Goal: Information Seeking & Learning: Learn about a topic

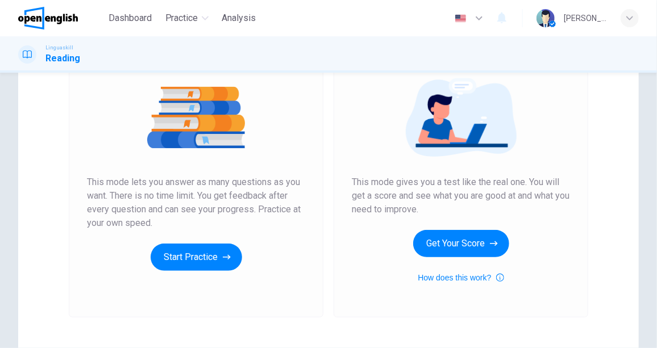
scroll to position [154, 0]
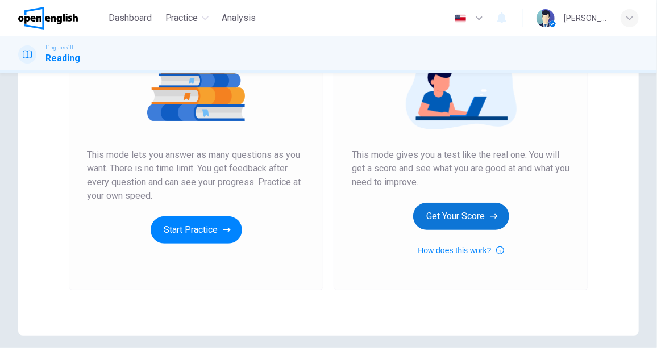
click at [471, 214] on button "Get Your Score" at bounding box center [461, 216] width 96 height 27
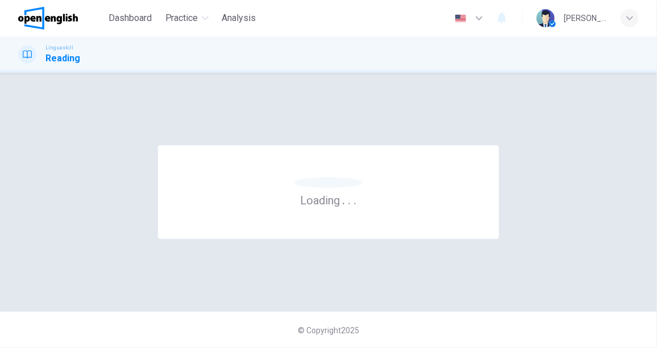
scroll to position [0, 0]
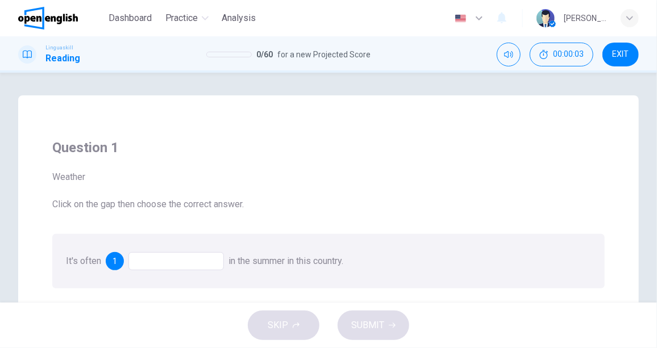
click at [172, 262] on div at bounding box center [175, 261] width 95 height 18
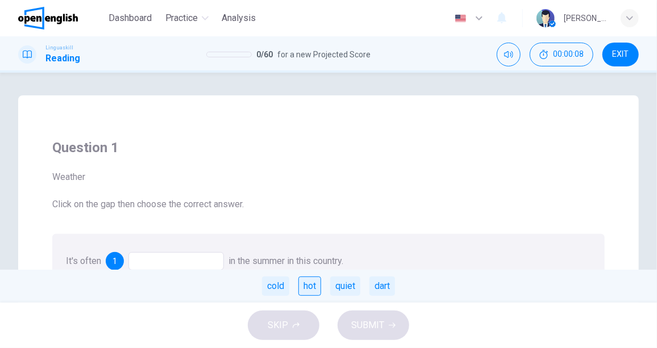
click at [310, 287] on div "hot" at bounding box center [309, 286] width 23 height 19
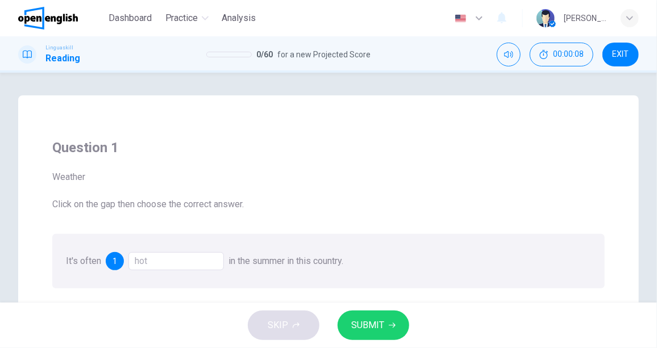
click at [397, 324] on button "SUBMIT" at bounding box center [373, 326] width 72 height 30
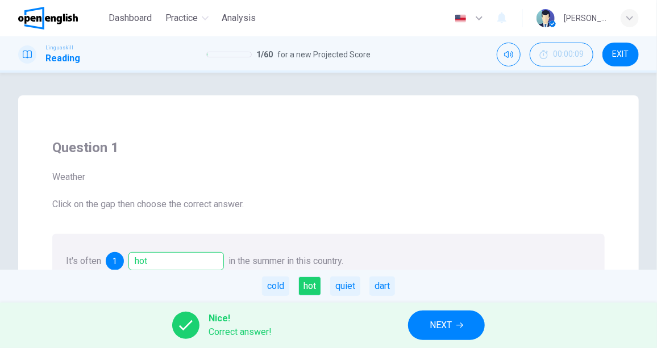
click at [426, 315] on button "NEXT" at bounding box center [446, 326] width 77 height 30
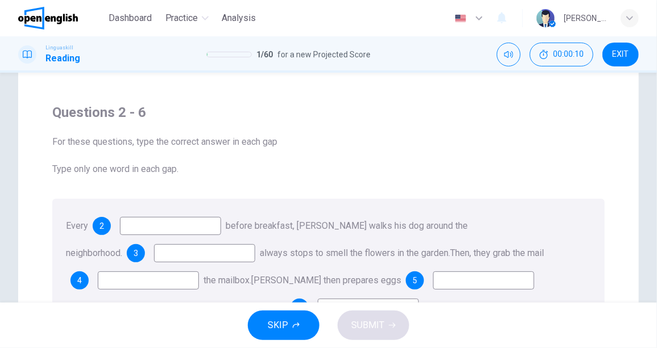
scroll to position [51, 0]
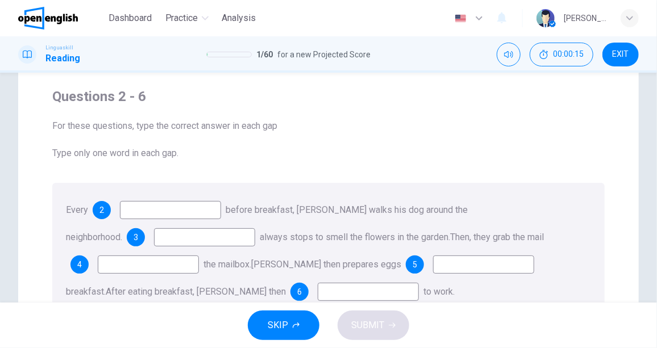
click at [160, 214] on input at bounding box center [170, 210] width 101 height 18
click at [158, 203] on input at bounding box center [170, 210] width 101 height 18
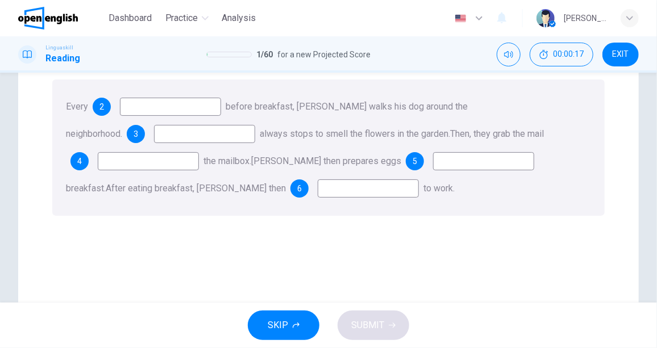
scroll to position [103, 0]
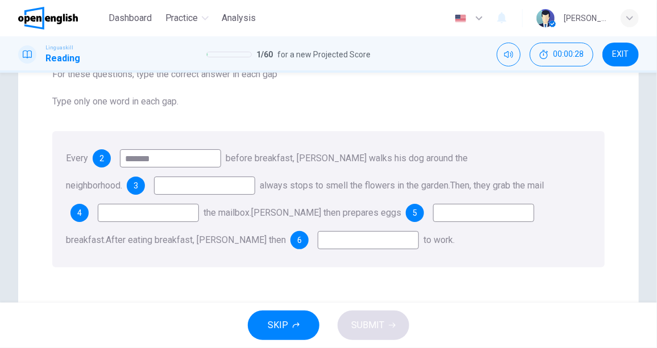
type input "*******"
click at [185, 189] on input at bounding box center [204, 186] width 101 height 18
type input "**"
click at [126, 219] on input at bounding box center [148, 213] width 101 height 18
type input "**"
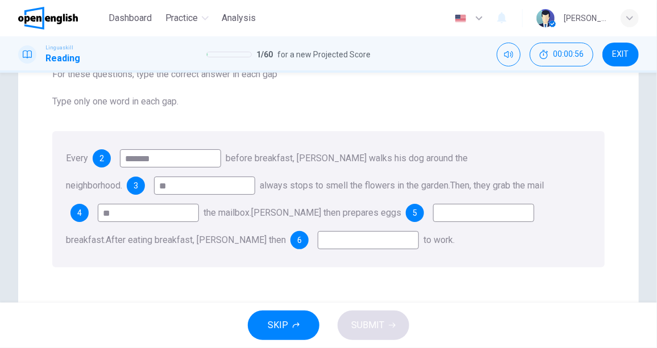
click at [453, 215] on input at bounding box center [483, 213] width 101 height 18
type input "****"
click at [327, 244] on input at bounding box center [368, 240] width 101 height 18
type input "**"
click at [366, 323] on span "SUBMIT" at bounding box center [367, 326] width 33 height 16
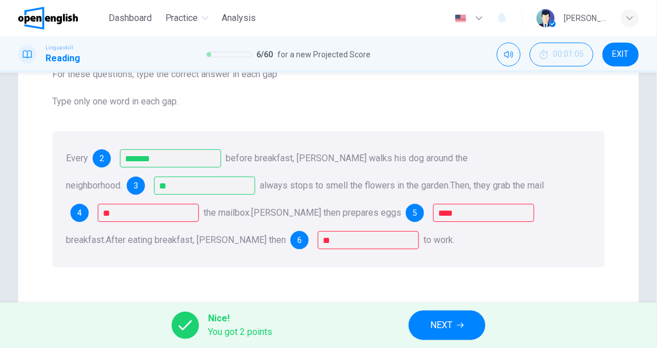
click at [454, 324] on button "NEXT" at bounding box center [446, 326] width 77 height 30
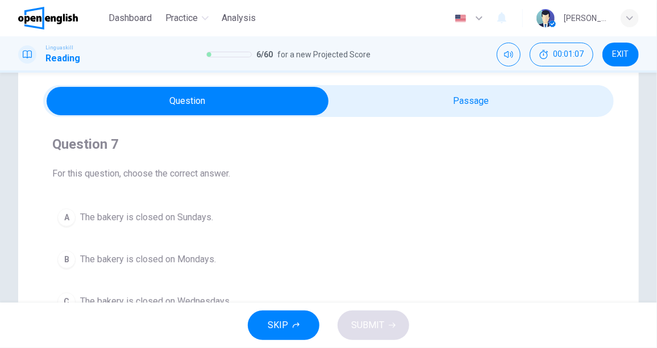
scroll to position [51, 0]
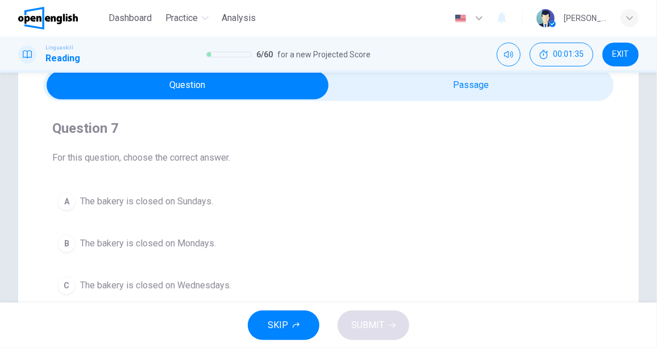
click at [154, 201] on span "The bakery is closed on Sundays." at bounding box center [146, 202] width 133 height 14
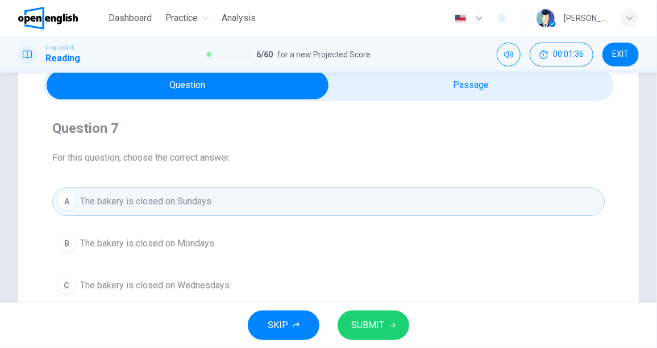
click at [389, 322] on icon "button" at bounding box center [392, 325] width 7 height 7
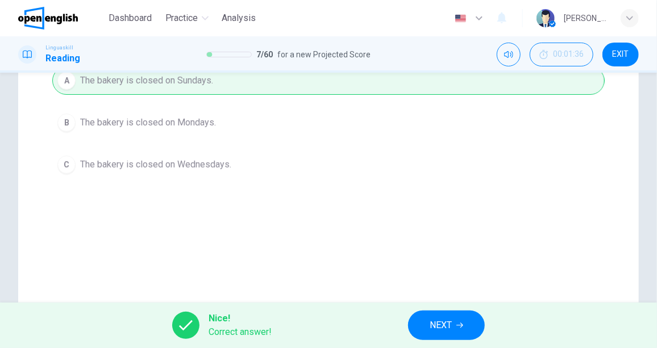
scroll to position [206, 0]
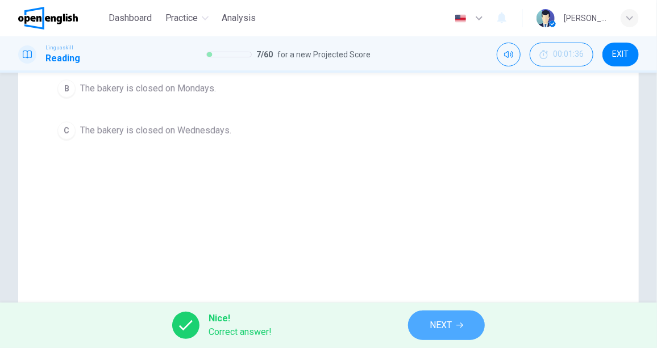
click at [453, 325] on button "NEXT" at bounding box center [446, 326] width 77 height 30
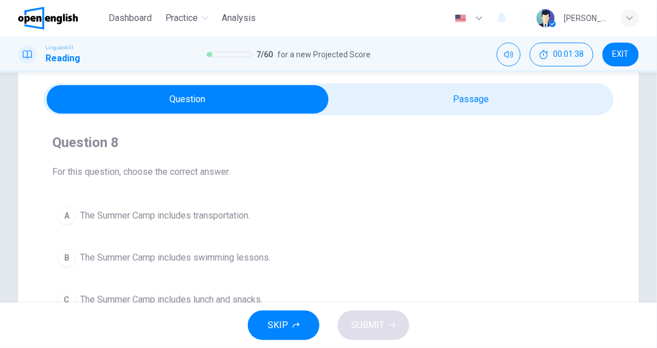
scroll to position [51, 0]
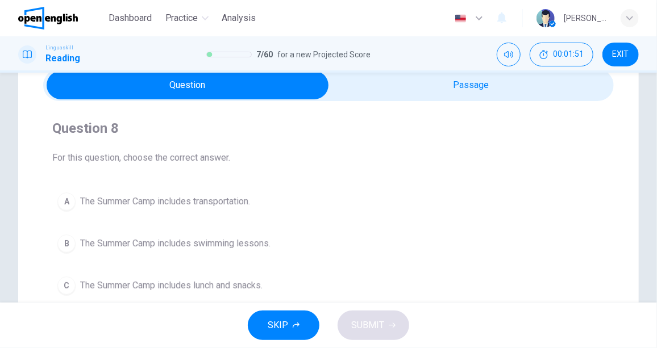
click at [248, 282] on span "The Summer Camp includes lunch and snacks." at bounding box center [171, 286] width 182 height 14
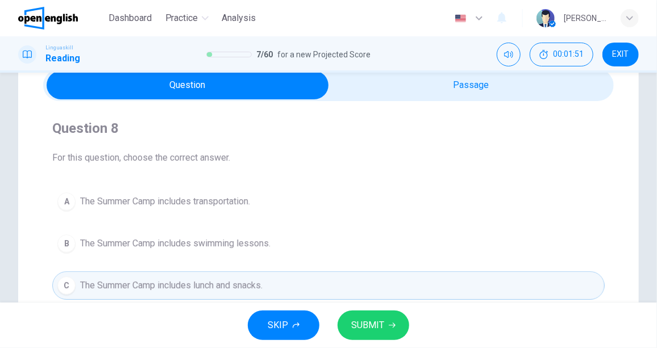
click at [382, 315] on button "SUBMIT" at bounding box center [373, 326] width 72 height 30
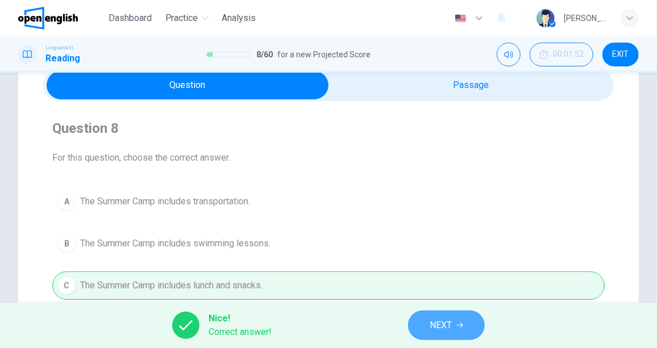
click at [458, 327] on icon "button" at bounding box center [459, 325] width 7 height 7
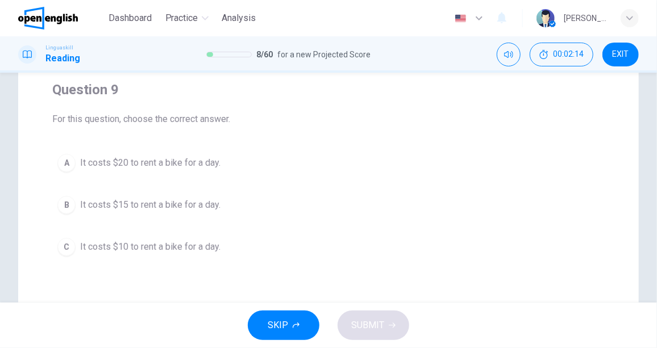
scroll to position [103, 0]
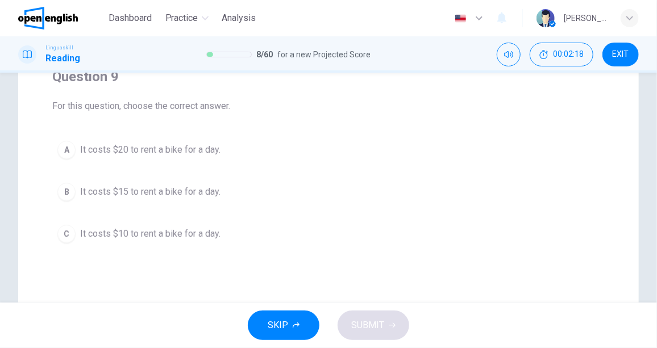
click at [207, 190] on span "It costs $15 to rent a bike for a day." at bounding box center [150, 192] width 140 height 14
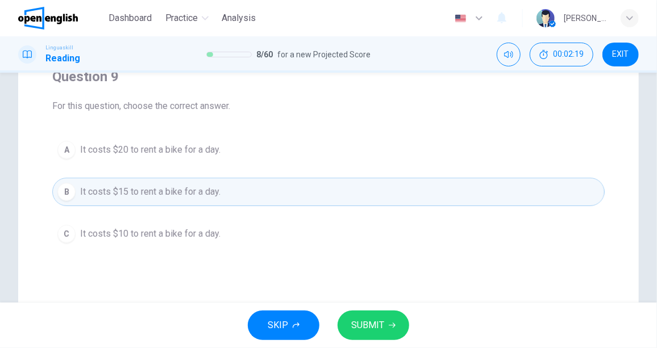
click at [396, 321] on button "SUBMIT" at bounding box center [373, 326] width 72 height 30
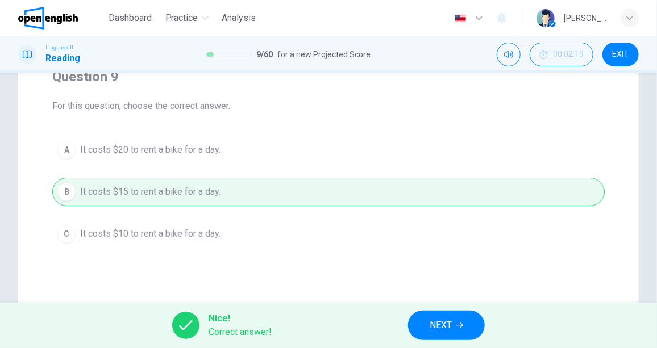
click at [396, 321] on div "Nice! Correct answer! NEXT" at bounding box center [328, 325] width 657 height 45
click at [427, 323] on button "NEXT" at bounding box center [446, 326] width 77 height 30
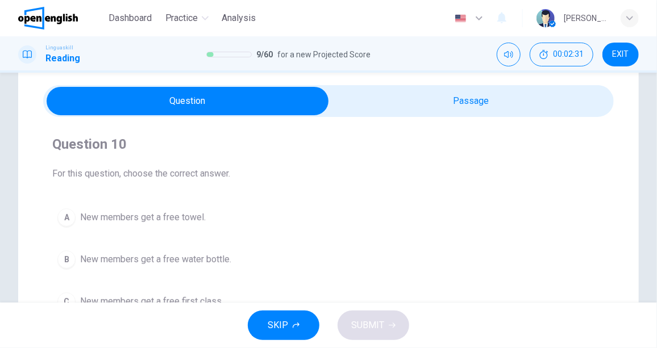
scroll to position [51, 0]
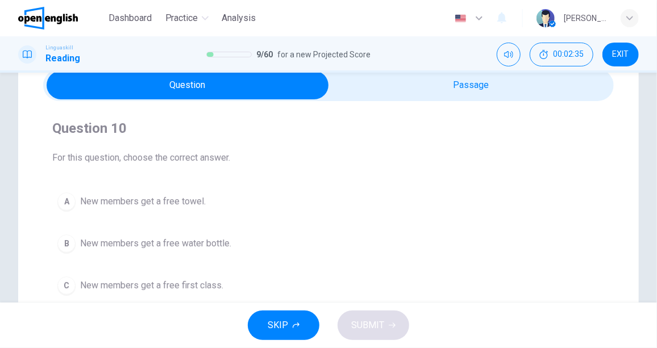
click at [198, 287] on span "New members get a free first class." at bounding box center [151, 286] width 143 height 14
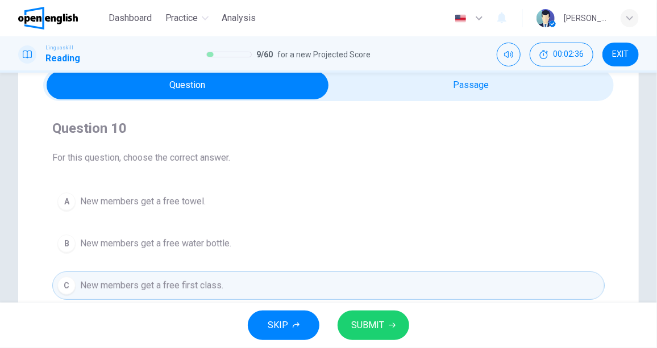
click at [382, 315] on button "SUBMIT" at bounding box center [373, 326] width 72 height 30
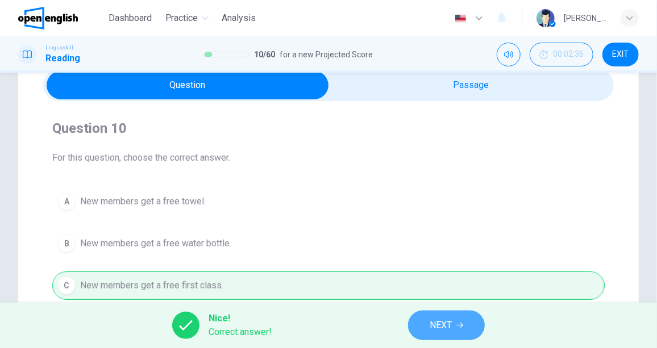
click at [452, 325] on span "NEXT" at bounding box center [440, 326] width 22 height 16
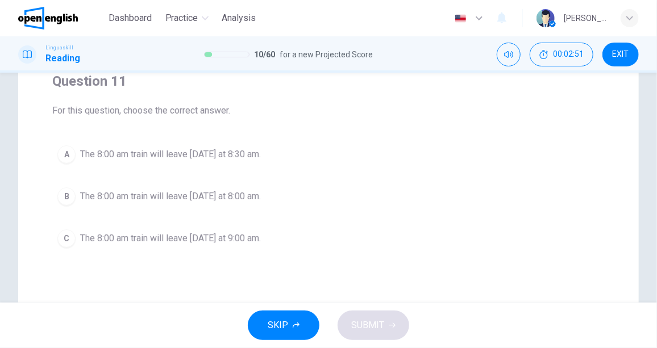
scroll to position [103, 0]
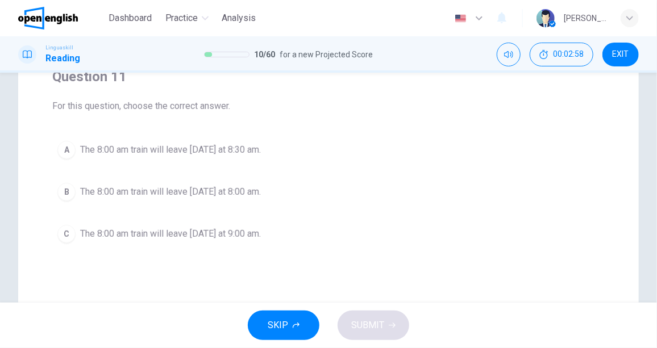
click at [247, 148] on span "The 8:00 am train will leave [DATE] at 8:30 am." at bounding box center [170, 150] width 181 height 14
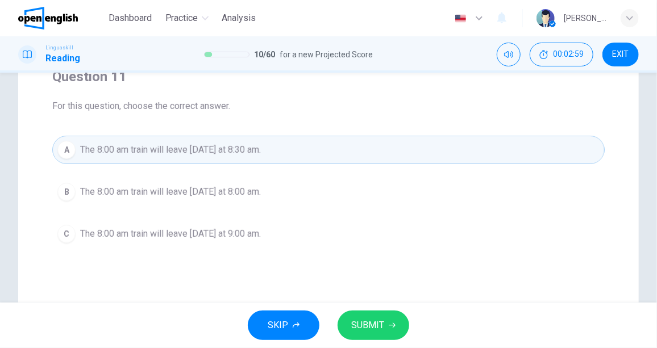
click at [377, 326] on span "SUBMIT" at bounding box center [367, 326] width 33 height 16
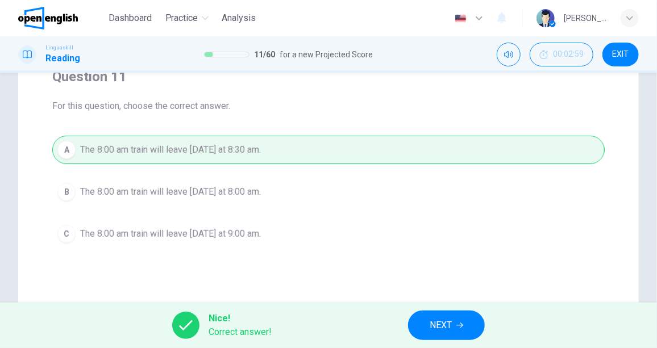
click at [424, 322] on button "NEXT" at bounding box center [446, 326] width 77 height 30
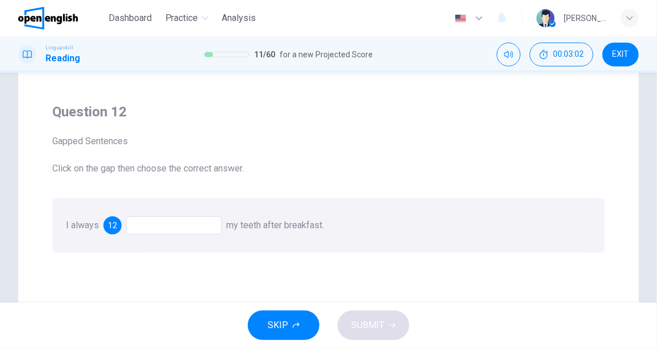
scroll to position [51, 0]
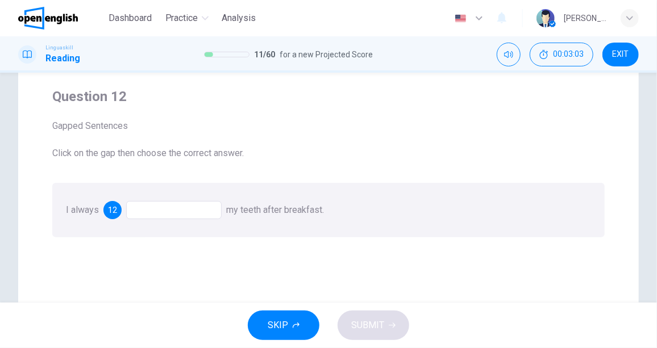
click at [174, 212] on div at bounding box center [173, 210] width 95 height 18
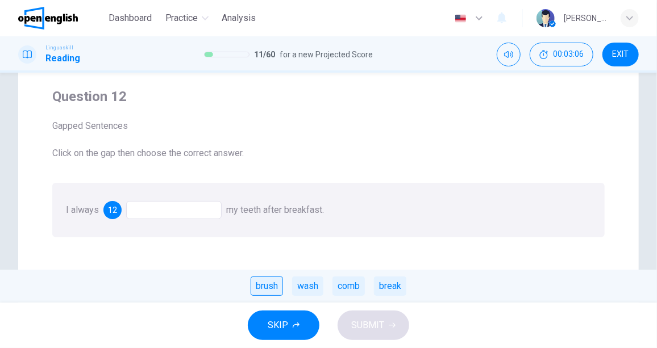
click at [268, 291] on div "brush" at bounding box center [266, 286] width 32 height 19
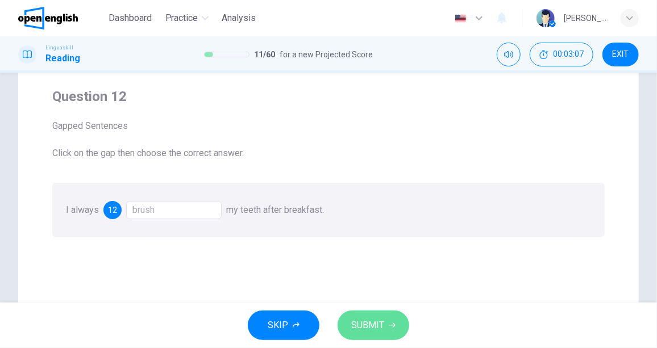
click at [379, 328] on span "SUBMIT" at bounding box center [367, 326] width 33 height 16
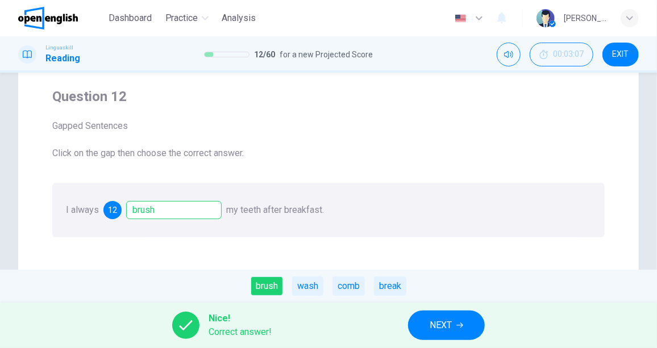
click at [416, 319] on button "NEXT" at bounding box center [446, 326] width 77 height 30
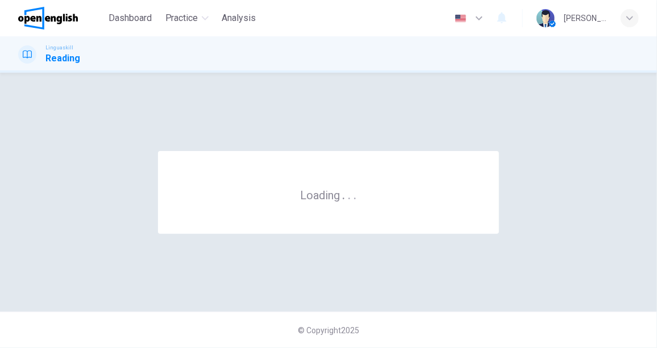
scroll to position [0, 0]
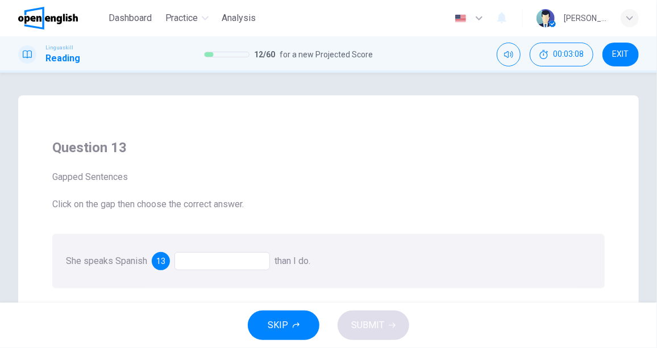
click at [215, 260] on div at bounding box center [221, 261] width 95 height 18
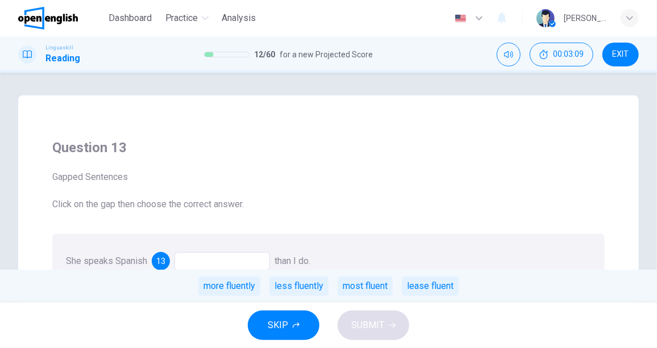
scroll to position [51, 0]
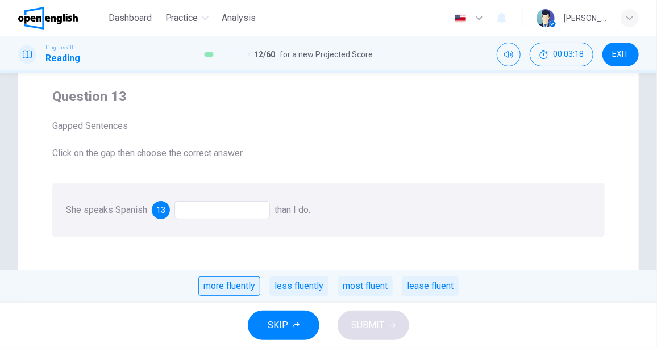
click at [233, 286] on div "more fluently" at bounding box center [229, 286] width 62 height 19
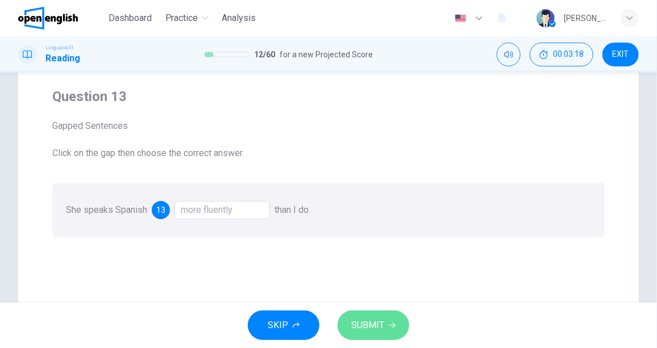
click at [387, 328] on button "SUBMIT" at bounding box center [373, 326] width 72 height 30
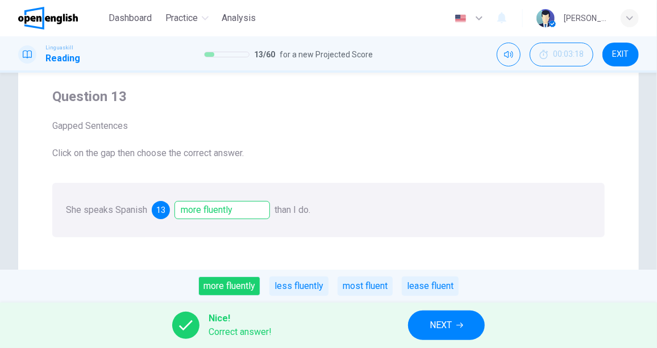
click at [398, 318] on div "Nice! Correct answer! NEXT" at bounding box center [328, 325] width 657 height 45
click at [458, 318] on button "NEXT" at bounding box center [446, 326] width 77 height 30
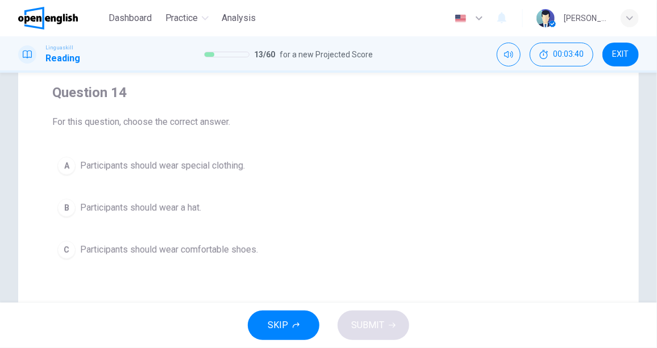
scroll to position [103, 0]
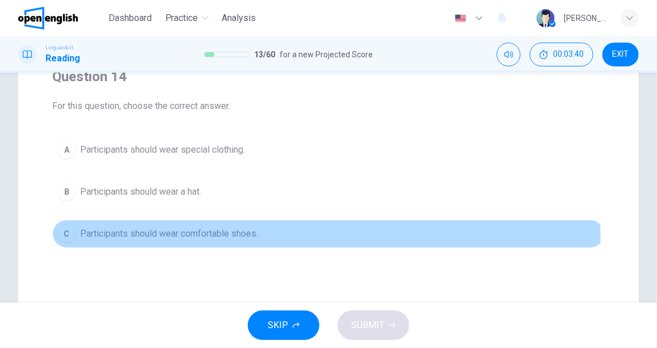
click at [160, 239] on span "Participants should wear comfortable shoes." at bounding box center [169, 234] width 178 height 14
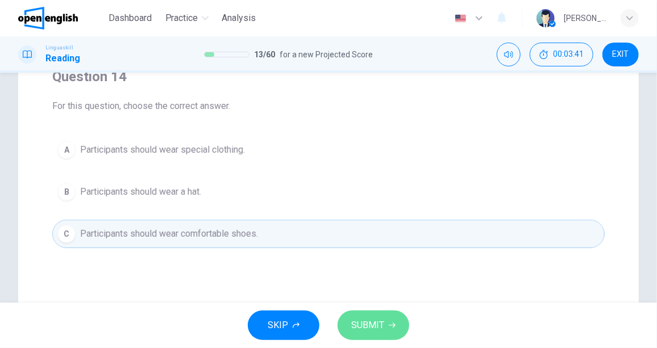
click at [377, 312] on button "SUBMIT" at bounding box center [373, 326] width 72 height 30
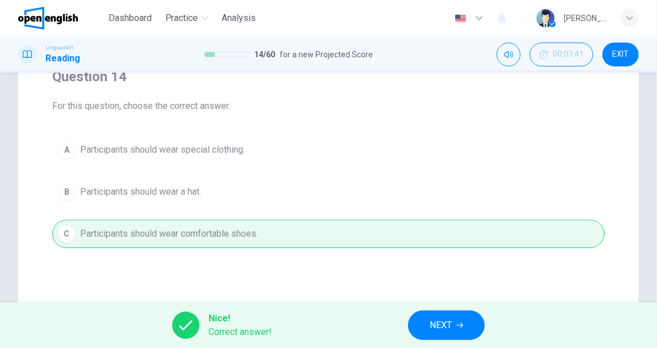
click at [437, 320] on span "NEXT" at bounding box center [440, 326] width 22 height 16
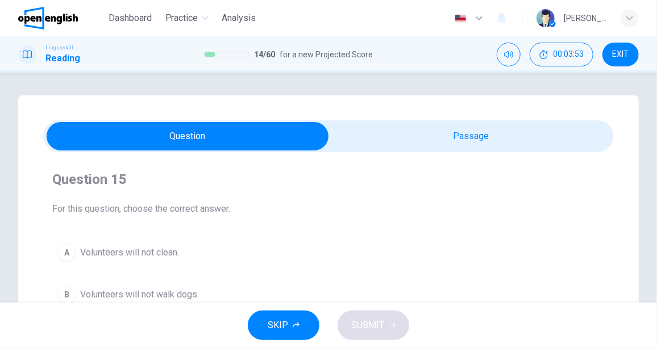
scroll to position [51, 0]
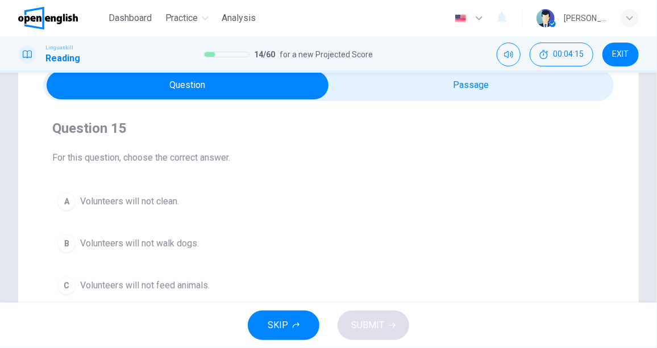
click at [140, 203] on span "Volunteers will not clean." at bounding box center [129, 202] width 99 height 14
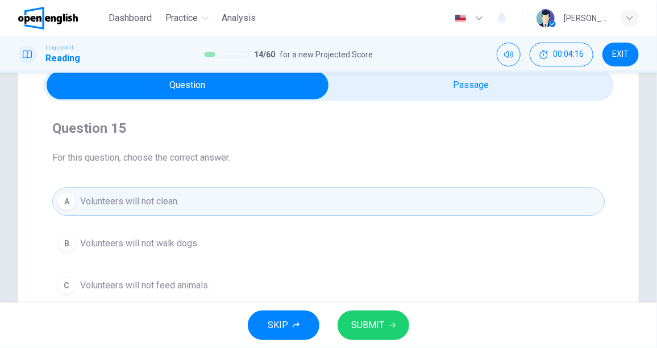
click at [398, 331] on button "SUBMIT" at bounding box center [373, 326] width 72 height 30
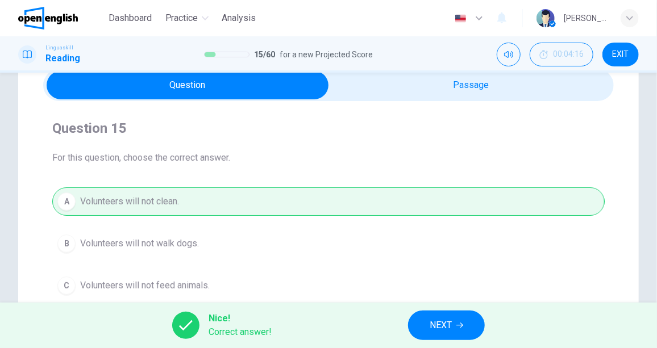
click at [466, 320] on button "NEXT" at bounding box center [446, 326] width 77 height 30
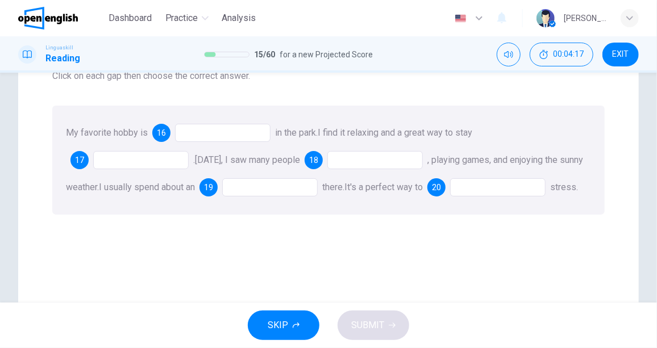
scroll to position [103, 0]
click at [207, 128] on div at bounding box center [222, 131] width 95 height 18
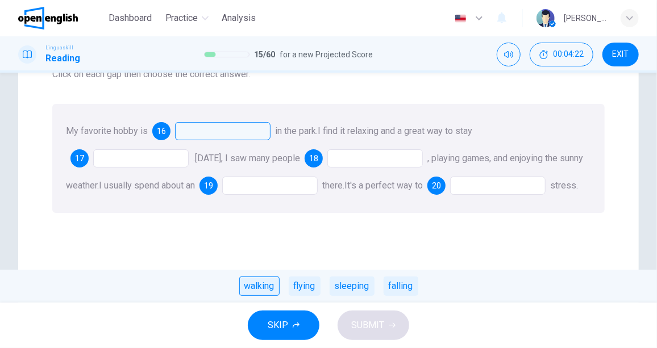
click at [262, 286] on div "walking" at bounding box center [259, 286] width 40 height 19
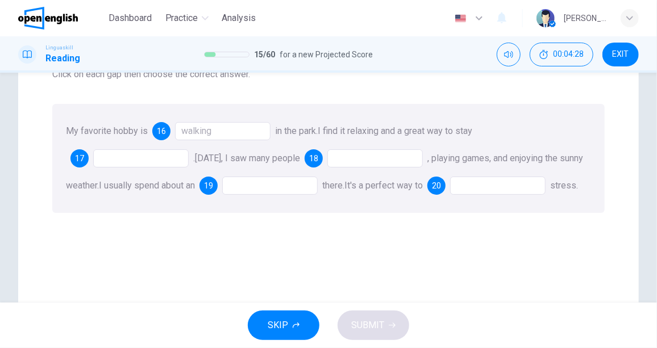
click at [135, 161] on div at bounding box center [140, 158] width 95 height 18
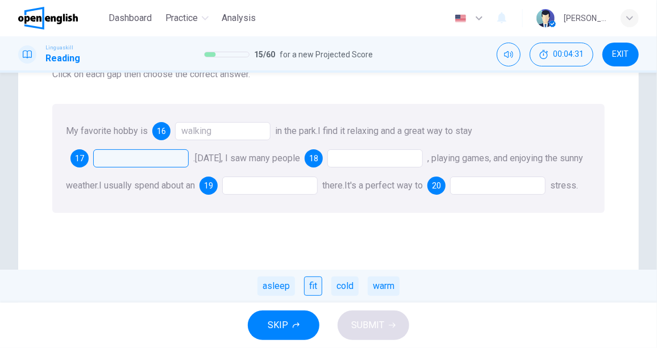
click at [312, 290] on div "fit" at bounding box center [313, 286] width 18 height 19
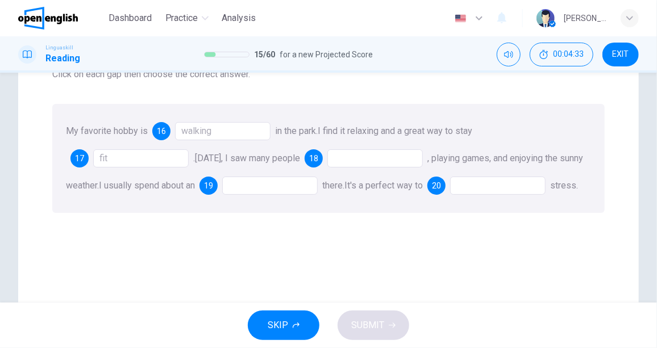
click at [378, 158] on div at bounding box center [374, 158] width 95 height 18
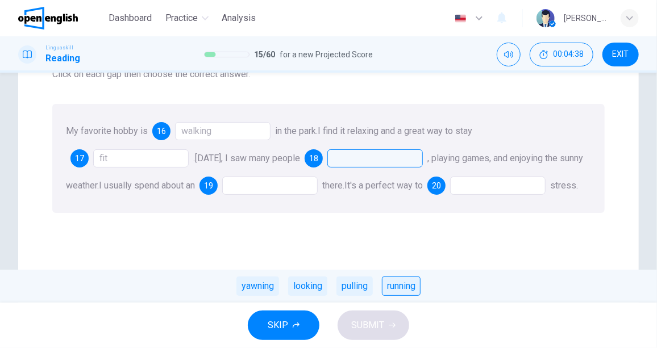
click at [400, 287] on div "running" at bounding box center [401, 286] width 39 height 19
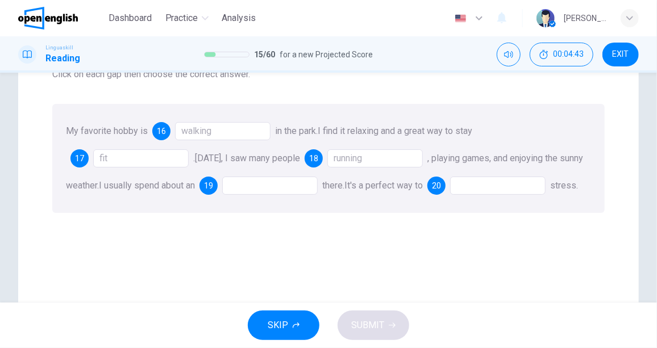
click at [283, 187] on div at bounding box center [269, 186] width 95 height 18
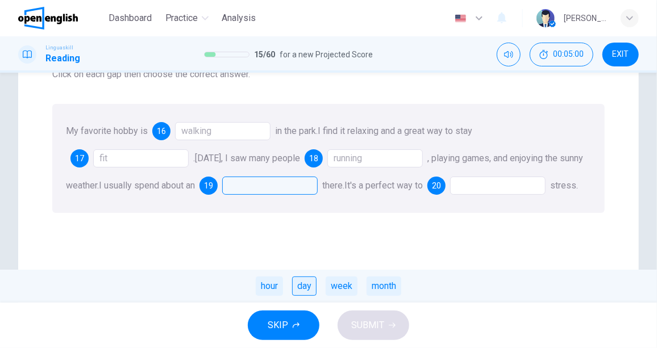
click at [307, 288] on div "day" at bounding box center [304, 286] width 24 height 19
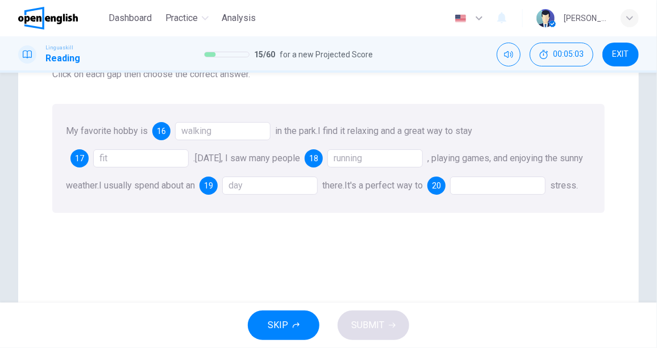
click at [450, 195] on div at bounding box center [497, 186] width 95 height 18
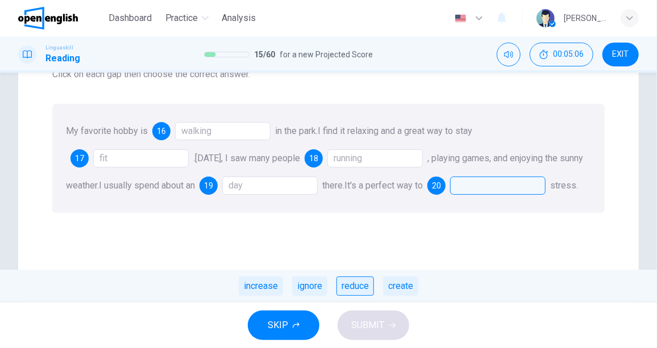
click at [362, 293] on div "reduce" at bounding box center [354, 286] width 37 height 19
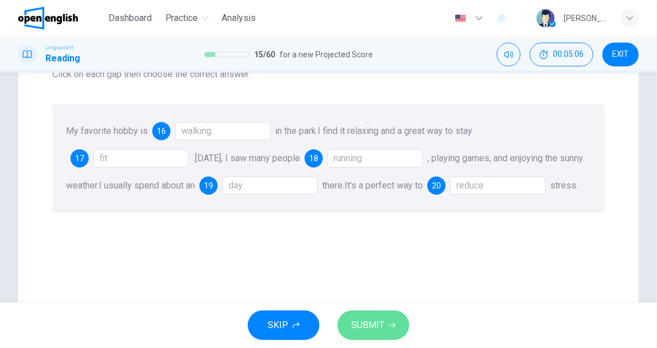
click at [373, 333] on span "SUBMIT" at bounding box center [367, 326] width 33 height 16
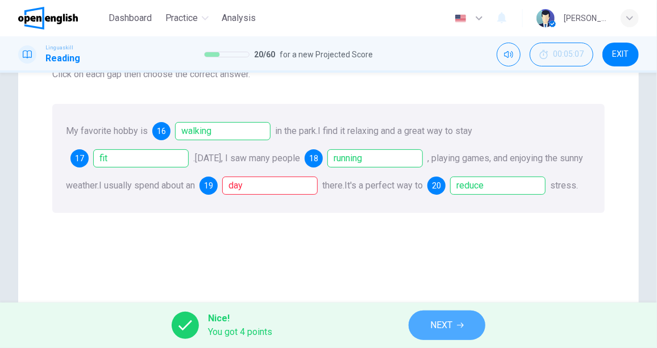
click at [465, 323] on button "NEXT" at bounding box center [446, 326] width 77 height 30
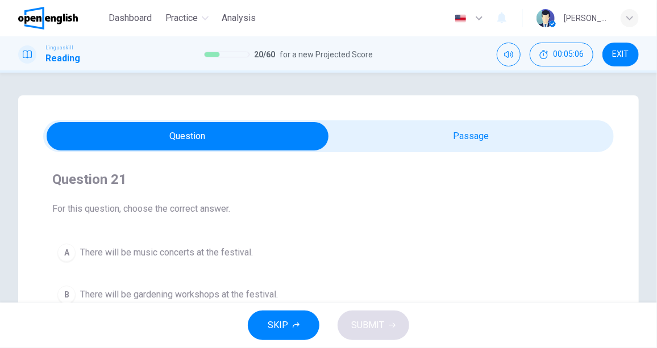
scroll to position [51, 0]
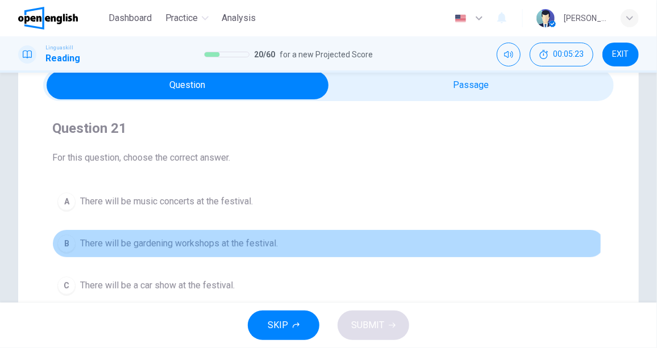
click at [215, 241] on span "There will be gardening workshops at the festival." at bounding box center [179, 244] width 198 height 14
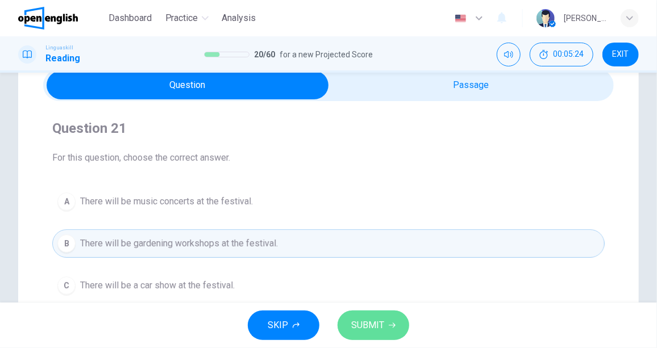
click at [367, 320] on span "SUBMIT" at bounding box center [367, 326] width 33 height 16
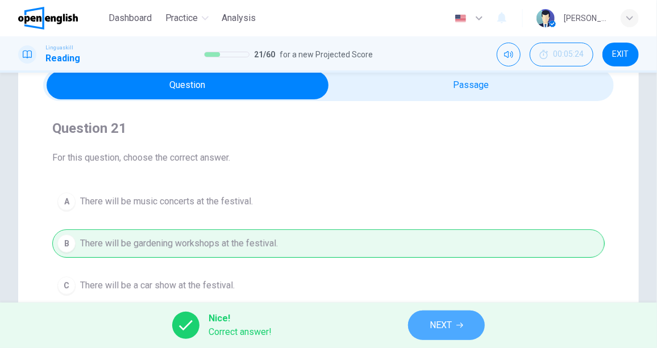
click at [439, 328] on span "NEXT" at bounding box center [440, 326] width 22 height 16
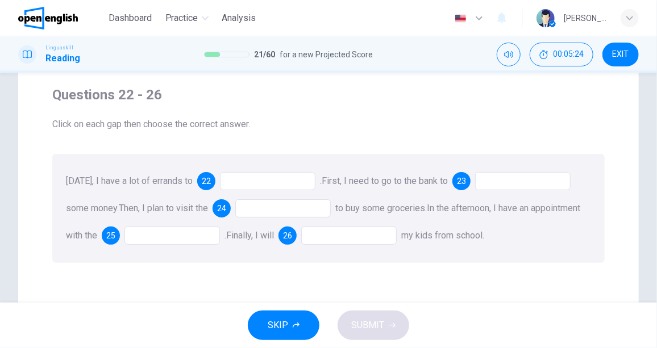
scroll to position [103, 0]
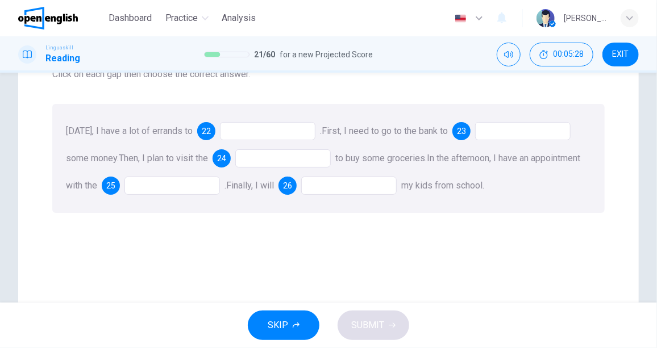
click at [264, 130] on div at bounding box center [267, 131] width 95 height 18
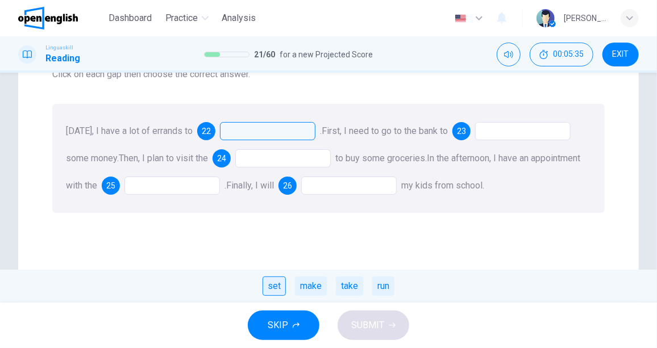
click at [275, 291] on div "set" at bounding box center [273, 286] width 23 height 19
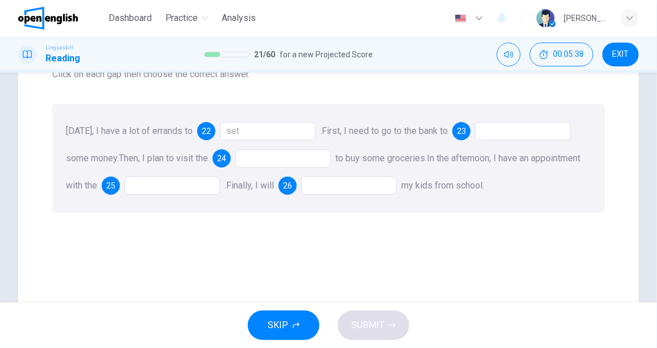
click at [551, 133] on div at bounding box center [522, 131] width 95 height 18
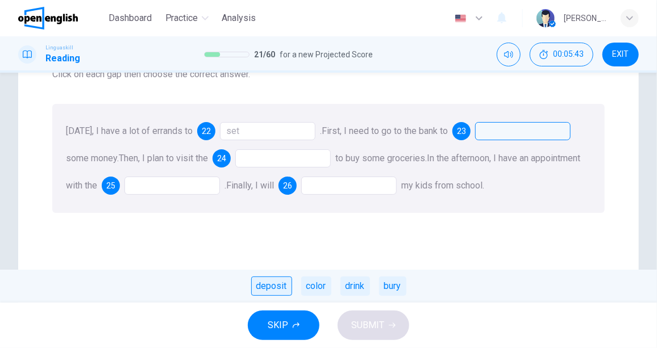
click at [280, 290] on div "deposit" at bounding box center [271, 286] width 41 height 19
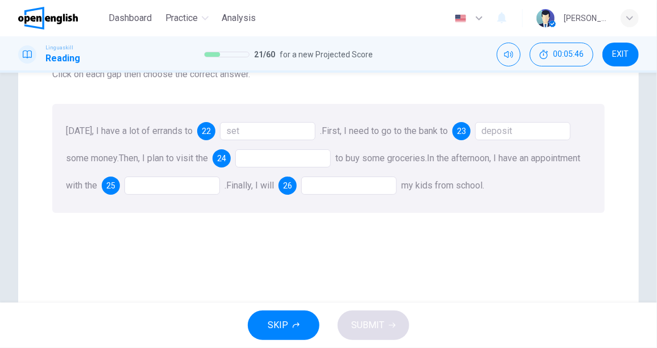
click at [281, 156] on div at bounding box center [282, 158] width 95 height 18
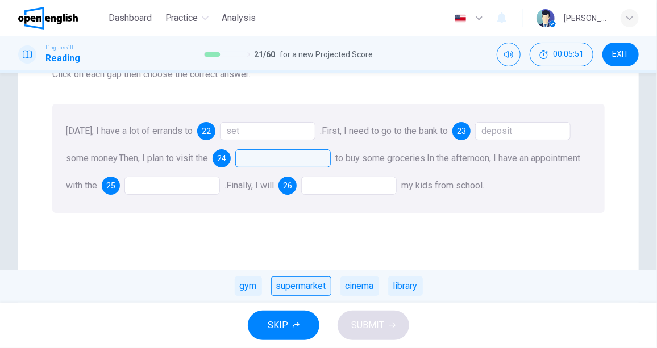
click at [298, 285] on div "supermarket" at bounding box center [301, 286] width 60 height 19
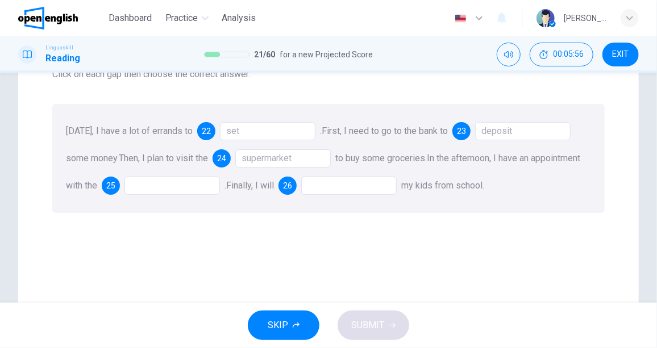
click at [220, 187] on div at bounding box center [171, 186] width 95 height 18
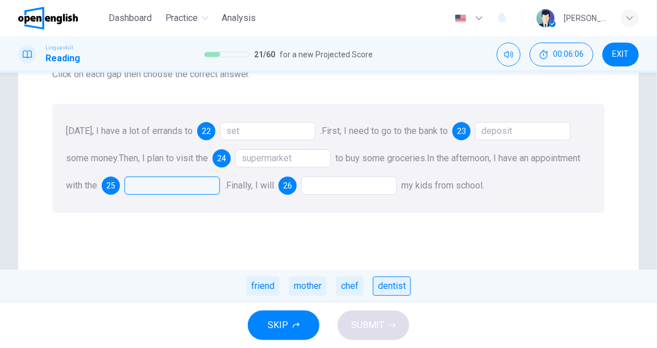
click at [387, 286] on div "dentist" at bounding box center [392, 286] width 38 height 19
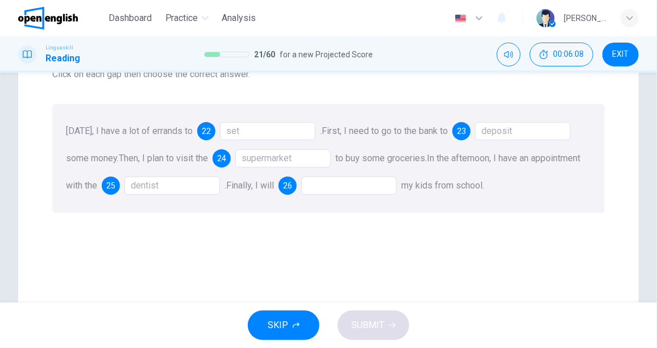
click at [396, 182] on div at bounding box center [348, 186] width 95 height 18
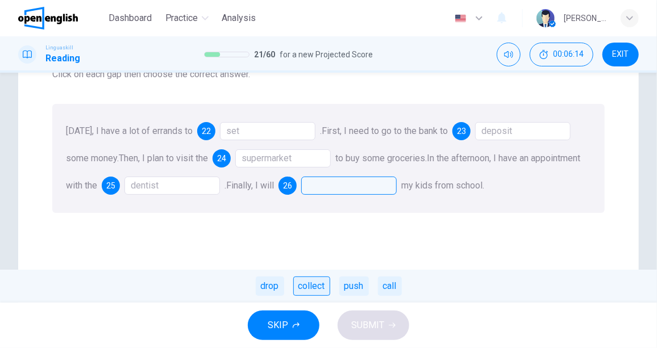
click at [314, 286] on div "collect" at bounding box center [311, 286] width 37 height 19
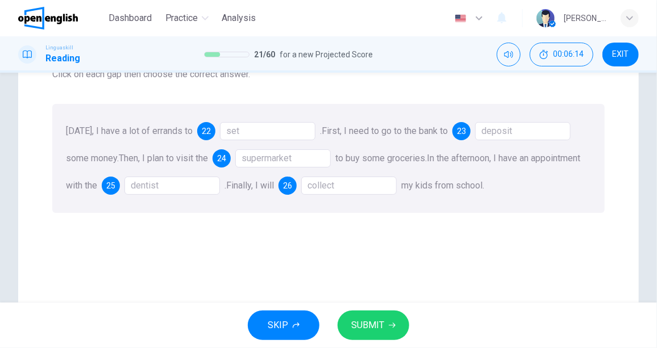
click at [386, 320] on button "SUBMIT" at bounding box center [373, 326] width 72 height 30
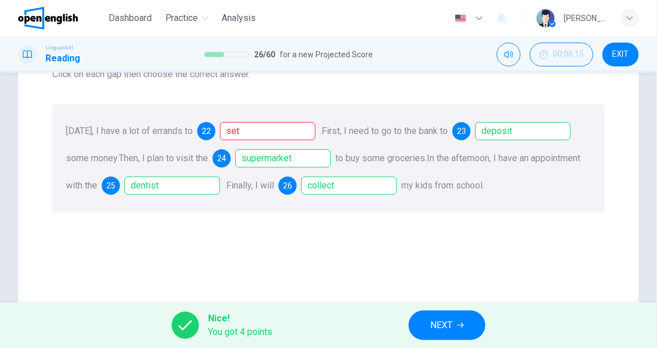
click at [299, 262] on div "Questions 22 - 26 Click on each gap then choose the correct answer. [DATE], I h…" at bounding box center [328, 221] width 620 height 457
click at [440, 323] on span "NEXT" at bounding box center [441, 326] width 22 height 16
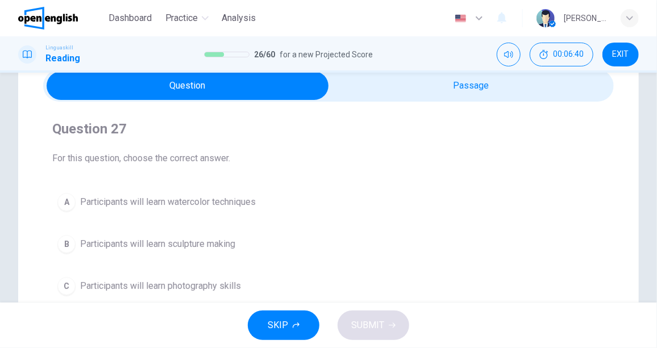
scroll to position [51, 0]
click at [254, 199] on span "Participants will learn watercolor techniques" at bounding box center [168, 202] width 176 height 14
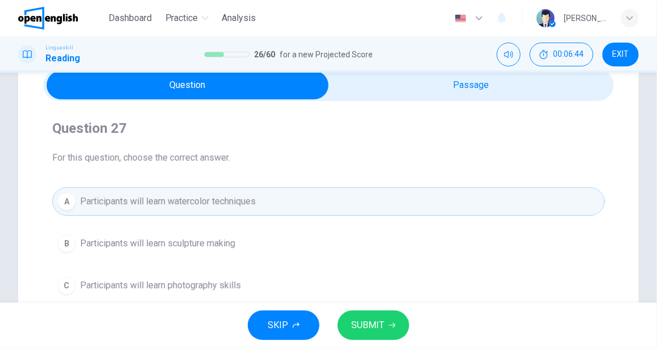
click at [381, 329] on span "SUBMIT" at bounding box center [367, 326] width 33 height 16
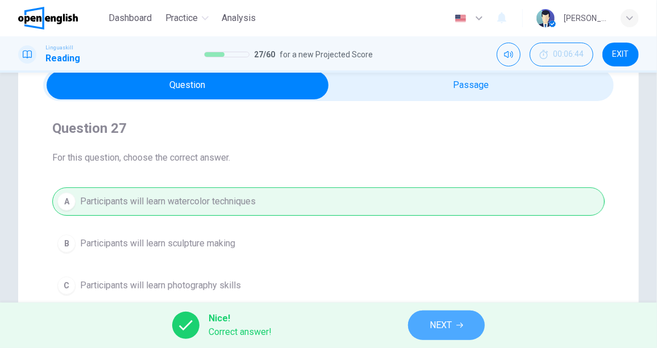
click at [441, 324] on span "NEXT" at bounding box center [440, 326] width 22 height 16
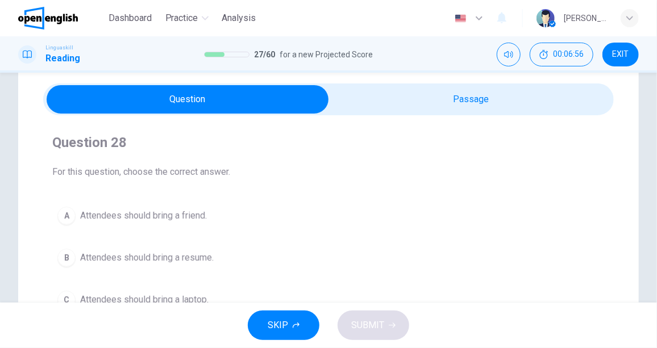
scroll to position [103, 0]
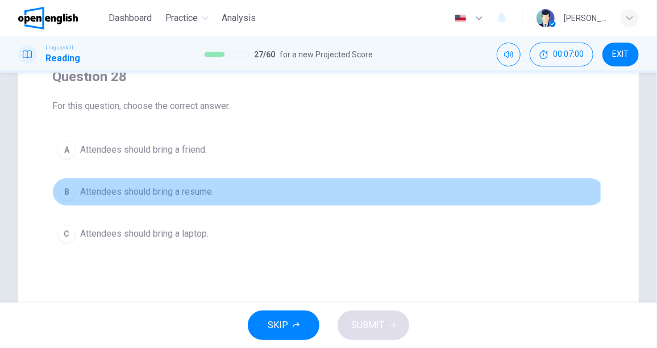
click at [191, 193] on span "Attendees should bring a resume." at bounding box center [146, 192] width 133 height 14
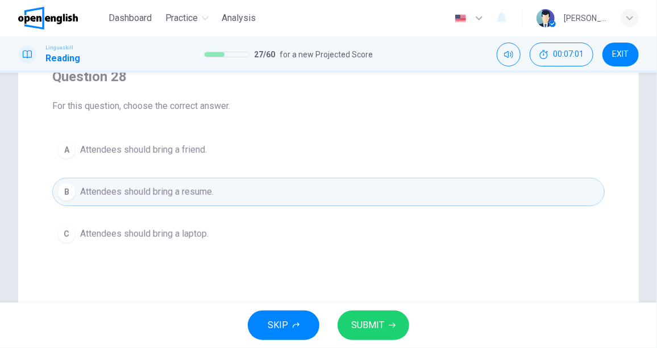
click at [390, 319] on button "SUBMIT" at bounding box center [373, 326] width 72 height 30
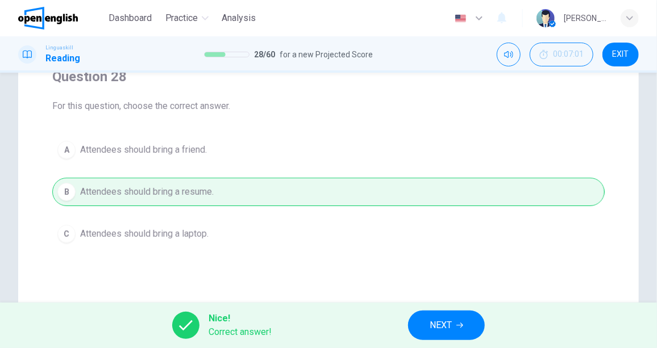
click at [463, 330] on button "NEXT" at bounding box center [446, 326] width 77 height 30
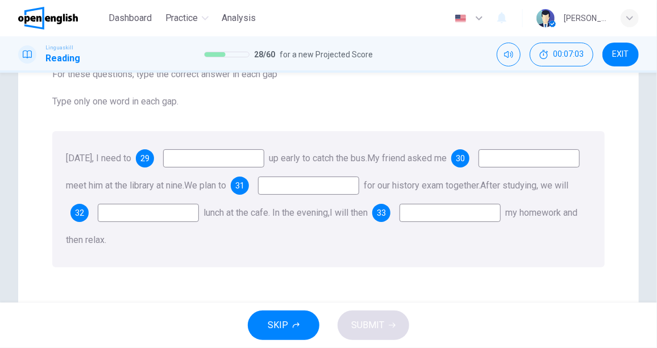
click at [235, 154] on input at bounding box center [213, 158] width 101 height 18
type input "***"
click at [478, 168] on input at bounding box center [528, 158] width 101 height 18
type input "*****"
click at [359, 187] on input at bounding box center [308, 186] width 101 height 18
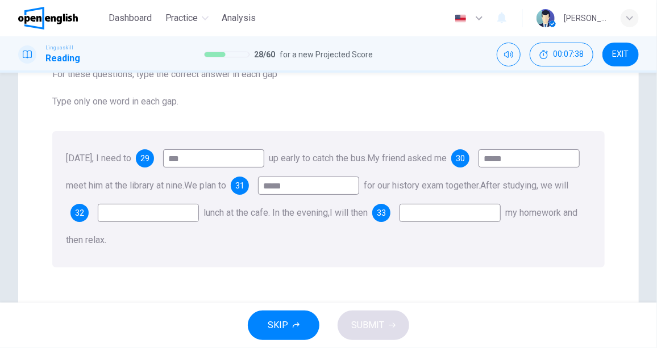
type input "*****"
click at [199, 215] on input at bounding box center [148, 213] width 101 height 18
type input "****"
click at [399, 222] on input at bounding box center [449, 213] width 101 height 18
type input "*"
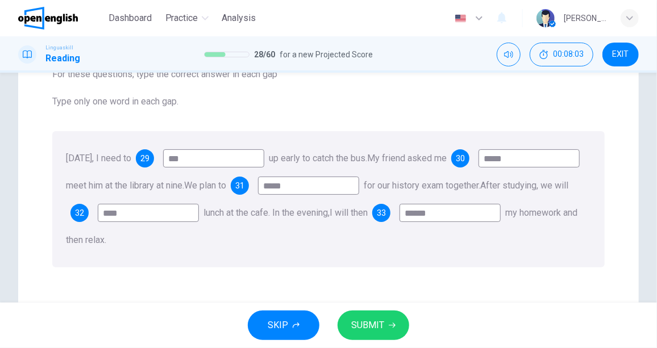
type input "******"
click at [399, 328] on button "SUBMIT" at bounding box center [373, 326] width 72 height 30
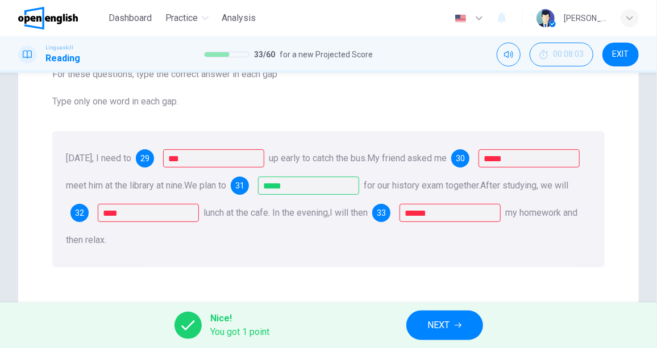
click at [383, 265] on div "[DATE], I need to 29 *** up early to catch the bus. My friend asked me 30 *****…" at bounding box center [328, 199] width 552 height 136
click at [451, 266] on div "Questions 29 - 33 For these questions, type the correct answer in each gap Type…" at bounding box center [328, 152] width 570 height 250
click at [464, 329] on button "NEXT" at bounding box center [444, 326] width 77 height 30
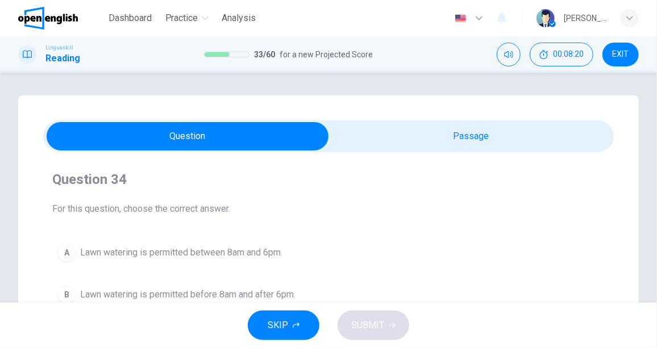
scroll to position [51, 0]
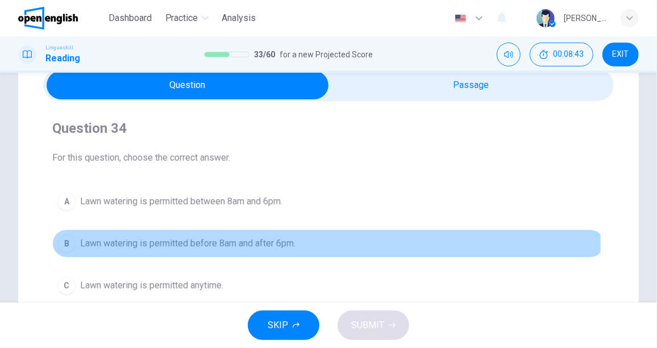
click at [255, 242] on span "Lawn watering is permitted before 8am and after 6pm." at bounding box center [187, 244] width 215 height 14
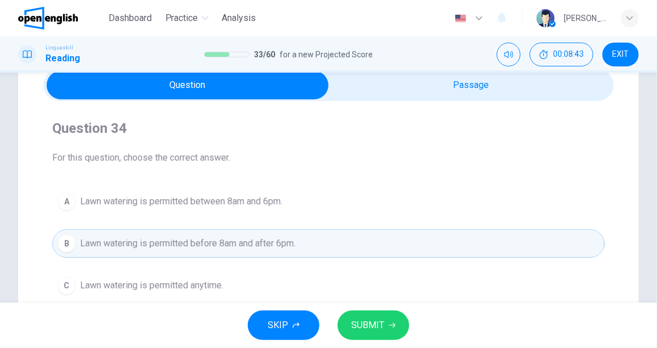
click at [375, 319] on span "SUBMIT" at bounding box center [367, 326] width 33 height 16
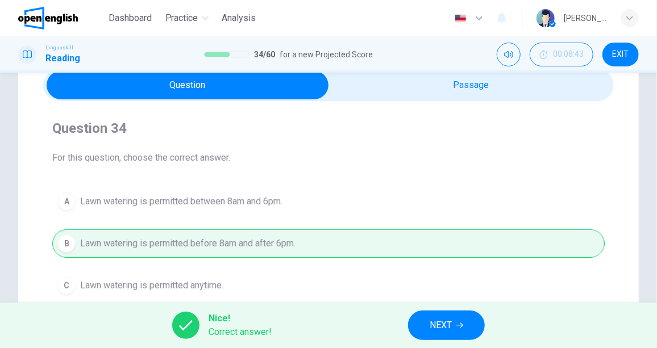
click at [432, 319] on span "NEXT" at bounding box center [440, 326] width 22 height 16
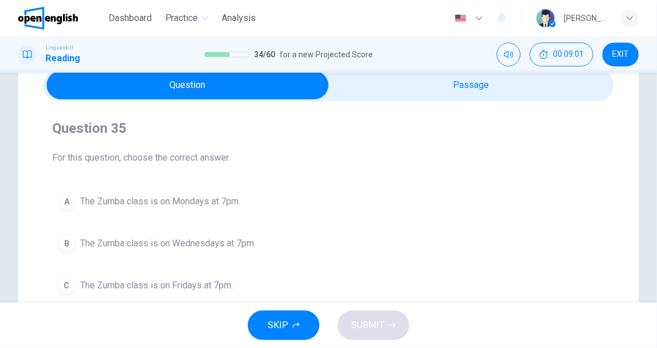
click at [216, 245] on span "The Zumba class is on Wednesdays at 7pm." at bounding box center [168, 244] width 176 height 14
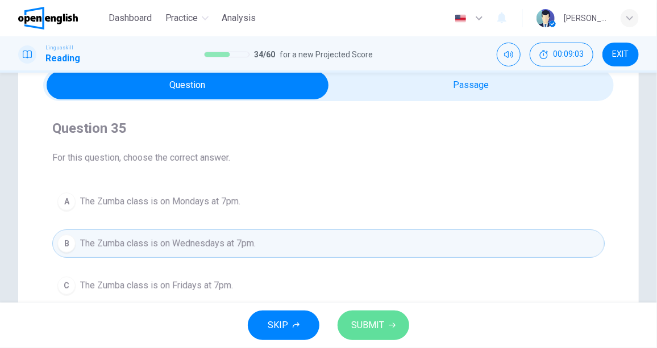
click at [394, 325] on icon "button" at bounding box center [392, 325] width 7 height 5
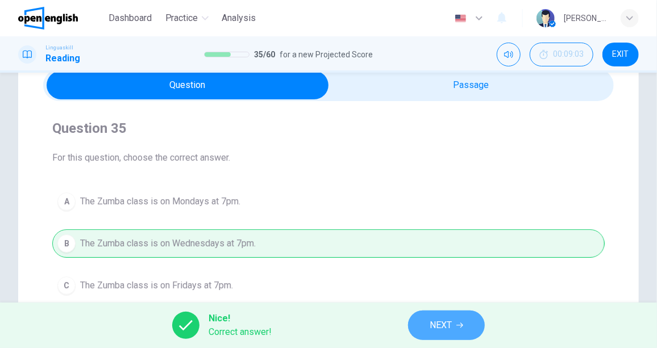
click at [435, 327] on span "NEXT" at bounding box center [440, 326] width 22 height 16
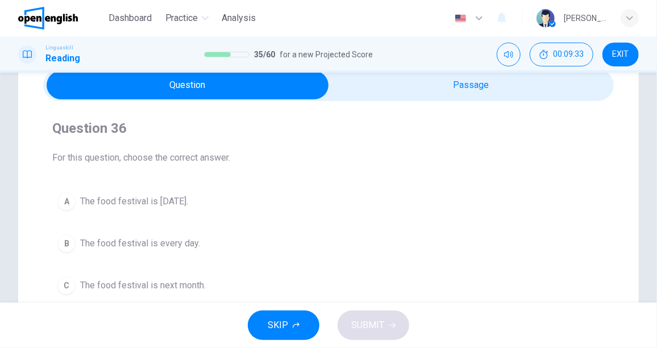
click at [188, 197] on span "The food festival is [DATE]." at bounding box center [134, 202] width 108 height 14
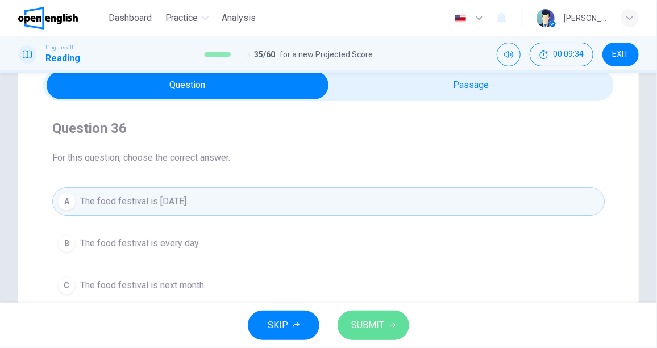
click at [364, 332] on span "SUBMIT" at bounding box center [367, 326] width 33 height 16
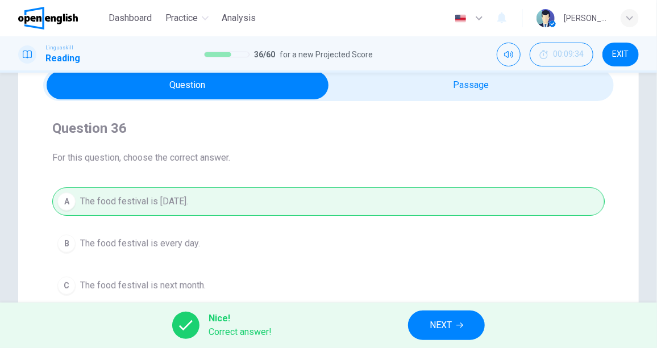
click at [447, 315] on button "NEXT" at bounding box center [446, 326] width 77 height 30
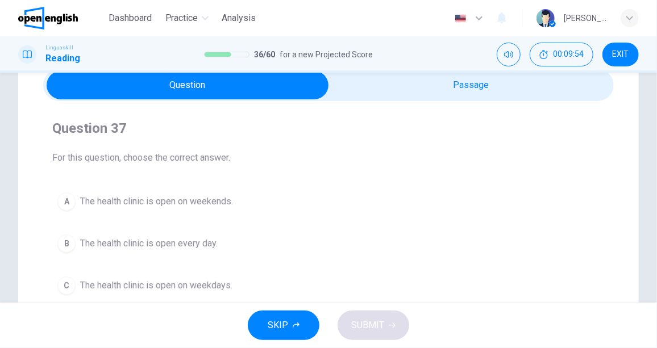
click at [207, 202] on span "The health clinic is open on weekends." at bounding box center [156, 202] width 153 height 14
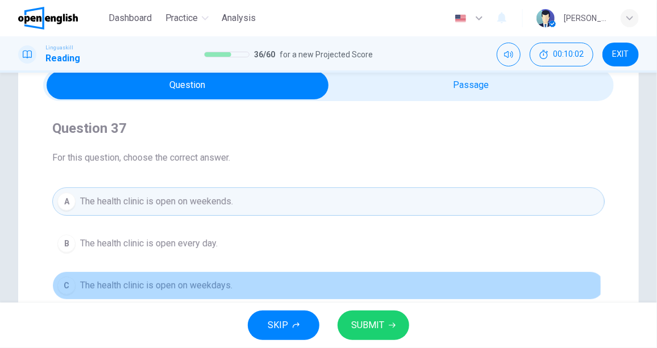
click at [215, 285] on span "The health clinic is open on weekdays." at bounding box center [156, 286] width 152 height 14
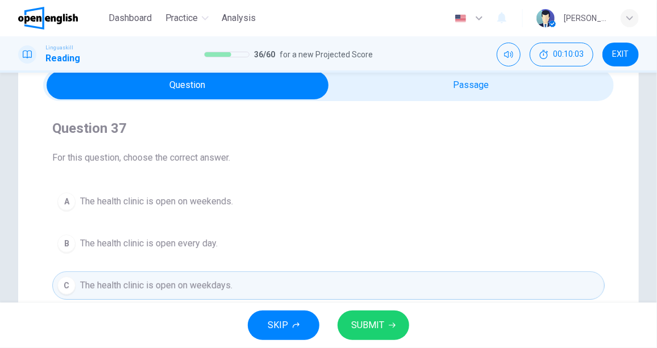
click at [383, 329] on button "SUBMIT" at bounding box center [373, 326] width 72 height 30
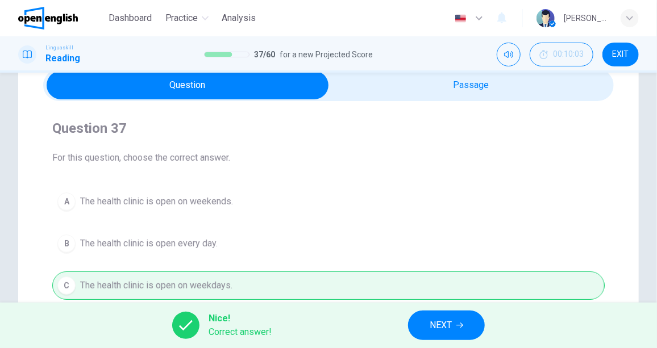
click at [446, 321] on span "NEXT" at bounding box center [440, 326] width 22 height 16
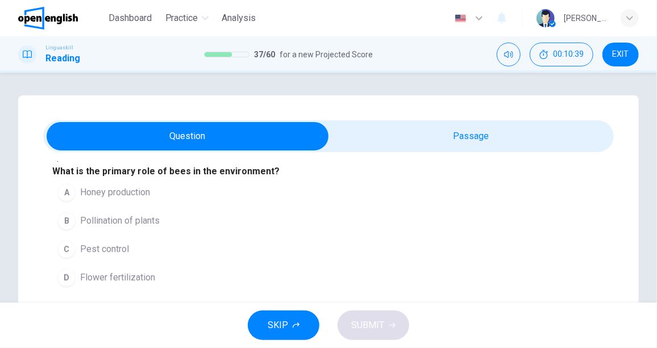
scroll to position [103, 0]
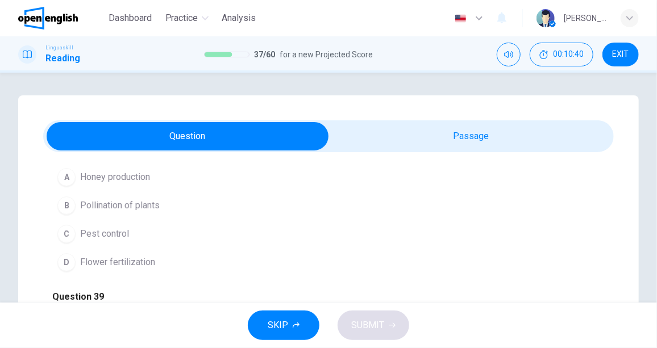
click at [69, 215] on div "B" at bounding box center [66, 206] width 18 height 18
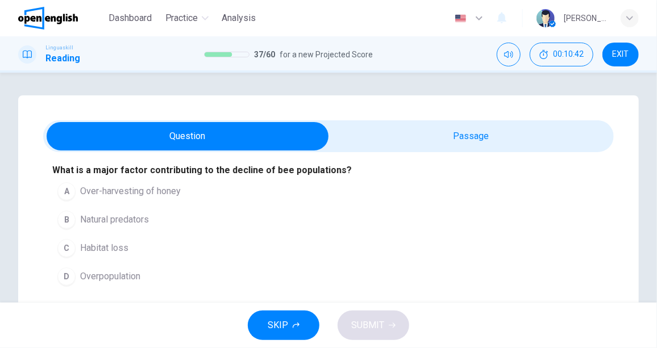
scroll to position [258, 0]
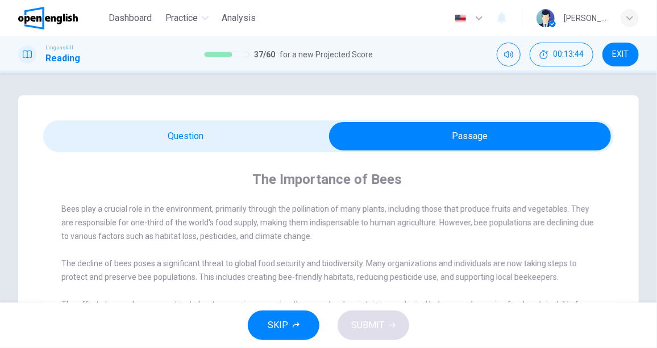
click at [72, 213] on span "Bees play a crucial role in the environment, primarily through the pollination …" at bounding box center [327, 222] width 532 height 36
click at [152, 250] on div "Bees play a crucial role in the environment, primarily through the pollination …" at bounding box center [335, 270] width 549 height 136
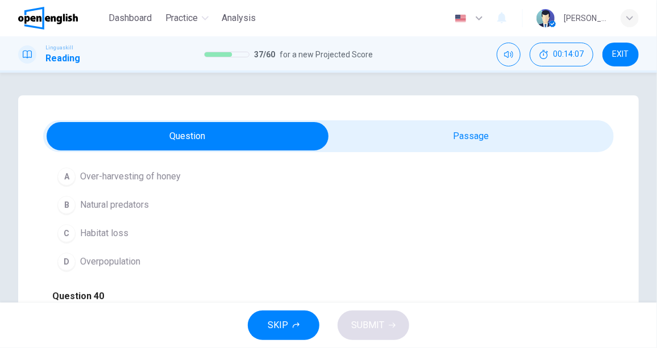
scroll to position [310, 0]
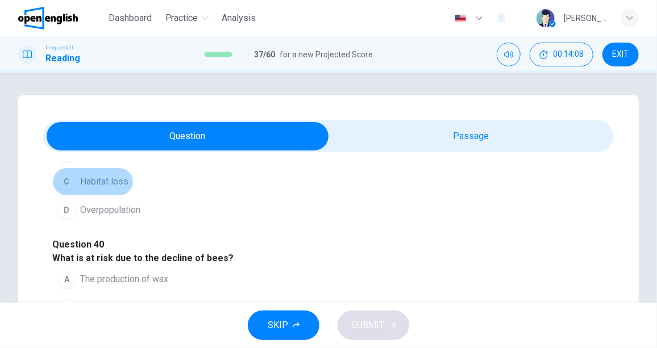
click at [123, 189] on span "Habitat loss" at bounding box center [104, 182] width 48 height 14
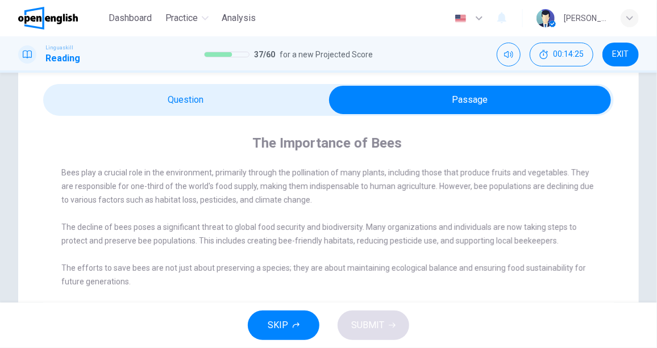
scroll to position [51, 0]
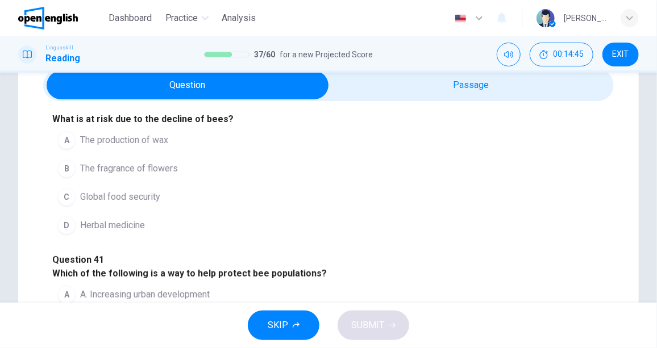
click at [144, 204] on span "Global food security" at bounding box center [120, 197] width 80 height 14
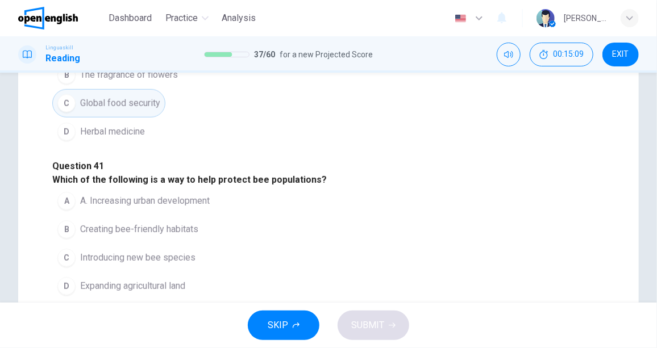
scroll to position [154, 0]
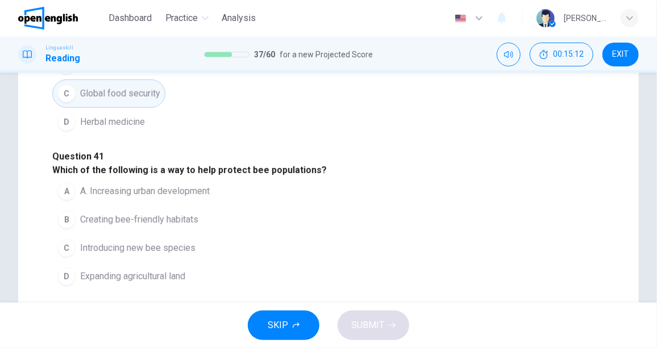
click at [151, 213] on span "Creating bee-friendly habitats" at bounding box center [139, 220] width 118 height 14
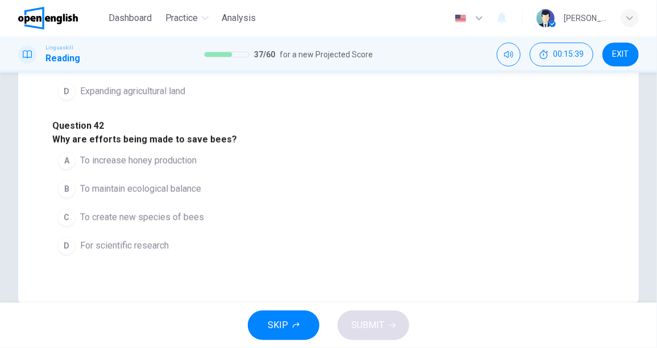
scroll to position [361, 0]
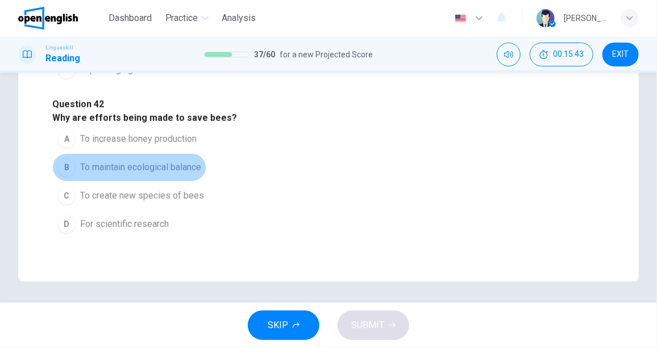
click at [178, 161] on span "To maintain ecological balance" at bounding box center [140, 168] width 121 height 14
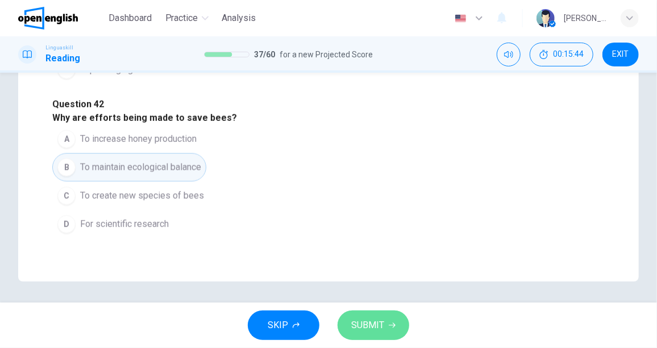
click at [384, 318] on button "SUBMIT" at bounding box center [373, 326] width 72 height 30
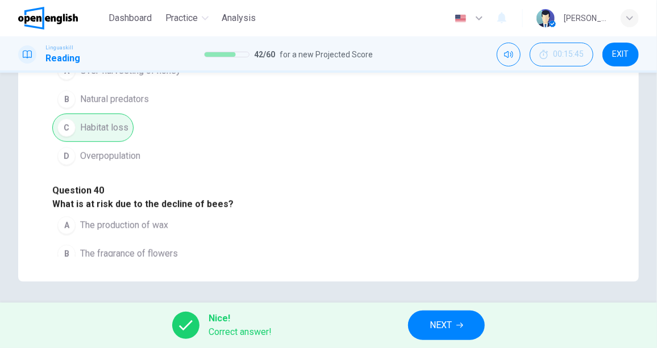
scroll to position [0, 0]
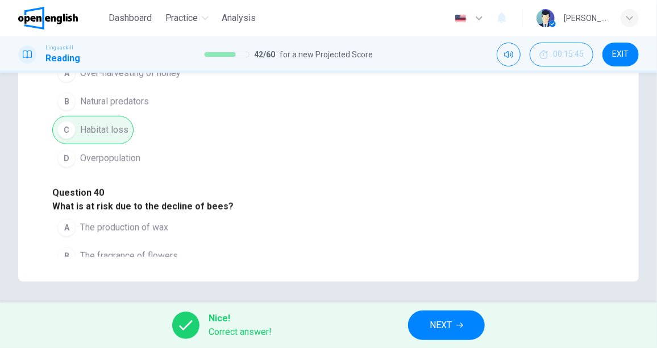
click at [462, 325] on icon "button" at bounding box center [459, 325] width 7 height 5
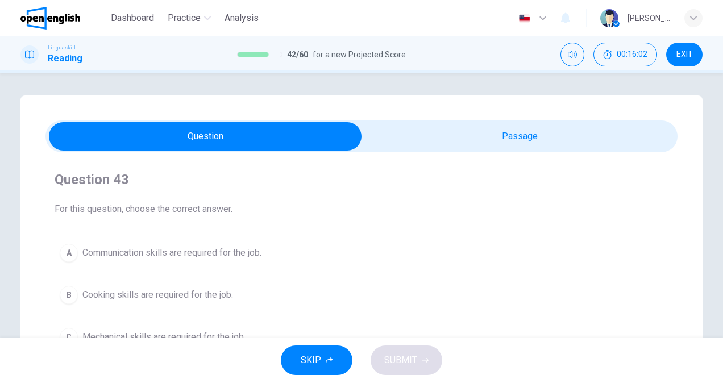
scroll to position [57, 0]
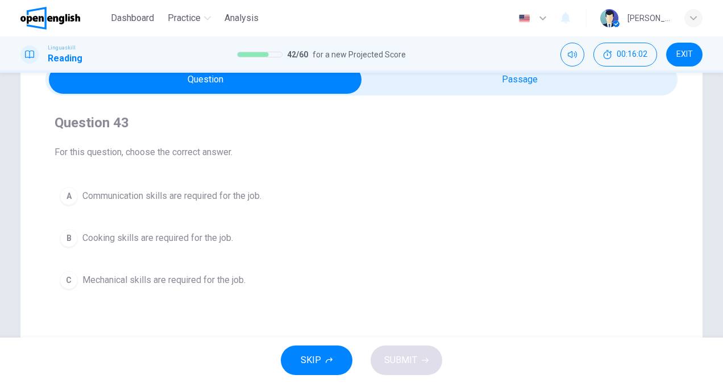
click at [223, 195] on span "Communication skills are required for the job." at bounding box center [171, 196] width 179 height 14
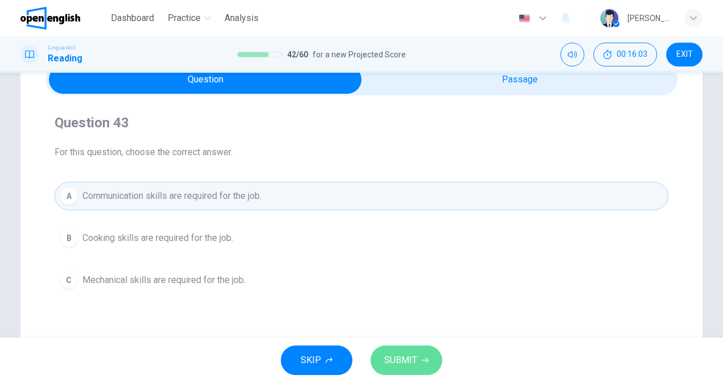
click at [407, 348] on span "SUBMIT" at bounding box center [400, 360] width 33 height 16
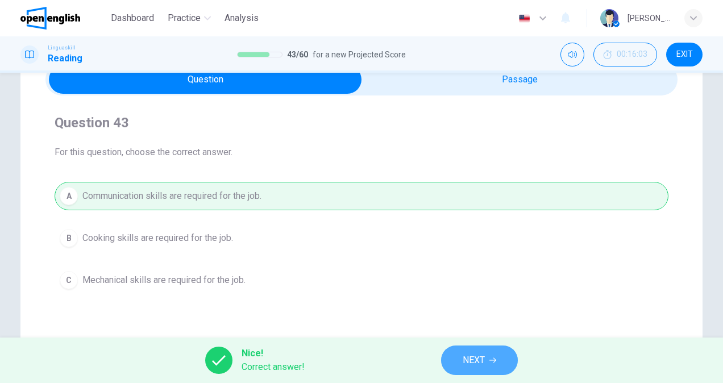
click at [452, 348] on button "NEXT" at bounding box center [479, 360] width 77 height 30
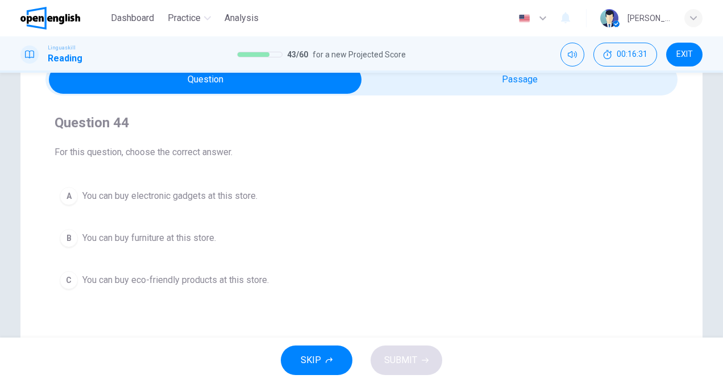
click at [229, 275] on span "You can buy eco-friendly products at this store." at bounding box center [175, 280] width 186 height 14
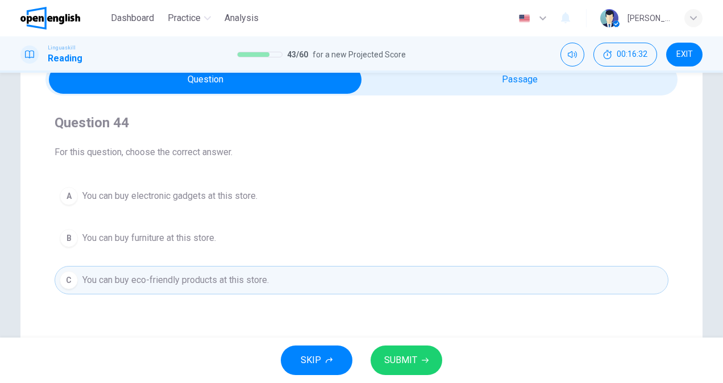
click at [425, 348] on button "SUBMIT" at bounding box center [406, 360] width 72 height 30
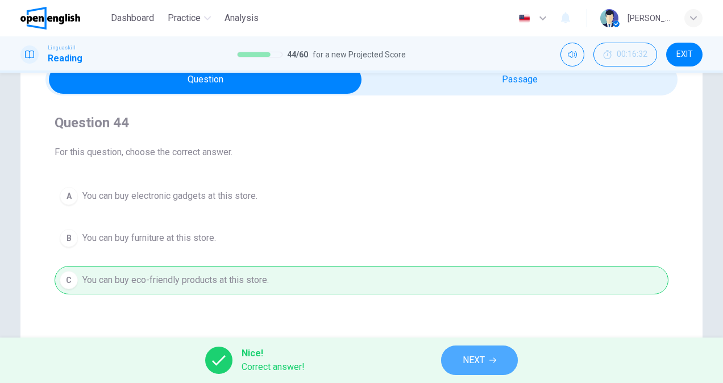
click at [468, 348] on span "NEXT" at bounding box center [473, 360] width 22 height 16
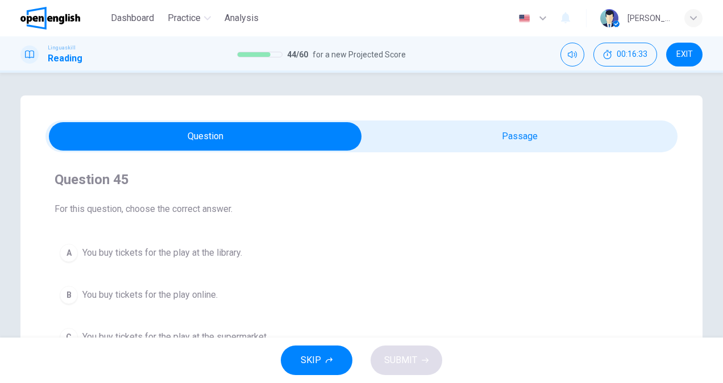
click at [502, 152] on div "Question 45 For this question, choose the correct answer. A You buy tickets for…" at bounding box center [361, 260] width 632 height 217
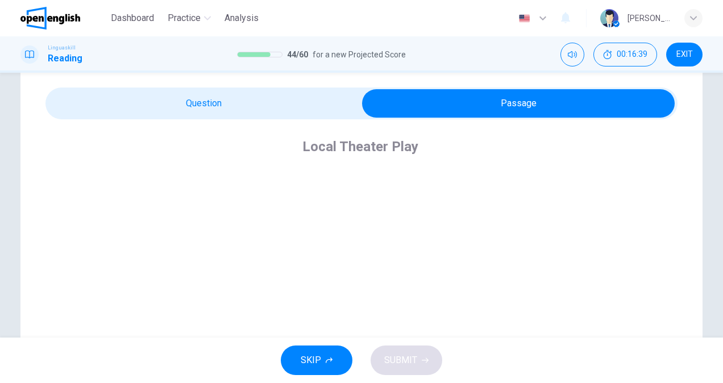
scroll to position [57, 0]
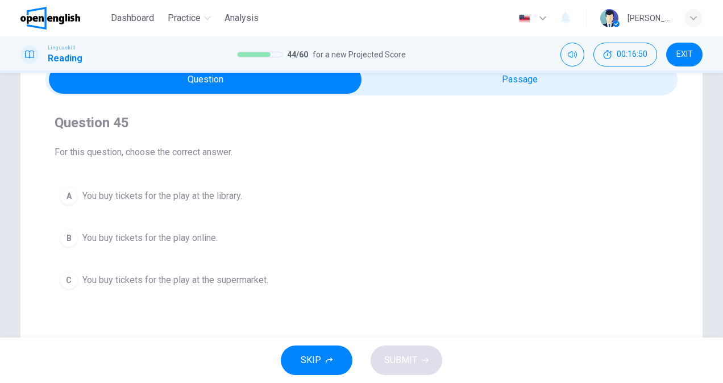
click at [193, 198] on span "You buy tickets for the play at the library." at bounding box center [162, 196] width 160 height 14
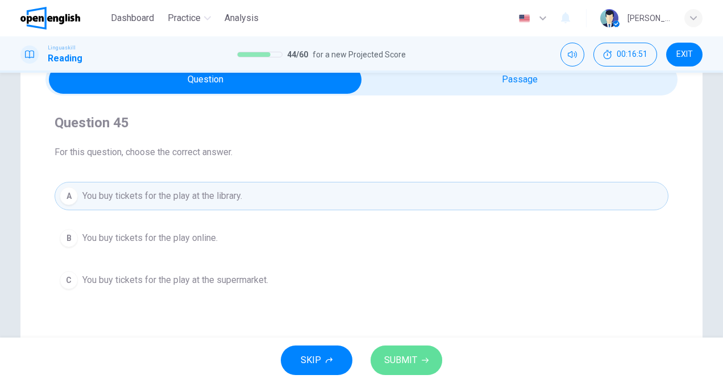
click at [419, 348] on button "SUBMIT" at bounding box center [406, 360] width 72 height 30
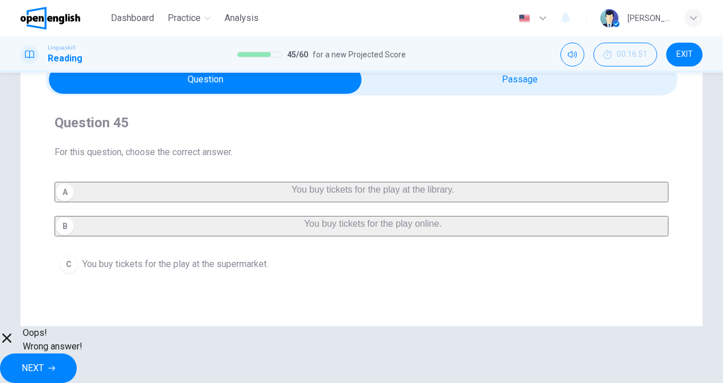
click at [77, 348] on button "NEXT" at bounding box center [38, 368] width 77 height 30
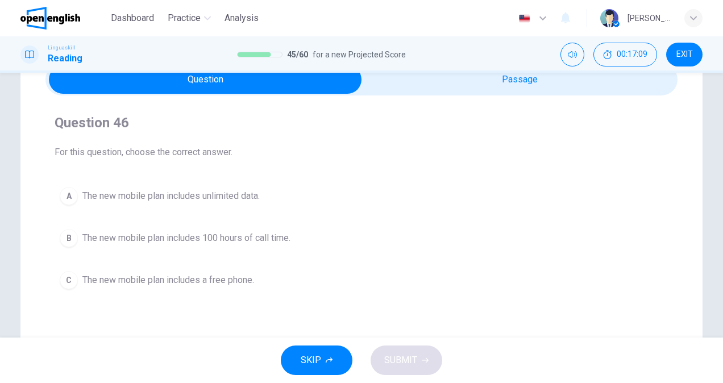
click at [239, 237] on span "The new mobile plan includes 100 hours of call time." at bounding box center [186, 238] width 208 height 14
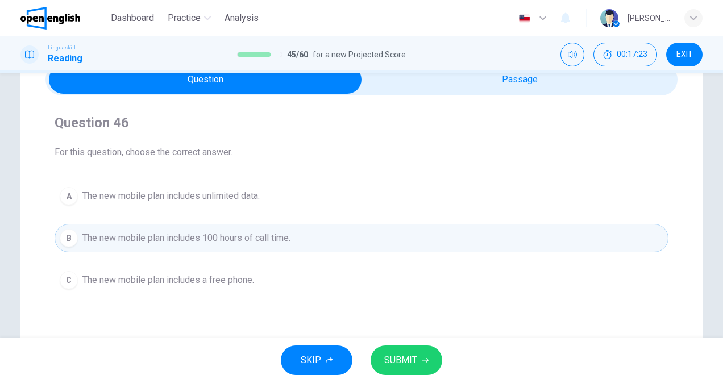
click at [243, 194] on span "The new mobile plan includes unlimited data." at bounding box center [170, 196] width 177 height 14
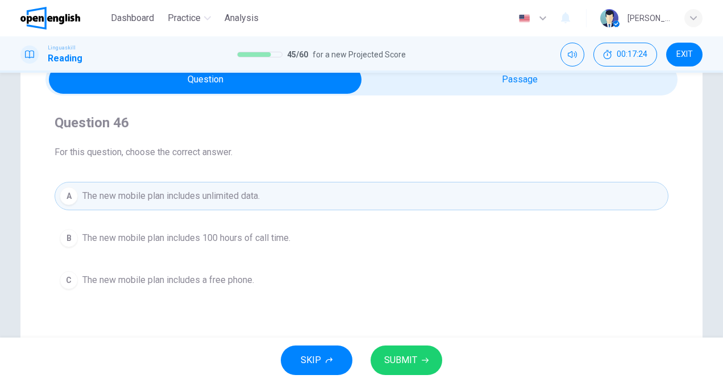
click at [415, 348] on span "SUBMIT" at bounding box center [400, 360] width 33 height 16
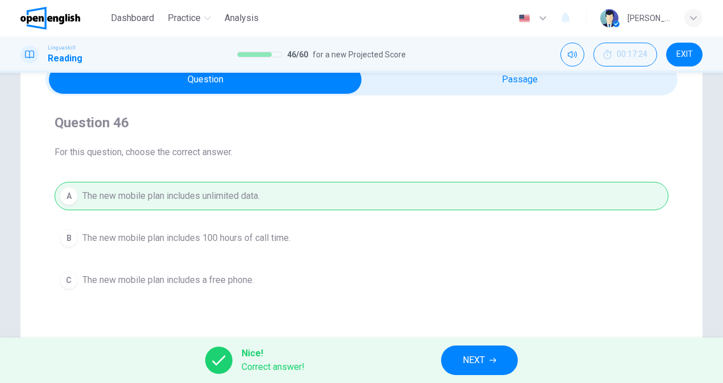
click at [466, 348] on span "NEXT" at bounding box center [473, 360] width 22 height 16
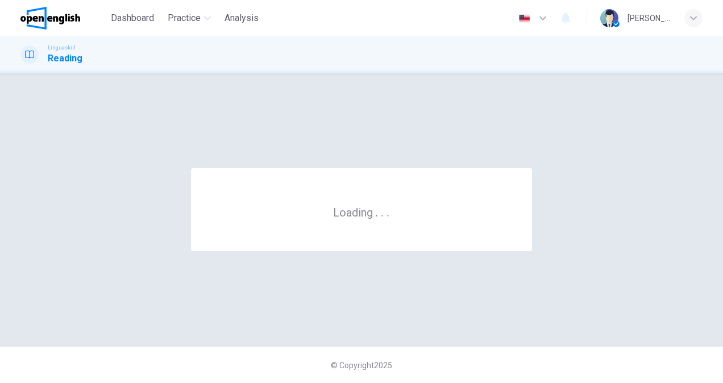
scroll to position [0, 0]
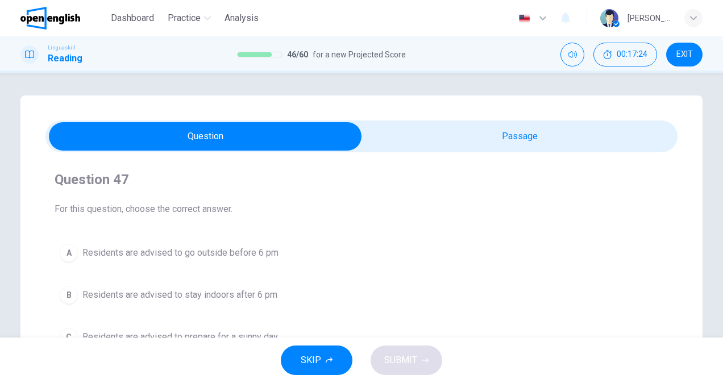
click at [487, 323] on button "C Residents are advised to prepare for a sunny day" at bounding box center [361, 337] width 613 height 28
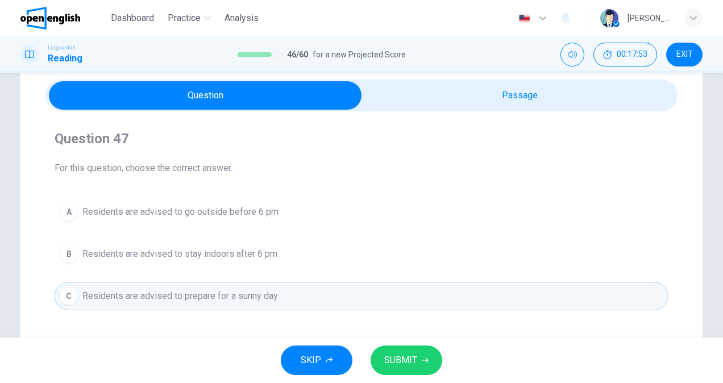
scroll to position [57, 0]
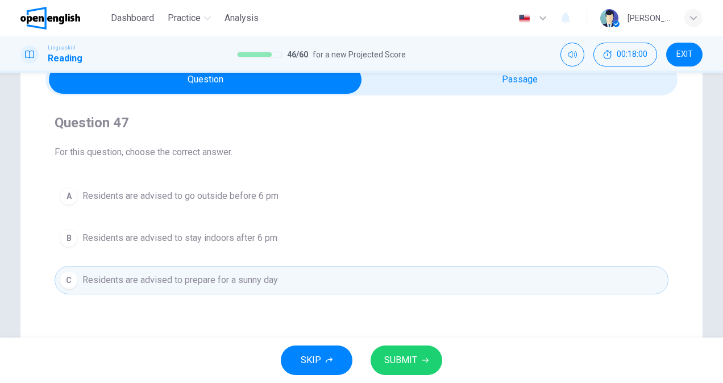
click at [225, 236] on span "Residents are advised to stay indoors after 6 pm" at bounding box center [179, 238] width 195 height 14
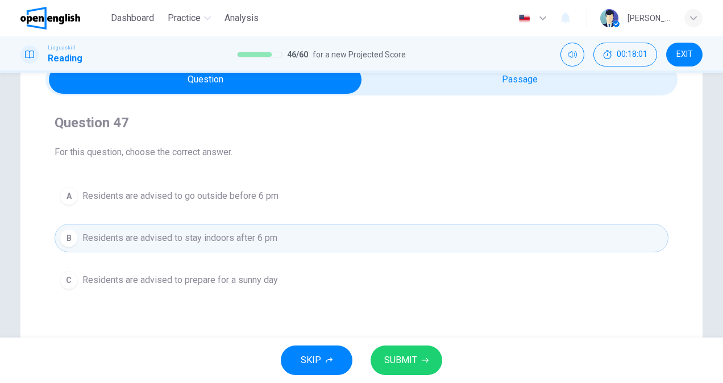
click at [411, 348] on button "SUBMIT" at bounding box center [406, 360] width 72 height 30
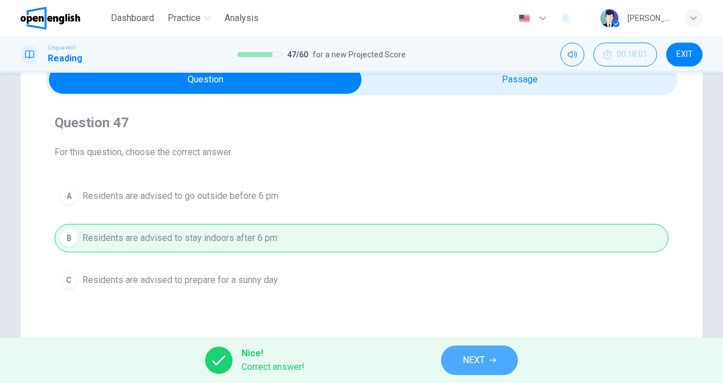
click at [485, 348] on span "NEXT" at bounding box center [473, 360] width 22 height 16
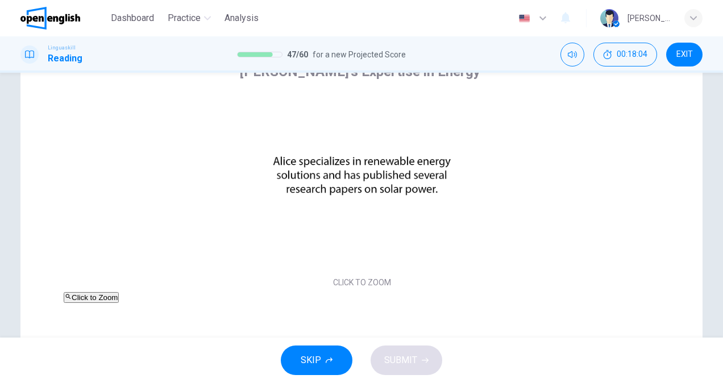
scroll to position [114, 0]
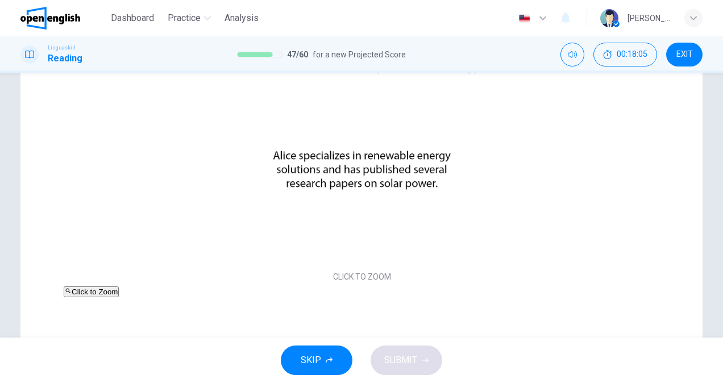
click at [579, 285] on div "Click to Zoom" at bounding box center [362, 292] width 596 height 14
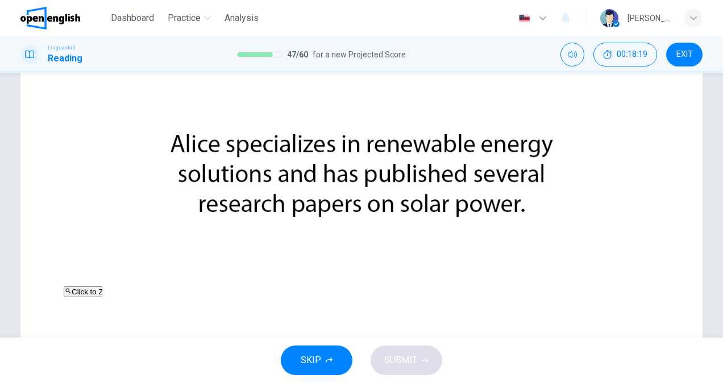
click at [619, 204] on img at bounding box center [361, 191] width 723 height 383
click at [584, 132] on img at bounding box center [361, 191] width 723 height 383
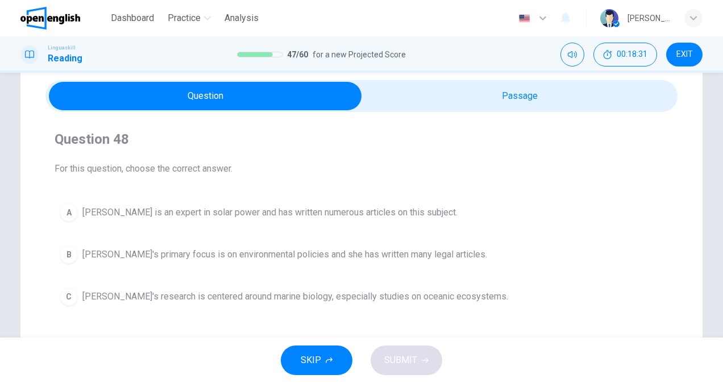
scroll to position [57, 0]
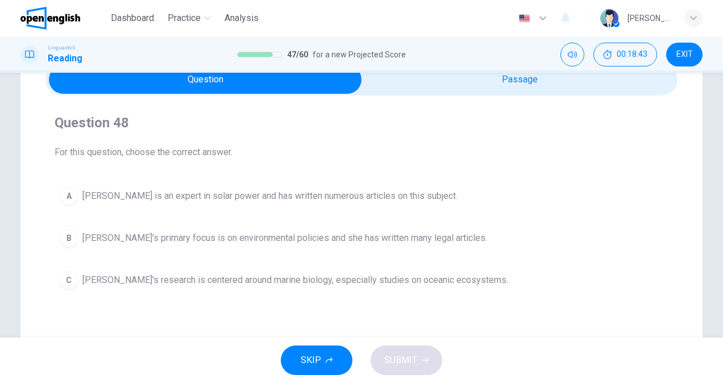
click at [224, 191] on span "[PERSON_NAME] is an expert in solar power and has written numerous articles on …" at bounding box center [269, 196] width 375 height 14
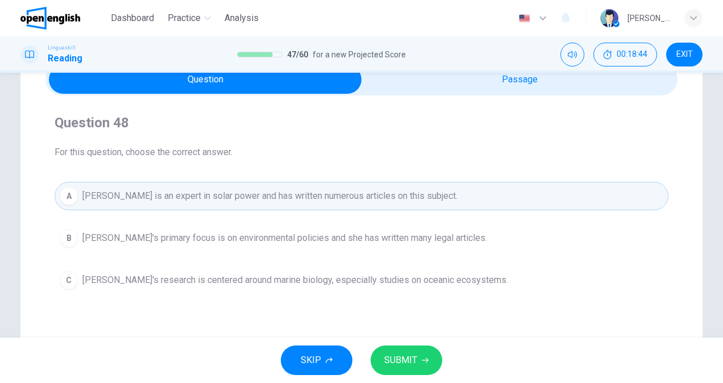
click at [418, 348] on button "SUBMIT" at bounding box center [406, 360] width 72 height 30
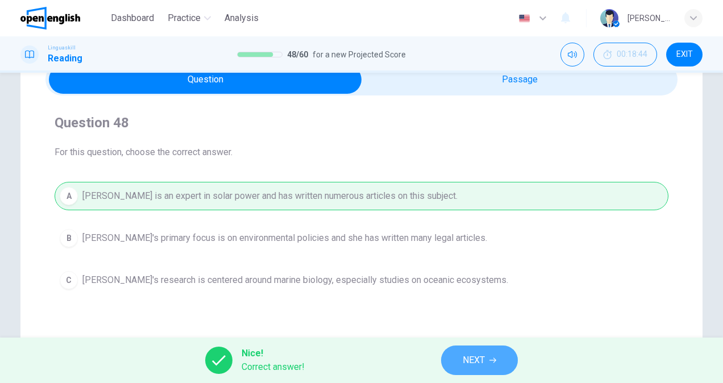
click at [480, 348] on span "NEXT" at bounding box center [473, 360] width 22 height 16
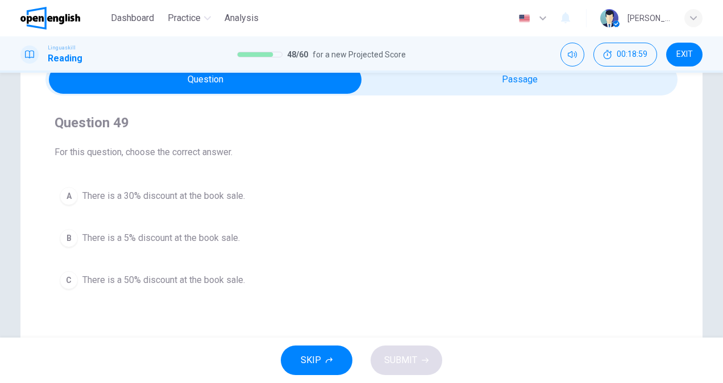
click at [182, 282] on span "There is a 50% discount at the book sale." at bounding box center [163, 280] width 162 height 14
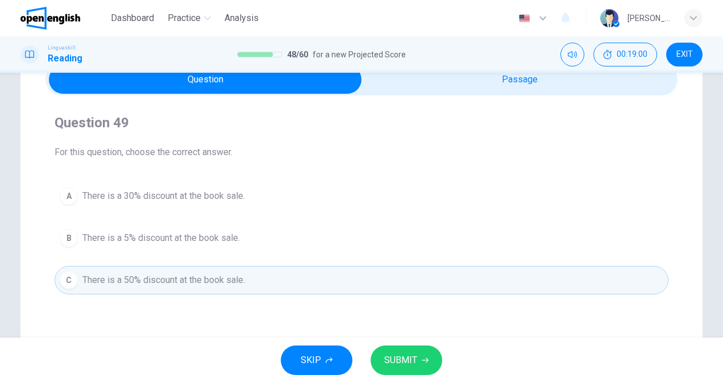
click at [421, 348] on button "SUBMIT" at bounding box center [406, 360] width 72 height 30
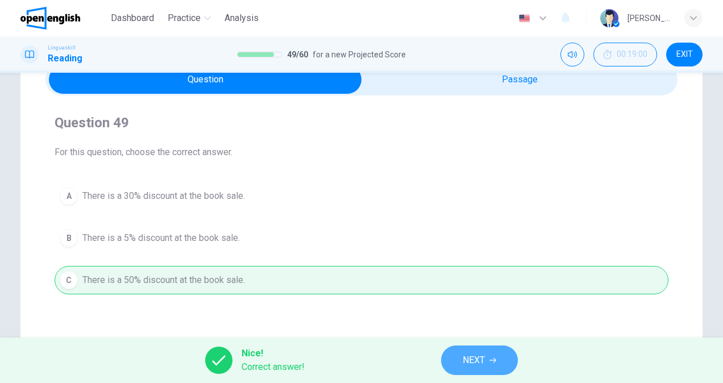
click at [477, 348] on span "NEXT" at bounding box center [473, 360] width 22 height 16
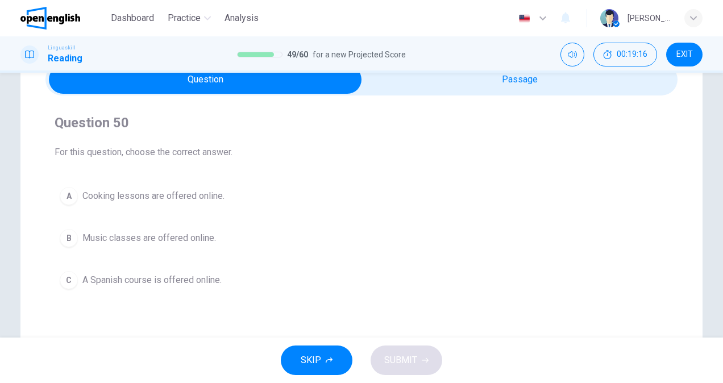
click at [168, 278] on span "A Spanish course is offered online." at bounding box center [151, 280] width 139 height 14
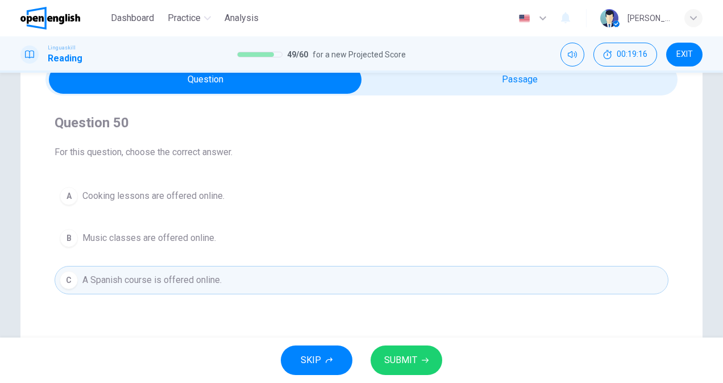
click at [404, 348] on span "SUBMIT" at bounding box center [400, 360] width 33 height 16
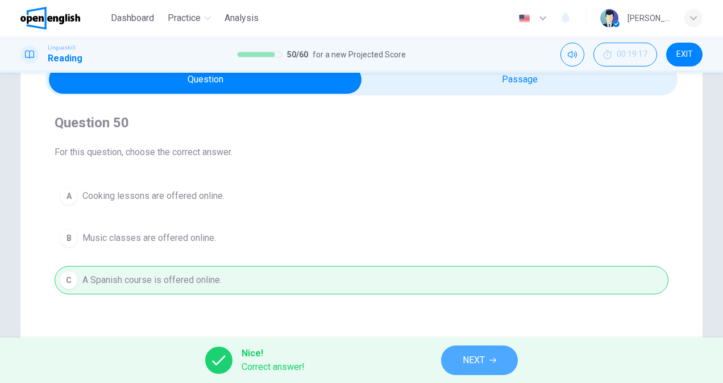
click at [490, 348] on button "NEXT" at bounding box center [479, 360] width 77 height 30
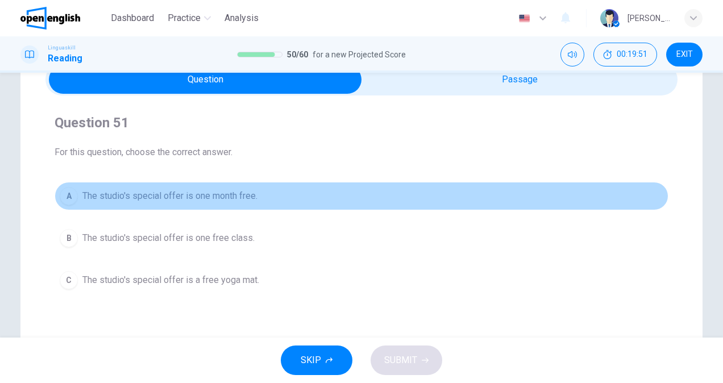
click at [222, 187] on button "A The studio's special offer is one month free." at bounding box center [361, 196] width 613 height 28
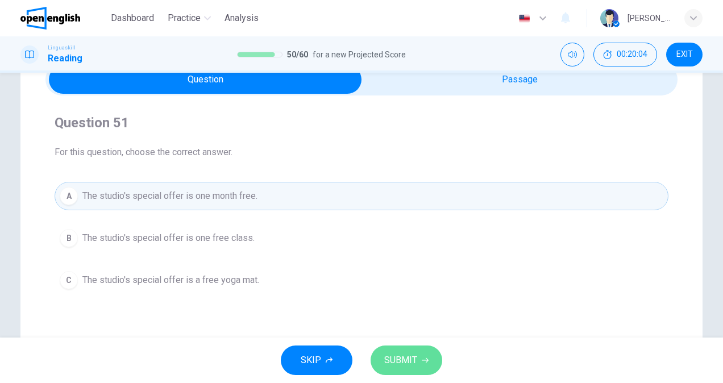
click at [421, 348] on button "SUBMIT" at bounding box center [406, 360] width 72 height 30
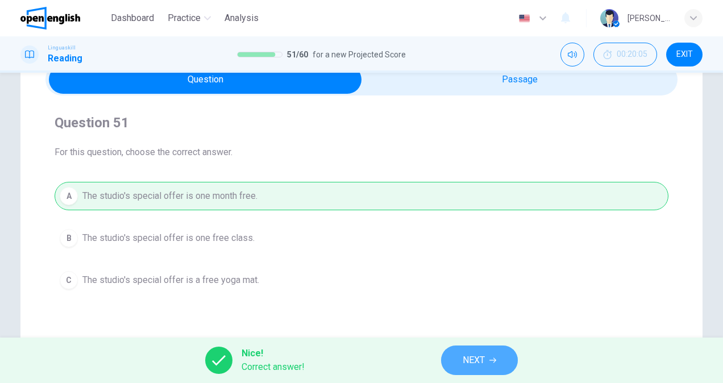
click at [475, 348] on span "NEXT" at bounding box center [473, 360] width 22 height 16
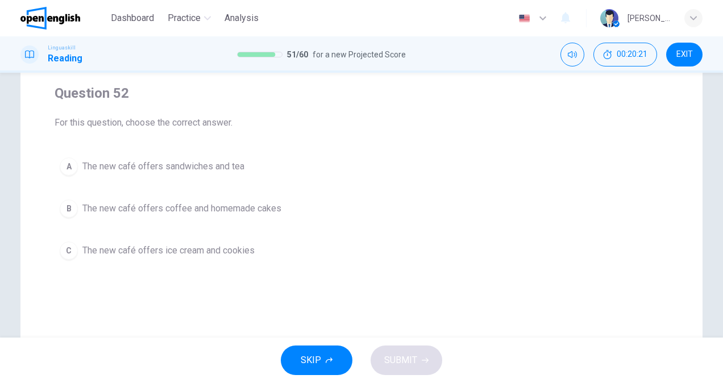
scroll to position [114, 0]
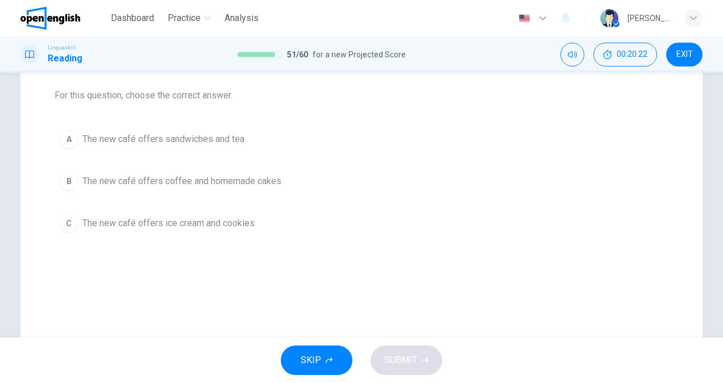
click at [256, 183] on span "The new café offers coffee and homemade cakes" at bounding box center [181, 181] width 199 height 14
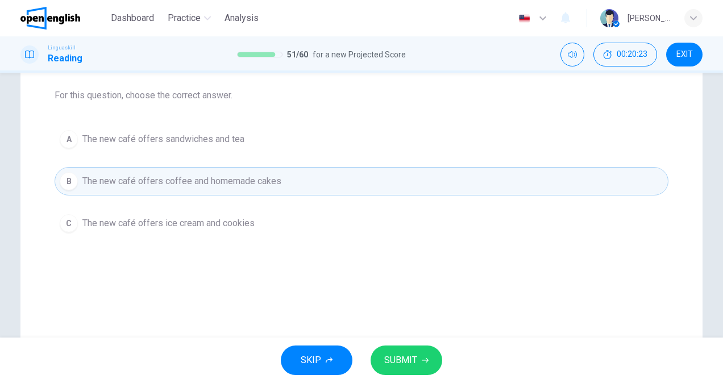
click at [411, 348] on span "SUBMIT" at bounding box center [400, 360] width 33 height 16
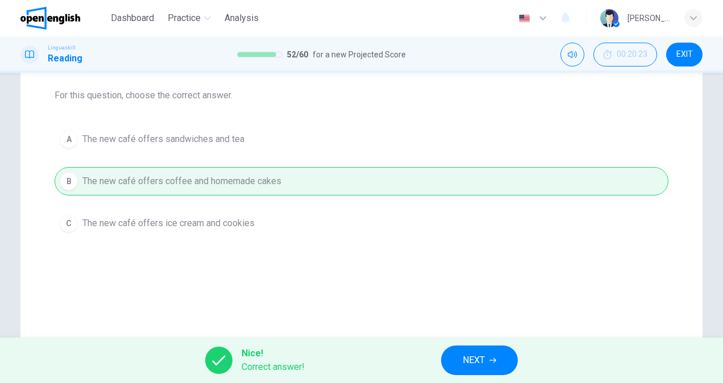
click at [457, 348] on button "NEXT" at bounding box center [479, 360] width 77 height 30
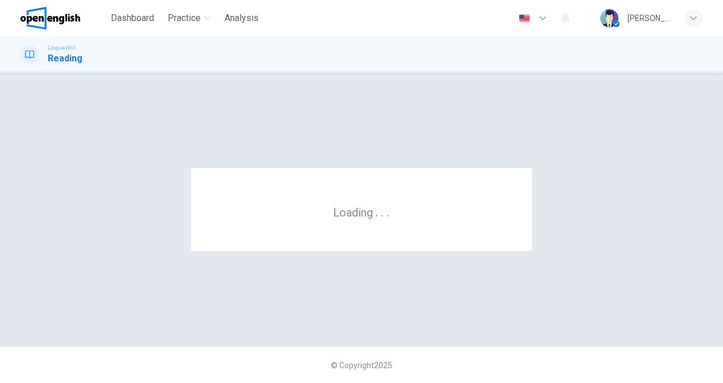
scroll to position [0, 0]
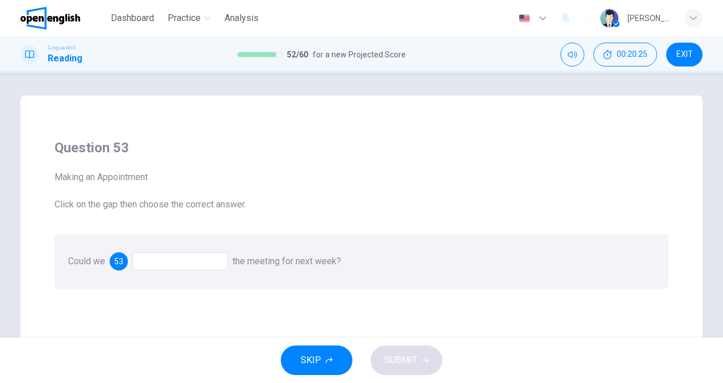
click at [190, 264] on div at bounding box center [179, 261] width 95 height 18
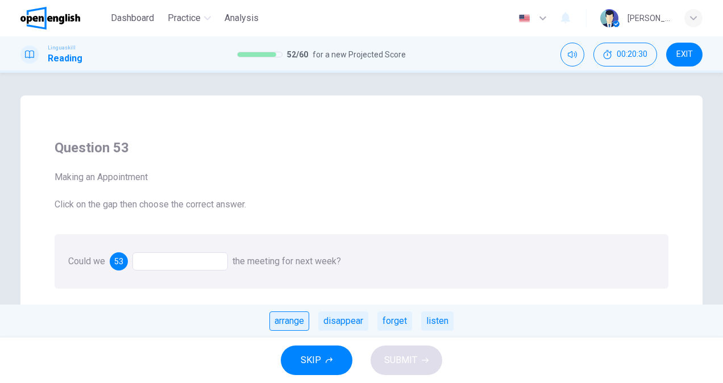
click at [285, 319] on div "arrange" at bounding box center [289, 320] width 40 height 19
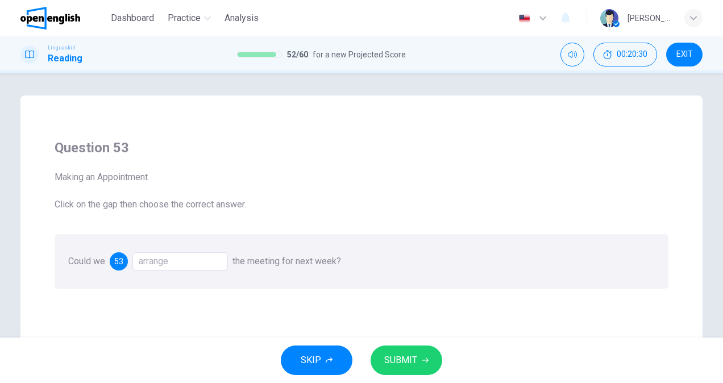
click at [432, 348] on button "SUBMIT" at bounding box center [406, 360] width 72 height 30
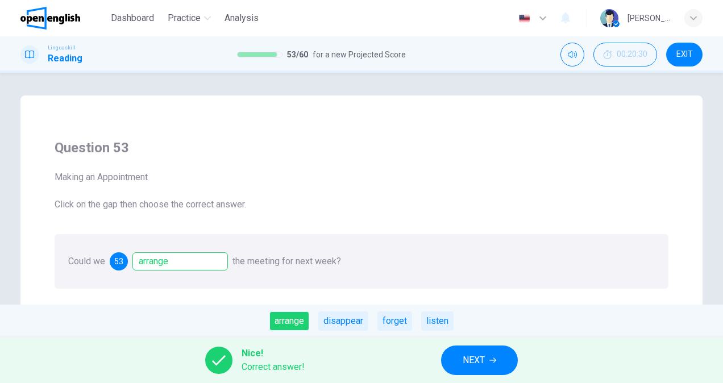
click at [463, 348] on span "NEXT" at bounding box center [473, 360] width 22 height 16
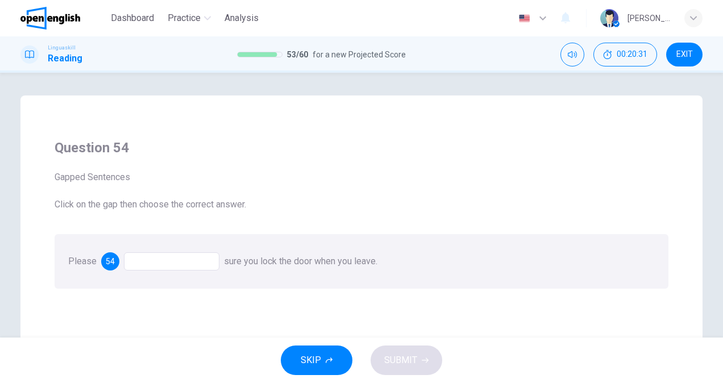
click at [170, 260] on div at bounding box center [171, 261] width 95 height 18
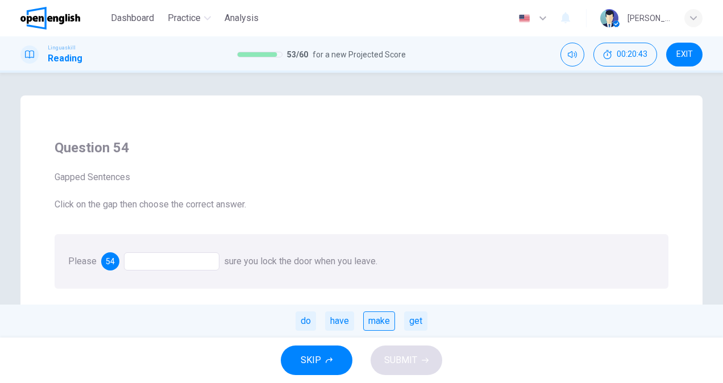
click at [386, 323] on div "make" at bounding box center [379, 320] width 32 height 19
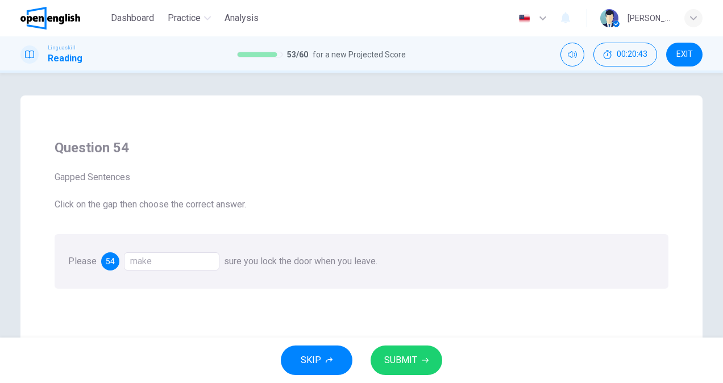
click at [411, 348] on span "SUBMIT" at bounding box center [400, 360] width 33 height 16
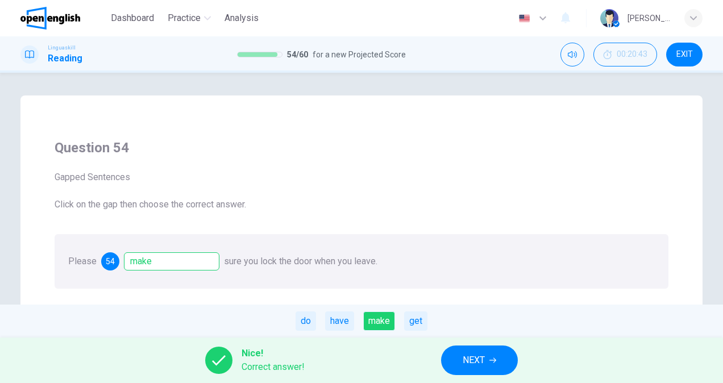
click at [458, 348] on button "NEXT" at bounding box center [479, 360] width 77 height 30
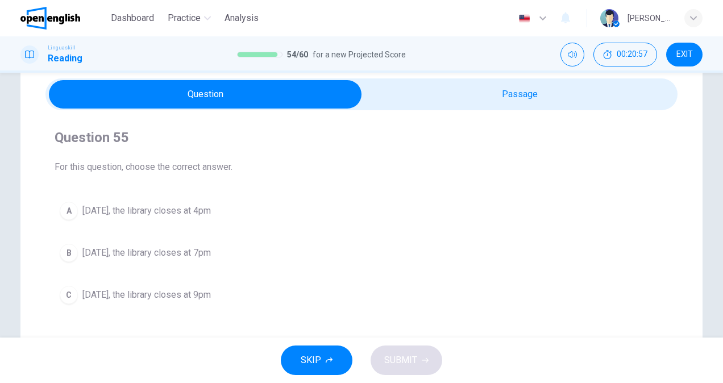
scroll to position [57, 0]
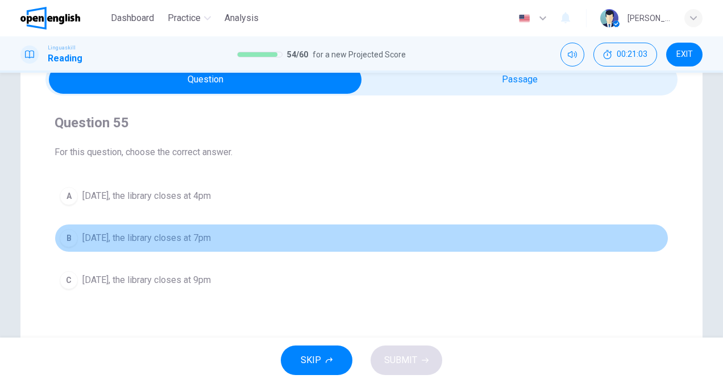
click at [194, 237] on span "[DATE], the library closes at 7pm" at bounding box center [146, 238] width 128 height 14
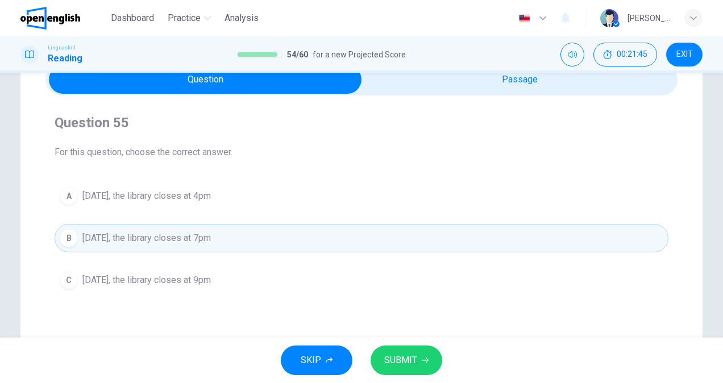
click at [225, 186] on button "A [DATE], the library closes at 4pm" at bounding box center [361, 196] width 613 height 28
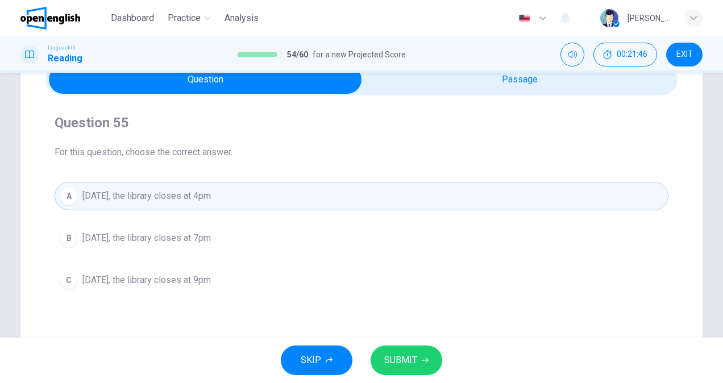
click at [423, 348] on icon "button" at bounding box center [424, 360] width 7 height 7
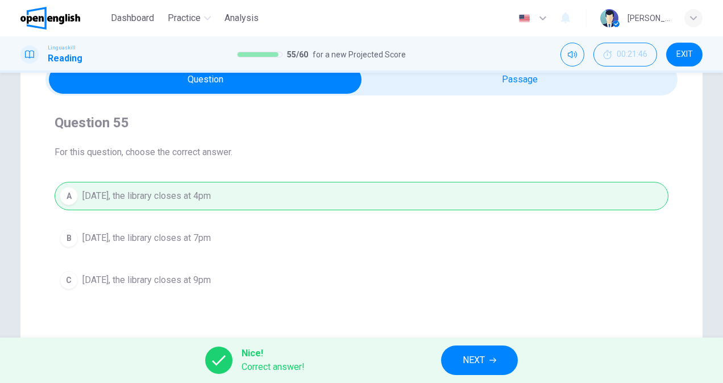
click at [467, 348] on span "NEXT" at bounding box center [473, 360] width 22 height 16
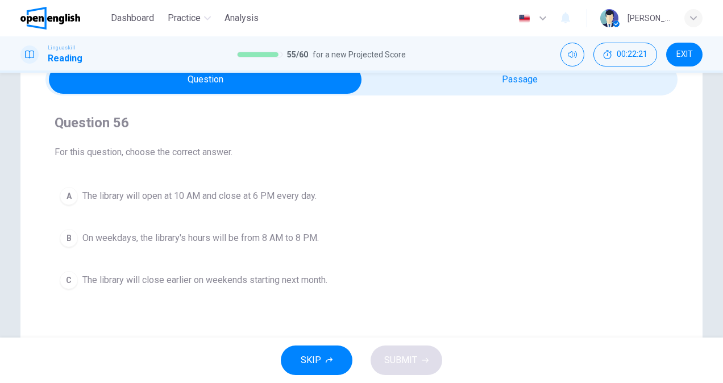
click at [256, 241] on span "On weekdays, the library's hours will be from 8 AM to 8 PM." at bounding box center [200, 238] width 236 height 14
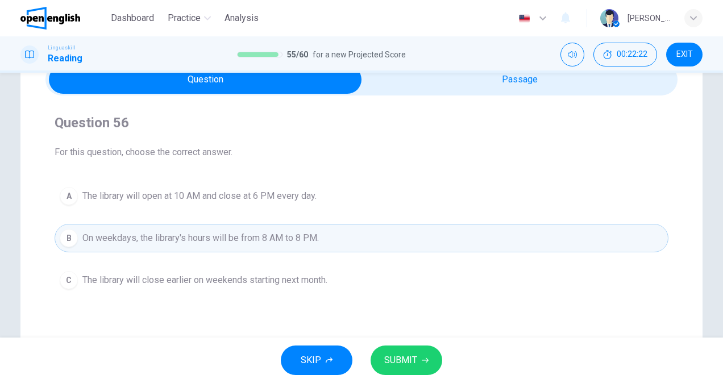
click at [415, 348] on span "SUBMIT" at bounding box center [400, 360] width 33 height 16
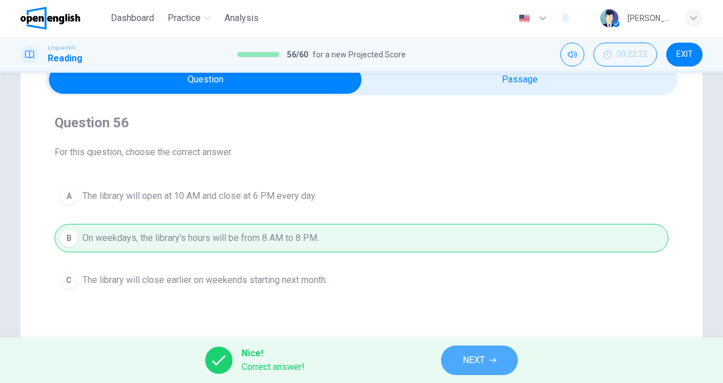
click at [461, 348] on button "NEXT" at bounding box center [479, 360] width 77 height 30
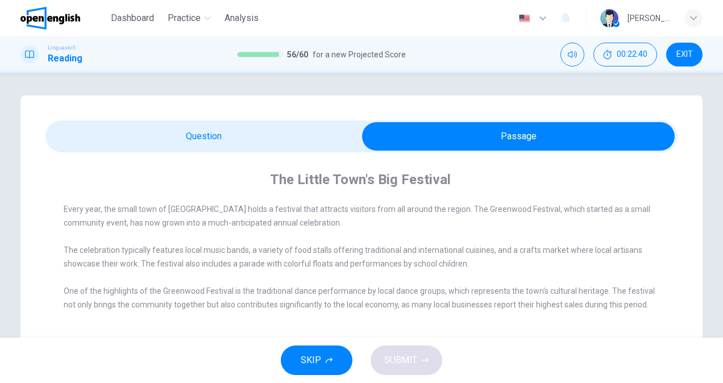
click at [237, 152] on span at bounding box center [361, 136] width 632 height 32
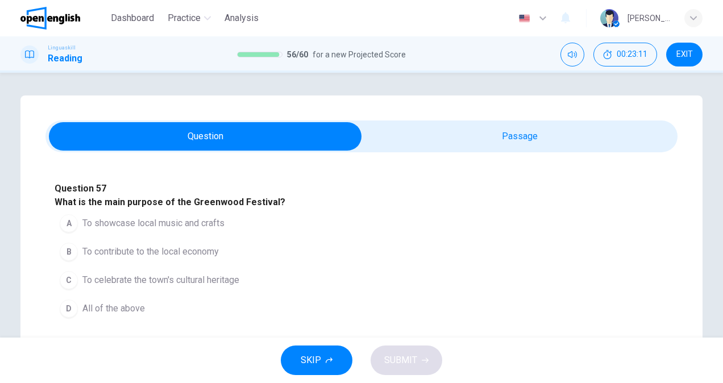
scroll to position [114, 0]
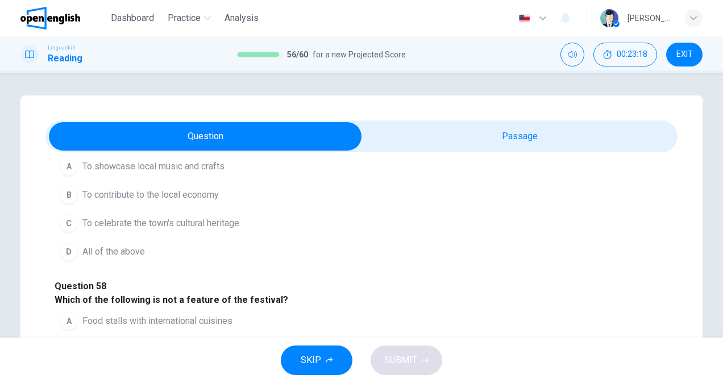
click at [208, 173] on span "To showcase local music and crafts" at bounding box center [153, 167] width 142 height 14
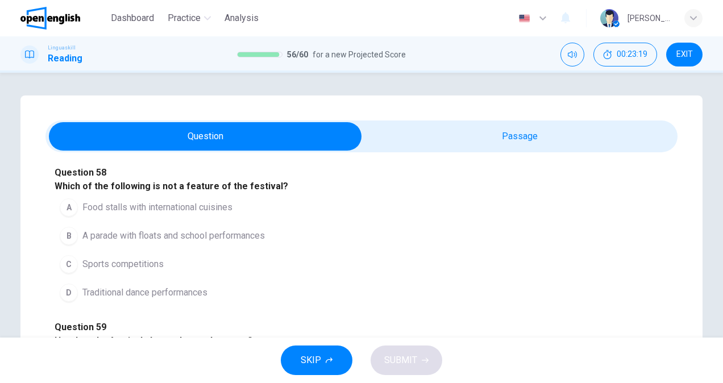
scroll to position [284, 0]
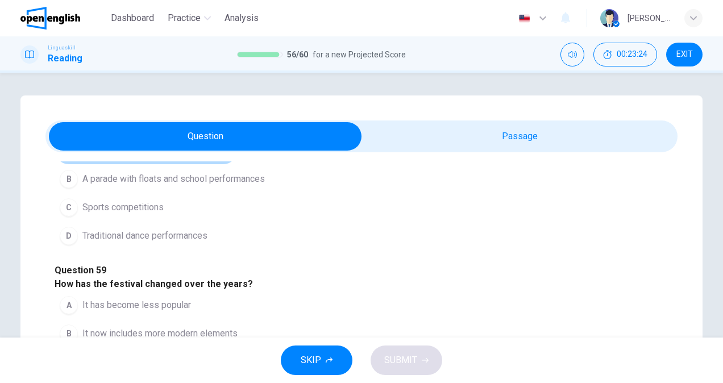
click at [222, 157] on span "Food stalls with international cuisines" at bounding box center [157, 151] width 150 height 14
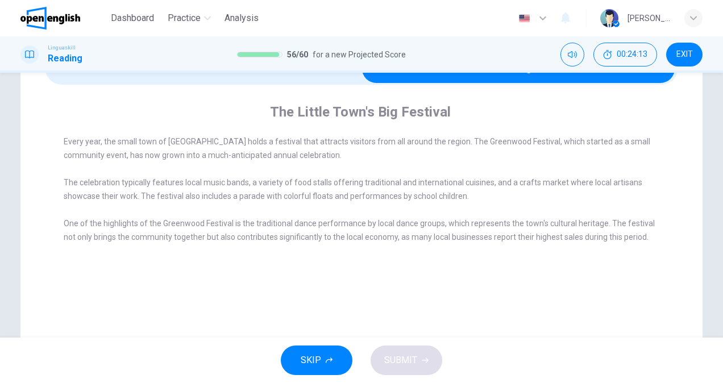
scroll to position [57, 0]
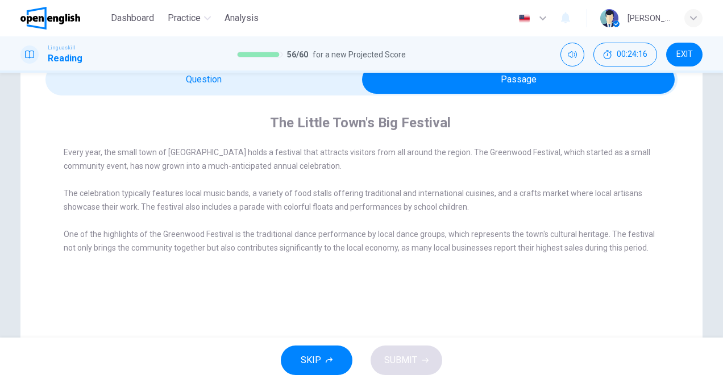
drag, startPoint x: 512, startPoint y: 251, endPoint x: 616, endPoint y: 260, distance: 103.8
click at [616, 260] on div "Every year, the small town of [GEOGRAPHIC_DATA] holds a festival that attracts …" at bounding box center [369, 206] width 611 height 123
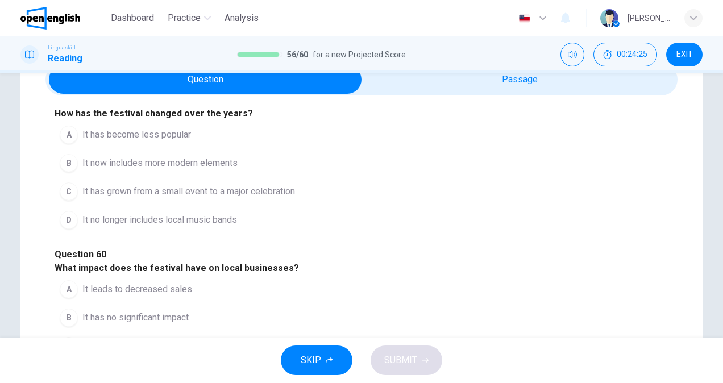
scroll to position [623, 0]
click at [145, 332] on button "C It contributes to higher sales" at bounding box center [128, 346] width 147 height 28
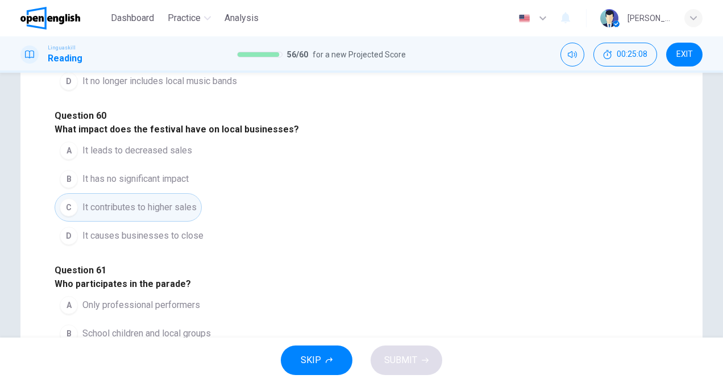
scroll to position [227, 0]
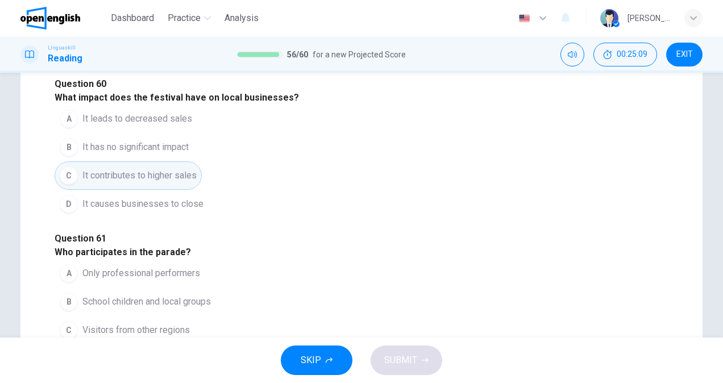
click at [181, 295] on span "School children and local groups" at bounding box center [146, 302] width 128 height 14
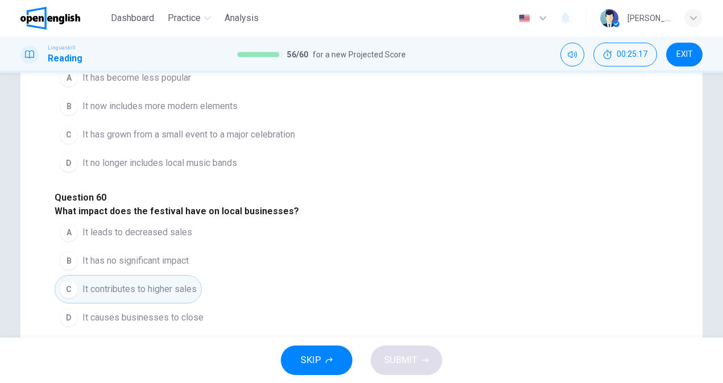
scroll to position [452, 0]
click at [207, 170] on span "It no longer includes local music bands" at bounding box center [159, 163] width 154 height 14
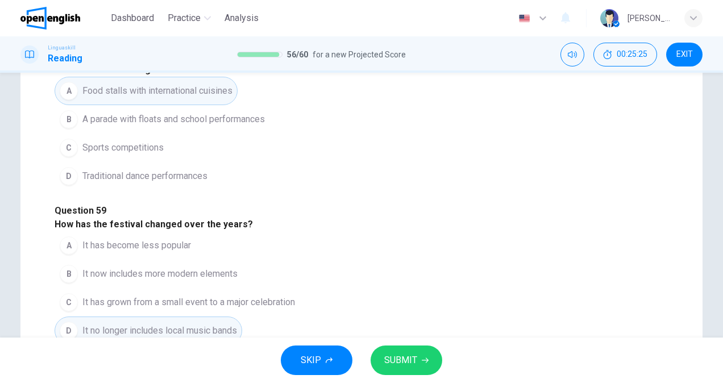
scroll to position [225, 0]
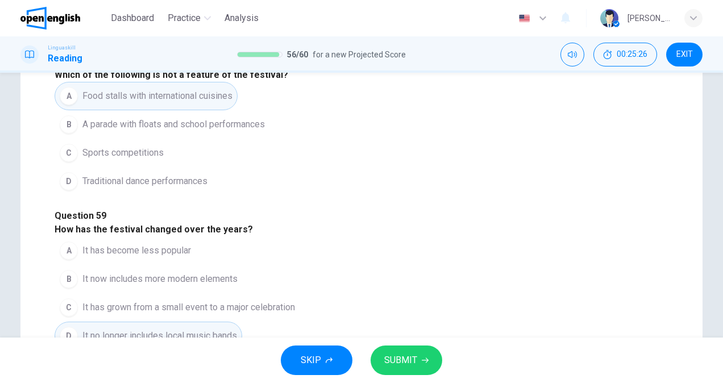
click at [409, 348] on span "SUBMIT" at bounding box center [400, 360] width 33 height 16
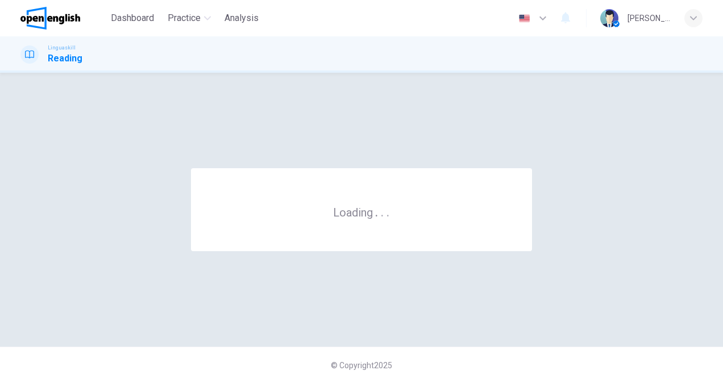
scroll to position [0, 0]
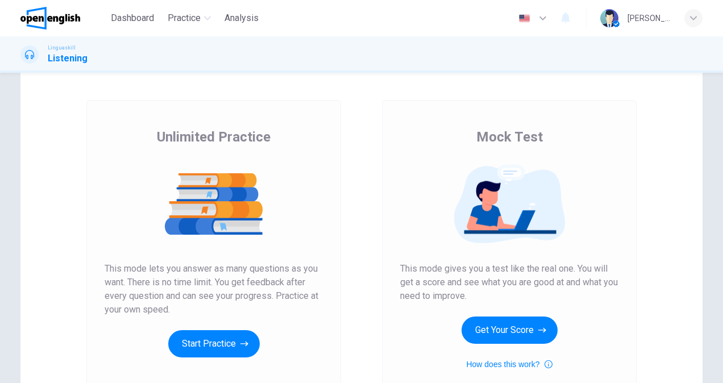
scroll to position [57, 0]
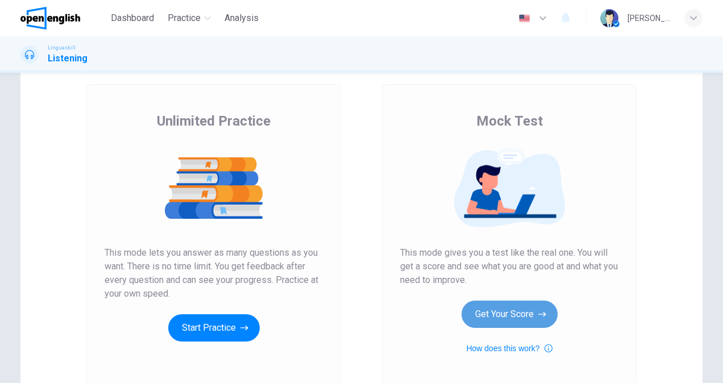
click at [520, 312] on button "Get Your Score" at bounding box center [509, 313] width 96 height 27
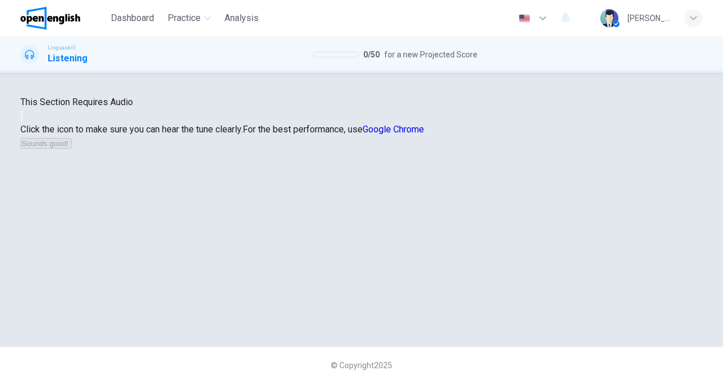
click at [322, 123] on div at bounding box center [361, 116] width 682 height 14
click at [23, 122] on button "button" at bounding box center [21, 116] width 2 height 11
click at [72, 149] on button "Sounds good!" at bounding box center [45, 143] width 51 height 11
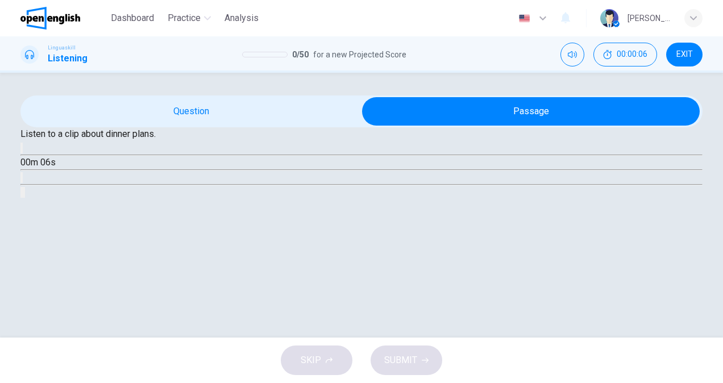
click at [156, 139] on span "Listen to a clip about dinner plans." at bounding box center [87, 133] width 135 height 11
click at [22, 151] on icon "button" at bounding box center [22, 151] width 0 height 0
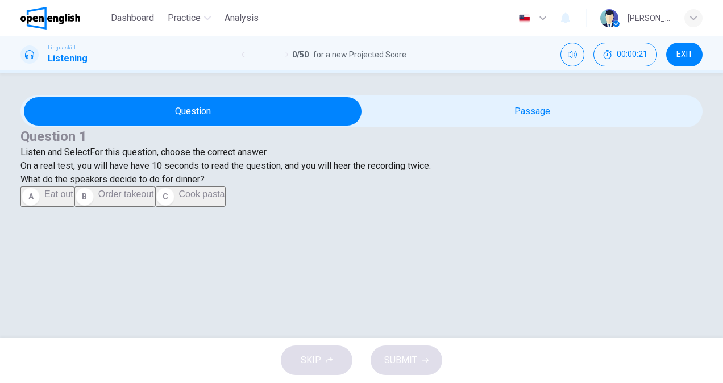
scroll to position [120, 0]
drag, startPoint x: 108, startPoint y: 275, endPoint x: 115, endPoint y: 275, distance: 6.8
click at [179, 199] on span "Cook pasta" at bounding box center [202, 194] width 46 height 10
click at [413, 365] on span "SUBMIT" at bounding box center [400, 360] width 33 height 16
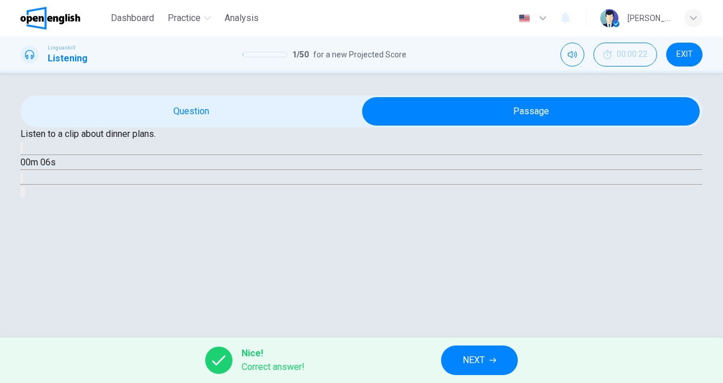
scroll to position [117, 0]
click at [22, 151] on icon "button" at bounding box center [22, 151] width 0 height 0
type input "*"
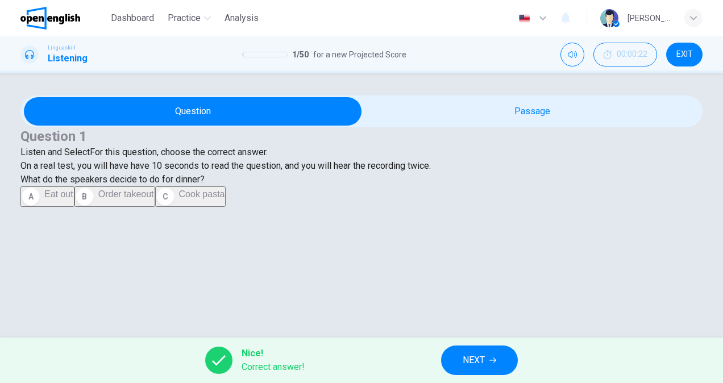
scroll to position [5, 0]
click at [494, 358] on icon "button" at bounding box center [492, 360] width 7 height 5
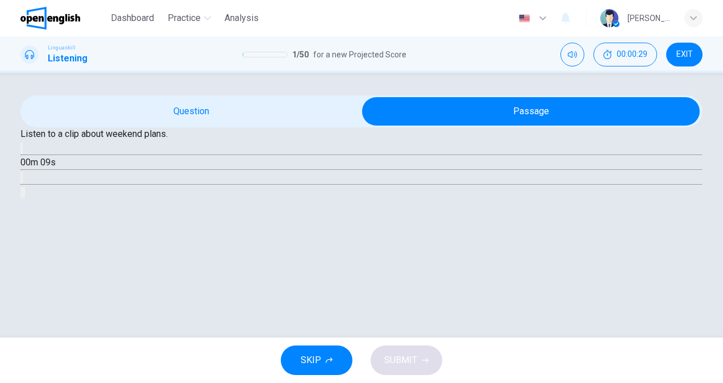
scroll to position [114, 0]
click at [22, 151] on icon "button" at bounding box center [22, 151] width 0 height 0
type input "**"
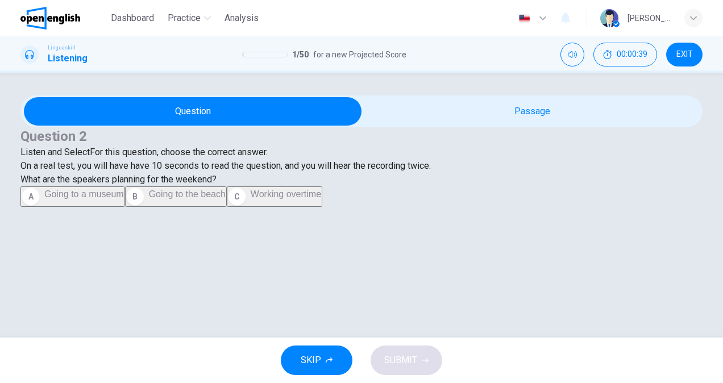
scroll to position [120, 0]
click at [125, 207] on button "B Going to the beach" at bounding box center [176, 196] width 102 height 20
click at [427, 363] on icon "button" at bounding box center [424, 360] width 7 height 7
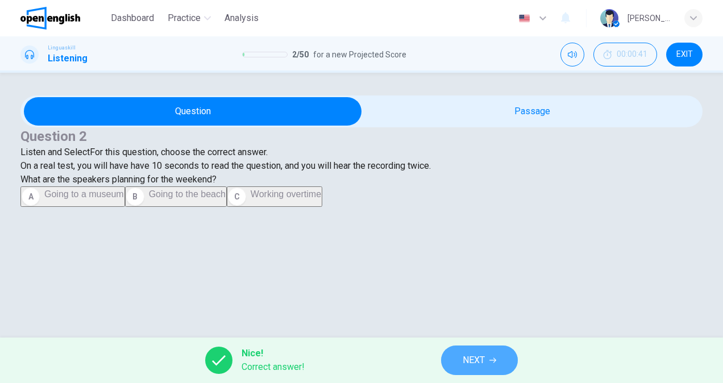
click at [458, 354] on button "NEXT" at bounding box center [479, 360] width 77 height 30
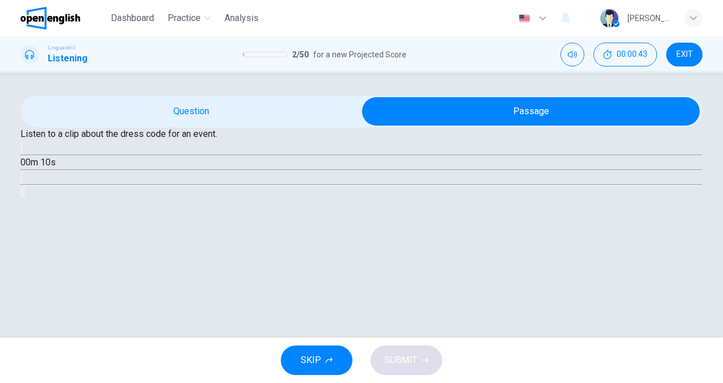
scroll to position [57, 0]
click at [23, 153] on button "button" at bounding box center [21, 148] width 2 height 11
type input "*"
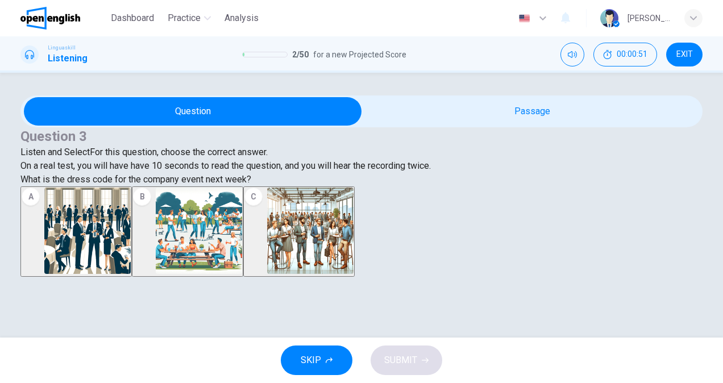
scroll to position [151, 0]
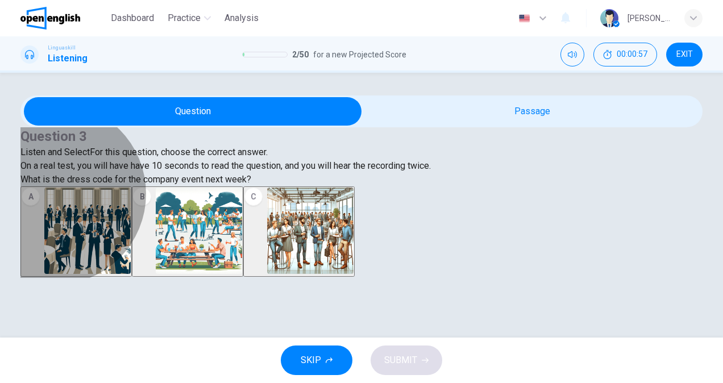
click at [353, 235] on img "button" at bounding box center [310, 230] width 86 height 86
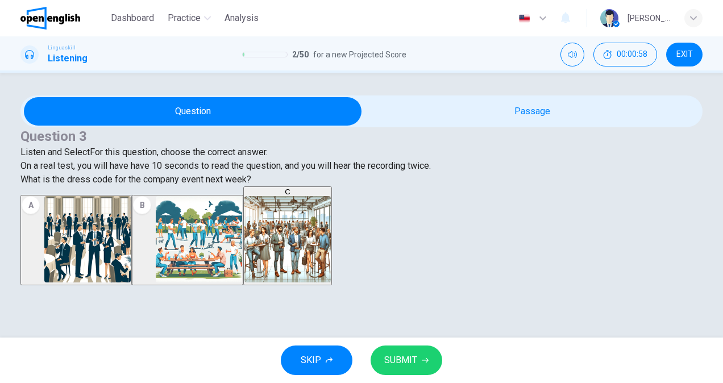
click at [417, 354] on button "SUBMIT" at bounding box center [406, 360] width 72 height 30
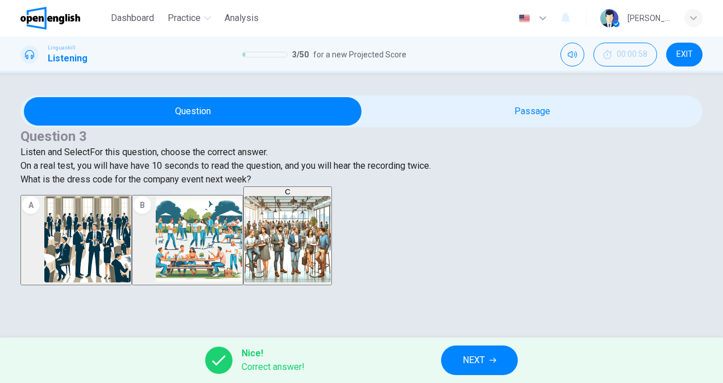
click at [498, 367] on button "NEXT" at bounding box center [479, 360] width 77 height 30
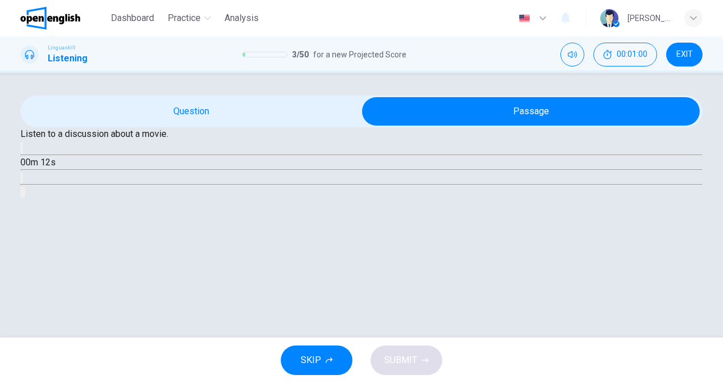
scroll to position [114, 0]
click at [23, 153] on button "button" at bounding box center [21, 148] width 2 height 11
type input "*"
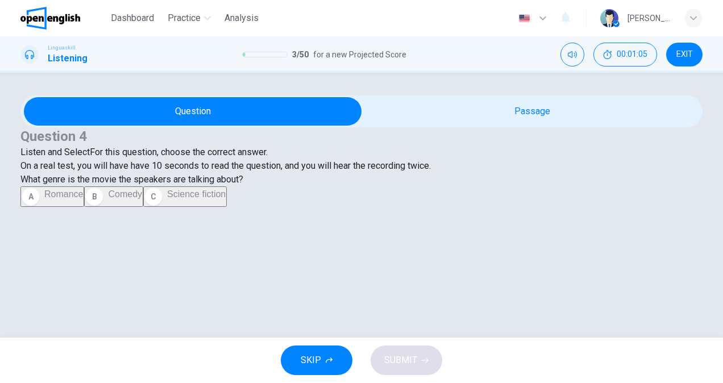
scroll to position [120, 0]
click at [143, 207] on button "C Science fiction" at bounding box center [184, 196] width 83 height 20
click at [419, 357] on button "SUBMIT" at bounding box center [406, 360] width 72 height 30
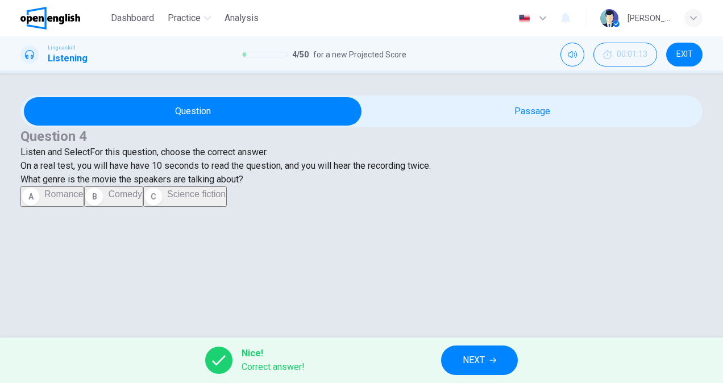
click at [490, 367] on button "NEXT" at bounding box center [479, 360] width 77 height 30
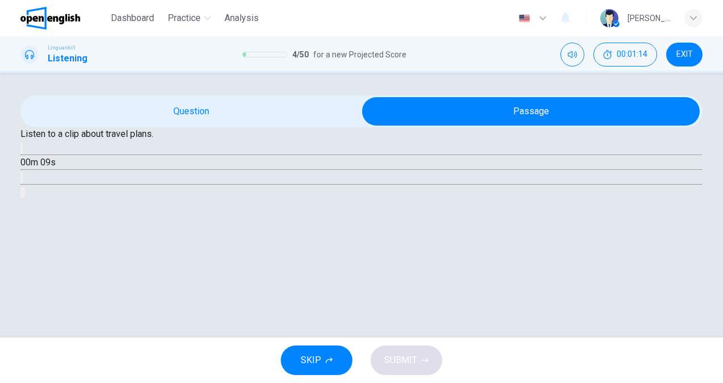
scroll to position [114, 0]
click at [23, 153] on button "button" at bounding box center [21, 148] width 2 height 11
type input "*"
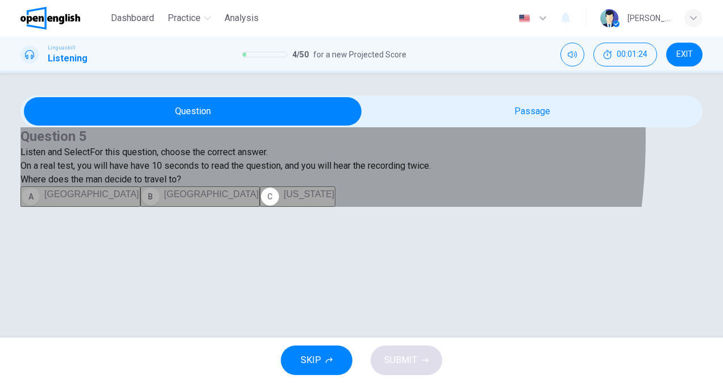
click at [164, 199] on span "Rome" at bounding box center [211, 194] width 95 height 10
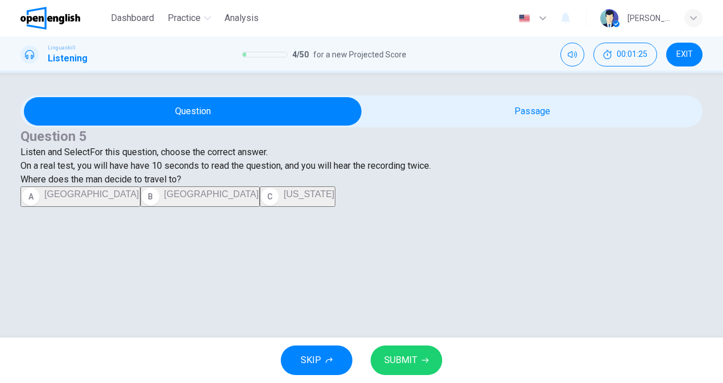
click at [402, 359] on span "SUBMIT" at bounding box center [400, 360] width 33 height 16
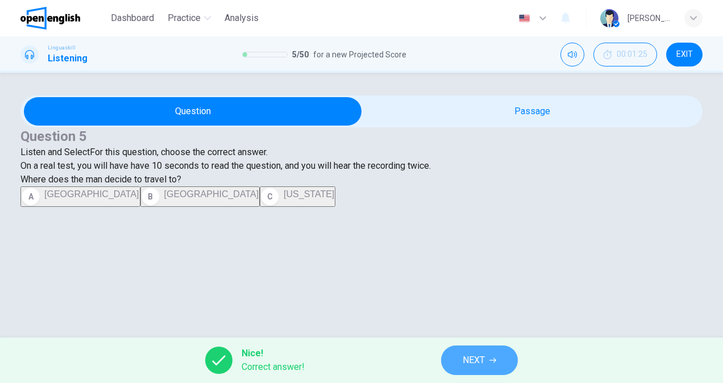
click at [481, 353] on span "NEXT" at bounding box center [473, 360] width 22 height 16
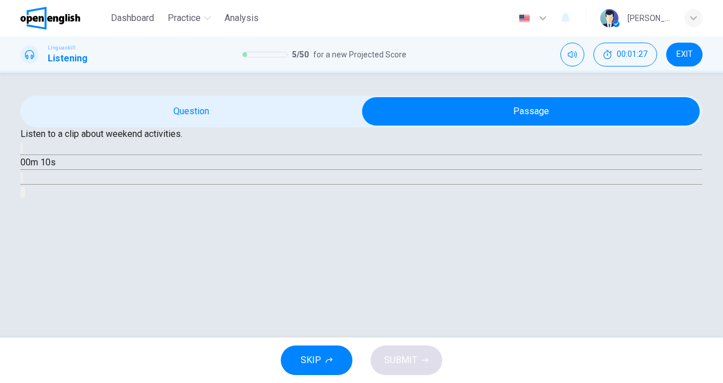
scroll to position [57, 0]
click at [35, 164] on icon "button" at bounding box center [29, 158] width 12 height 14
type input "*"
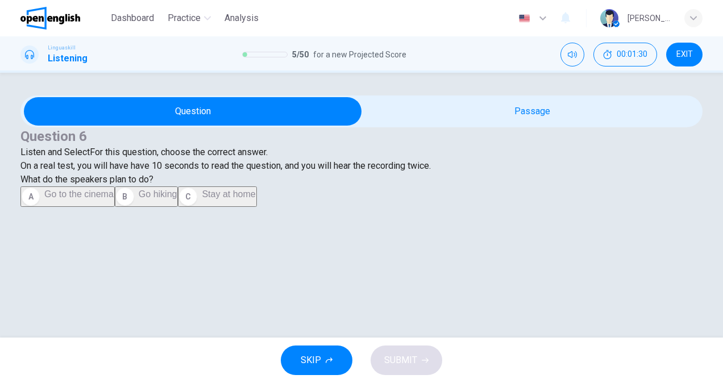
scroll to position [114, 0]
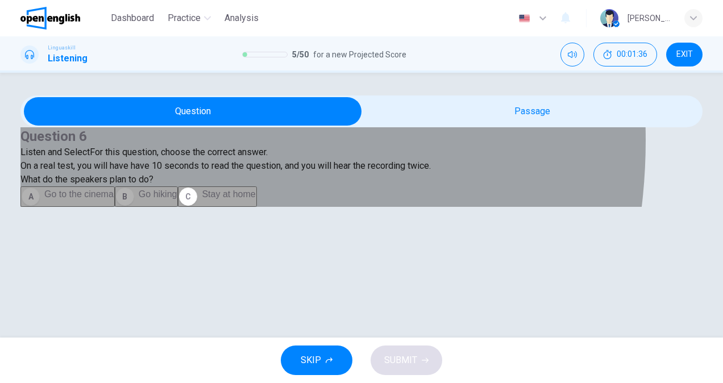
click at [115, 207] on button "B Go hiking" at bounding box center [147, 196] width 64 height 20
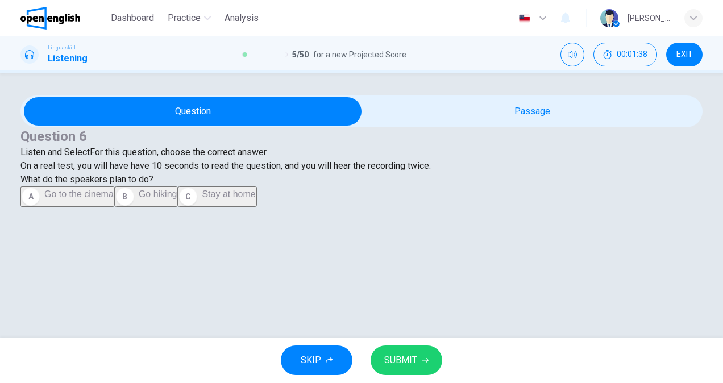
click at [411, 364] on span "SUBMIT" at bounding box center [400, 360] width 33 height 16
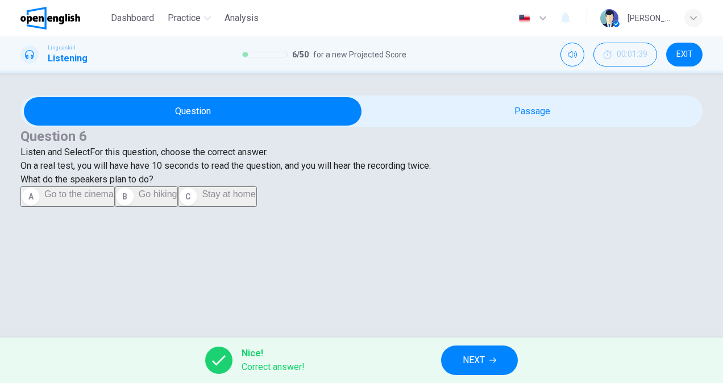
click at [506, 369] on button "NEXT" at bounding box center [479, 360] width 77 height 30
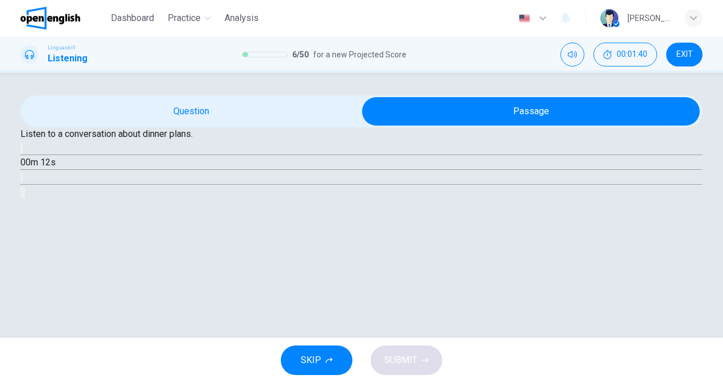
scroll to position [57, 0]
click at [35, 164] on icon "button" at bounding box center [29, 158] width 12 height 14
type input "*"
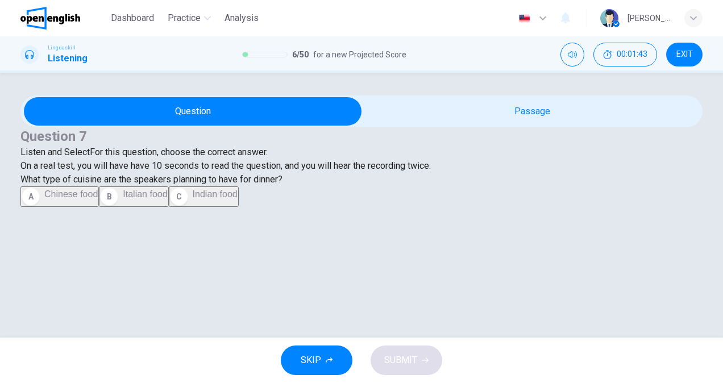
scroll to position [114, 0]
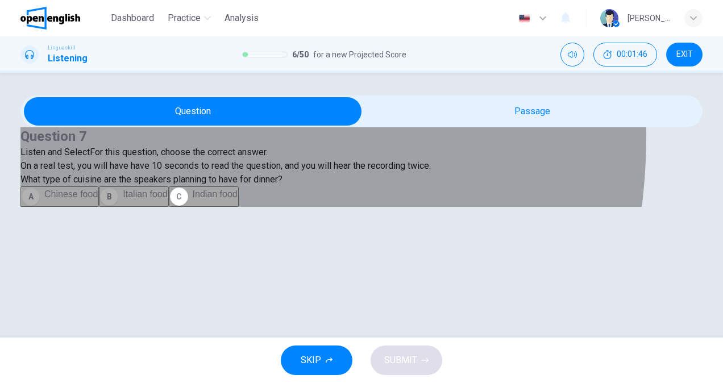
click at [123, 199] on span "Italian food" at bounding box center [145, 194] width 44 height 10
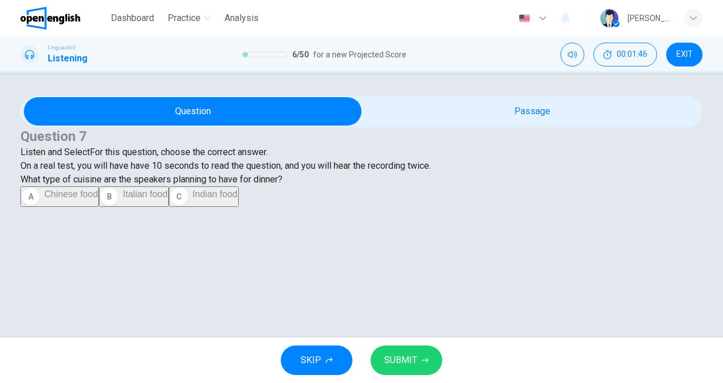
click at [403, 355] on span "SUBMIT" at bounding box center [400, 360] width 33 height 16
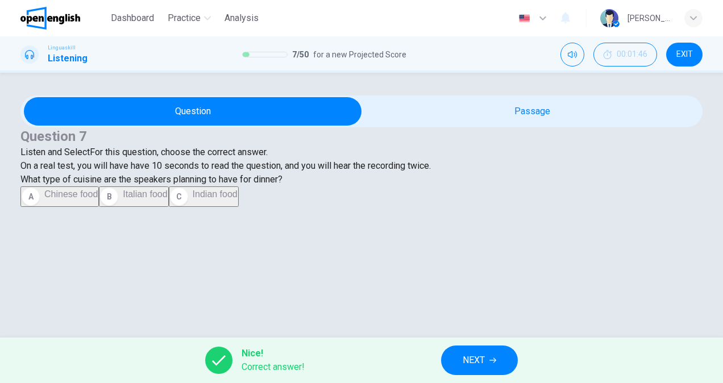
click at [487, 366] on button "NEXT" at bounding box center [479, 360] width 77 height 30
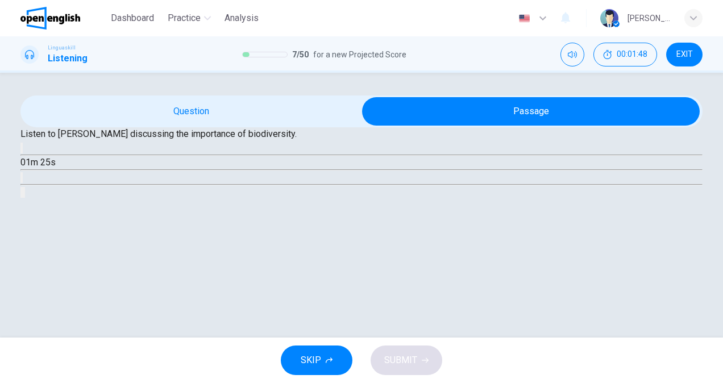
click at [23, 153] on button "button" at bounding box center [21, 148] width 2 height 11
type input "*"
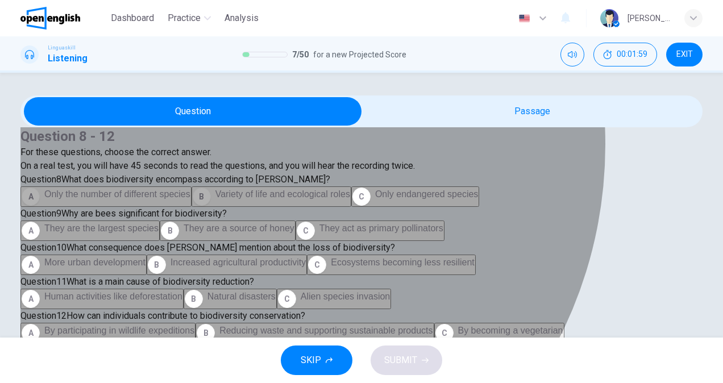
click at [215, 199] on span "Variety of life and ecological roles" at bounding box center [282, 194] width 135 height 10
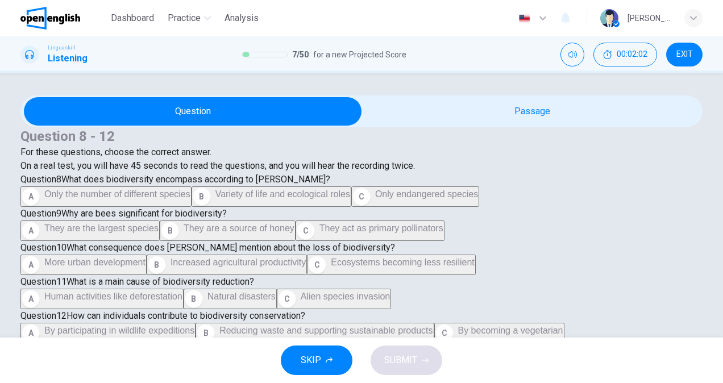
scroll to position [284, 0]
click at [158, 223] on span "They are the largest species" at bounding box center [101, 228] width 114 height 10
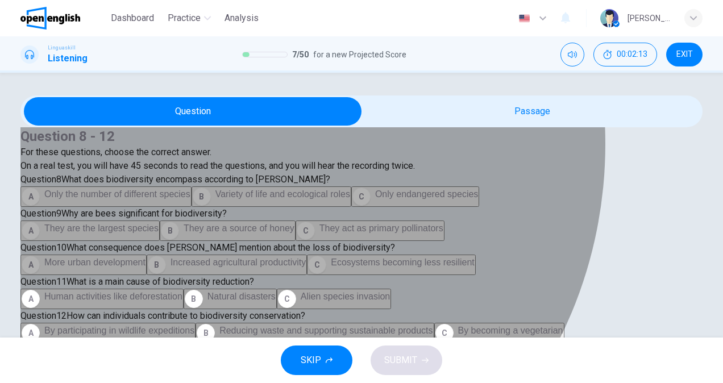
click at [331, 267] on span "Ecosystems becoming less resilient" at bounding box center [403, 262] width 144 height 10
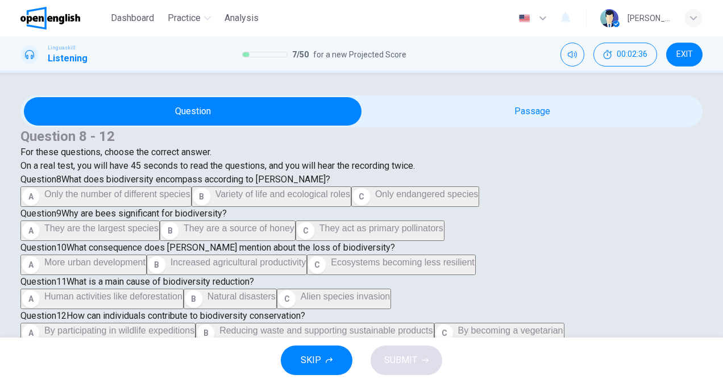
scroll to position [511, 0]
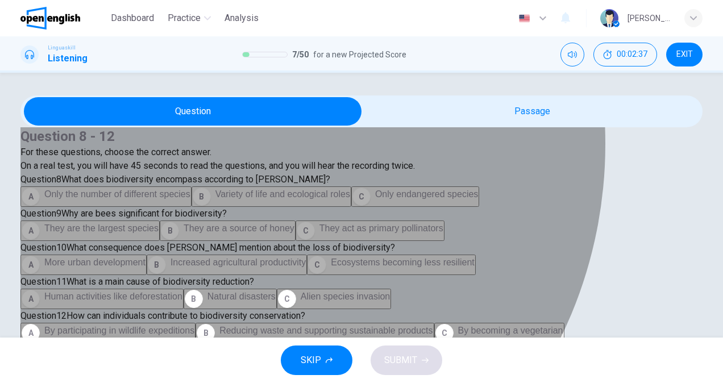
click at [182, 291] on span "Human activities like deforestation" at bounding box center [113, 296] width 138 height 10
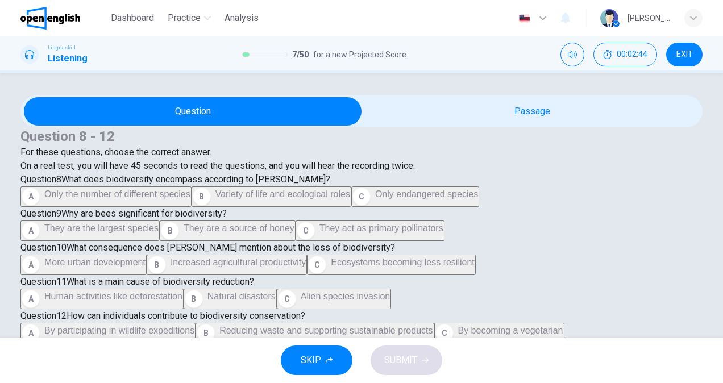
scroll to position [5, 0]
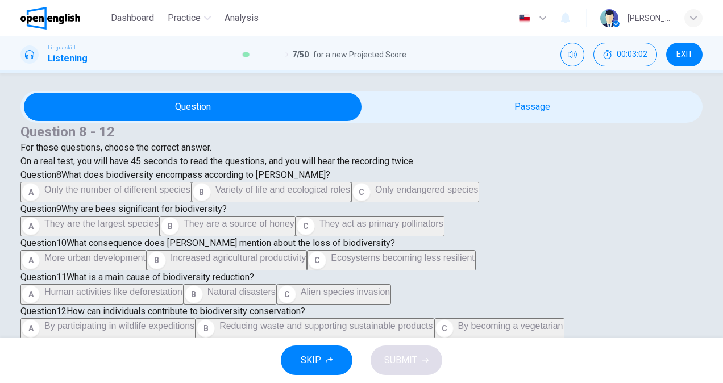
click at [266, 321] on span "Reducing waste and supporting sustainable products" at bounding box center [325, 326] width 213 height 10
click at [407, 348] on button "SUBMIT" at bounding box center [406, 360] width 72 height 30
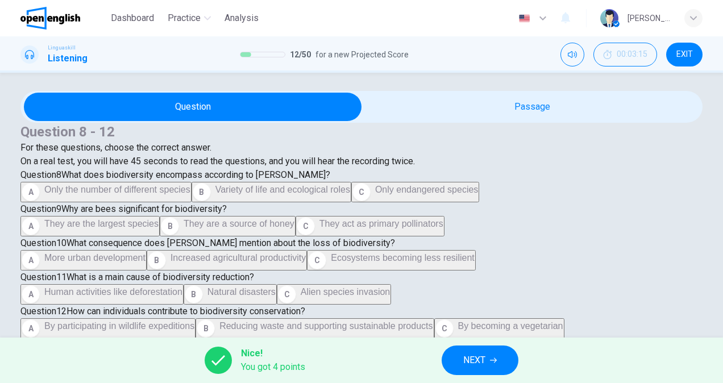
scroll to position [418, 0]
click at [471, 358] on span "NEXT" at bounding box center [474, 360] width 22 height 16
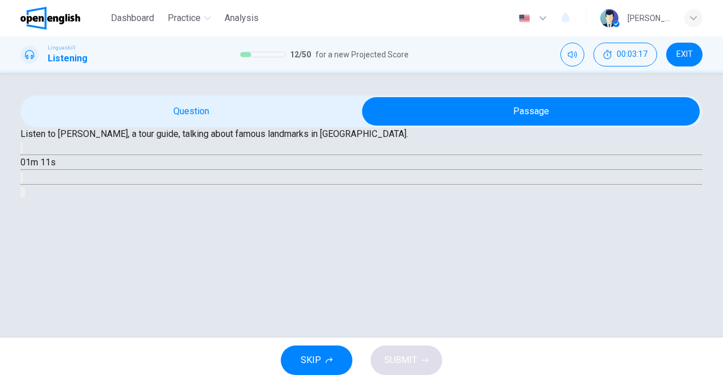
scroll to position [114, 0]
click at [22, 151] on icon "button" at bounding box center [22, 151] width 0 height 0
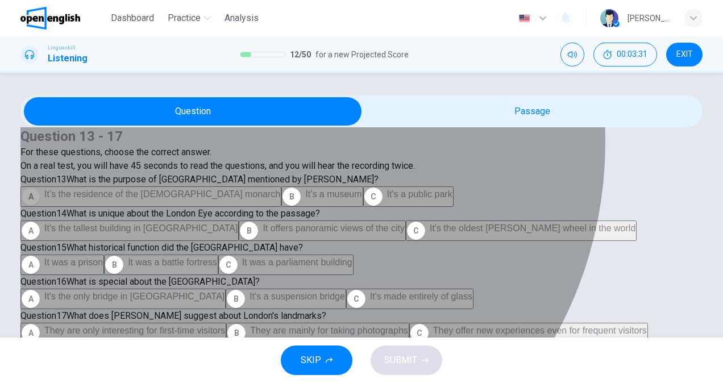
click at [227, 199] on span "It’s the residence of the British monarch" at bounding box center [162, 194] width 236 height 10
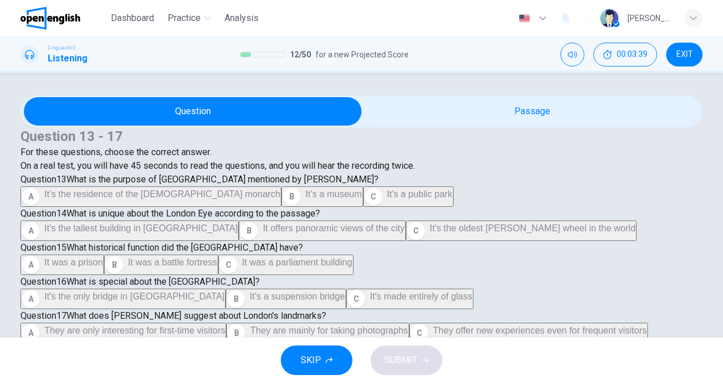
scroll to position [398, 0]
click at [242, 267] on span "It was a parliament building" at bounding box center [297, 262] width 110 height 10
click at [262, 223] on span "It offers panoramic views of the city" at bounding box center [333, 228] width 142 height 10
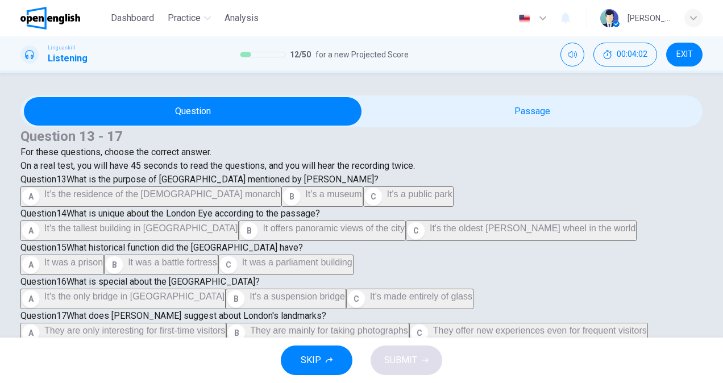
click at [152, 291] on span "It's the only bridge in London" at bounding box center [134, 296] width 180 height 10
click at [433, 325] on span "They offer new experiences even for frequent visitors" at bounding box center [540, 330] width 214 height 10
click at [419, 364] on button "SUBMIT" at bounding box center [406, 360] width 72 height 30
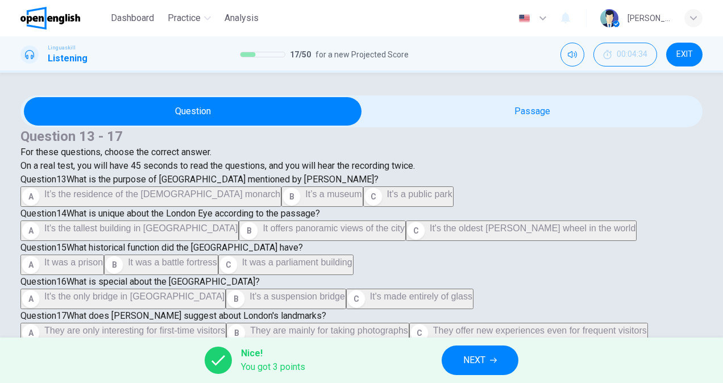
scroll to position [20, 0]
click at [473, 361] on span "NEXT" at bounding box center [474, 360] width 22 height 16
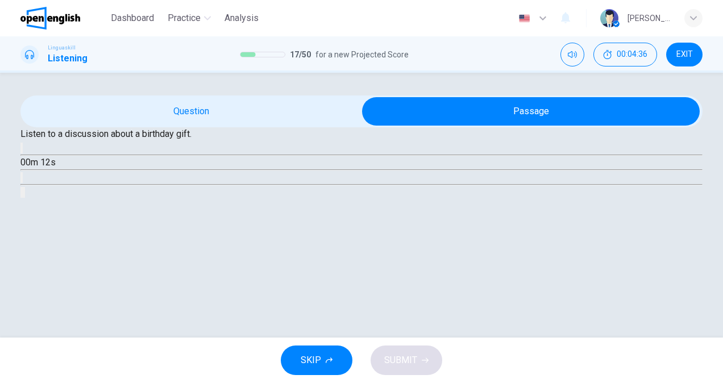
scroll to position [114, 0]
click at [23, 153] on button "button" at bounding box center [21, 148] width 2 height 11
type input "*"
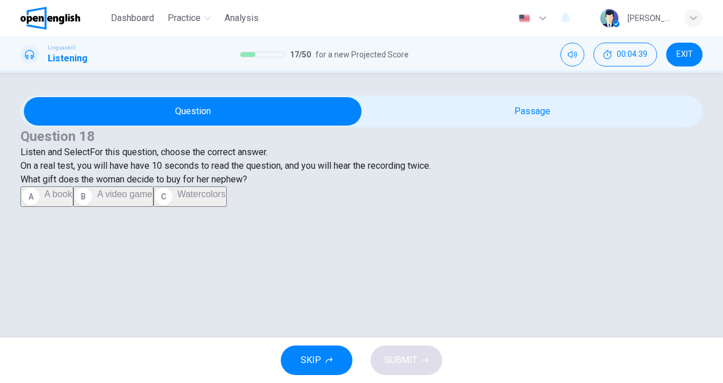
scroll to position [5, 0]
click at [177, 199] on span "Watercolors" at bounding box center [201, 194] width 48 height 10
click at [399, 354] on span "SUBMIT" at bounding box center [400, 360] width 33 height 16
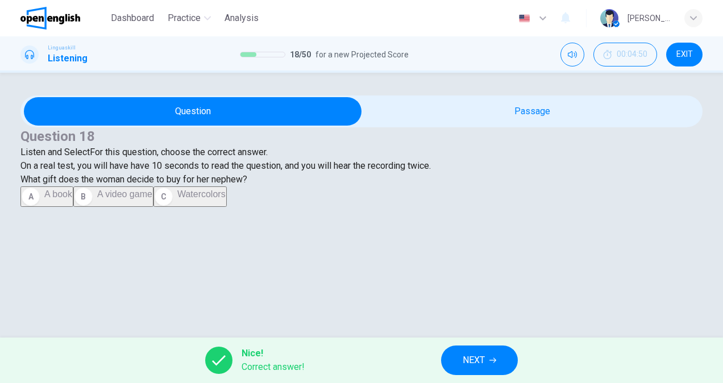
click at [470, 362] on span "NEXT" at bounding box center [473, 360] width 22 height 16
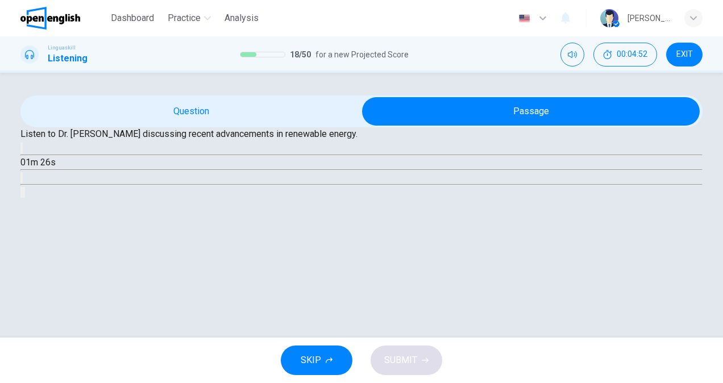
scroll to position [114, 0]
click at [22, 151] on icon "button" at bounding box center [22, 151] width 0 height 0
type input "*"
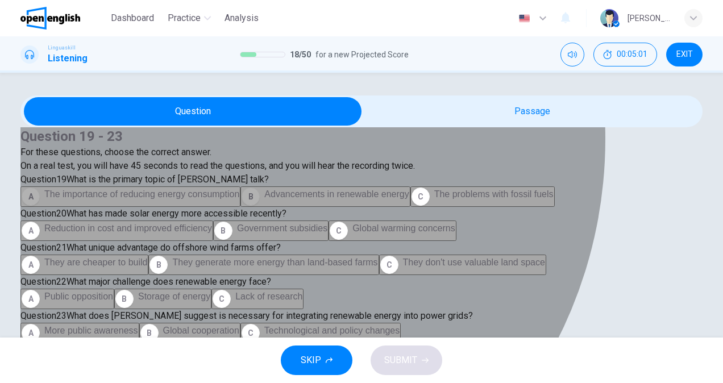
click at [264, 199] on span "Advancements in renewable energy" at bounding box center [336, 194] width 144 height 10
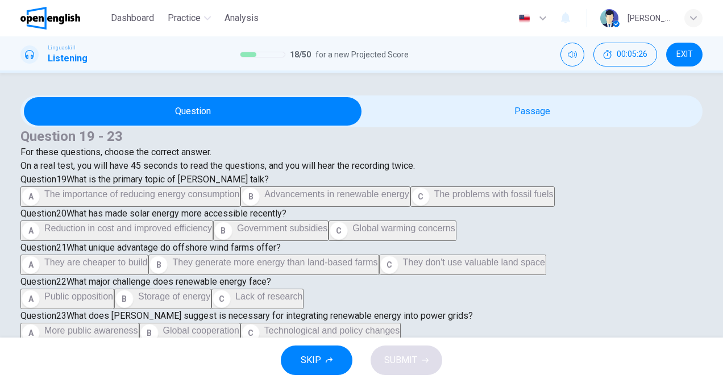
scroll to position [398, 0]
click at [219, 257] on span "They generate more energy than land-based farms" at bounding box center [274, 262] width 205 height 10
click at [138, 291] on span "Storage of energy" at bounding box center [174, 296] width 72 height 10
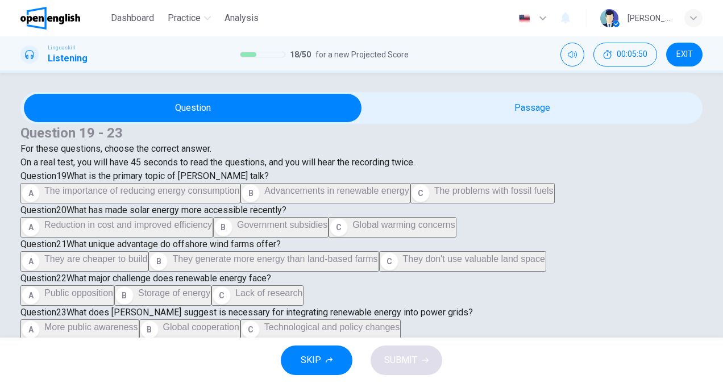
scroll to position [5, 0]
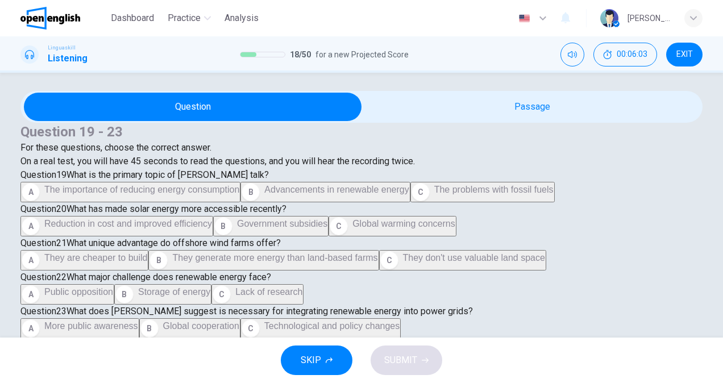
click at [264, 321] on span "Technological and policy changes" at bounding box center [331, 326] width 135 height 10
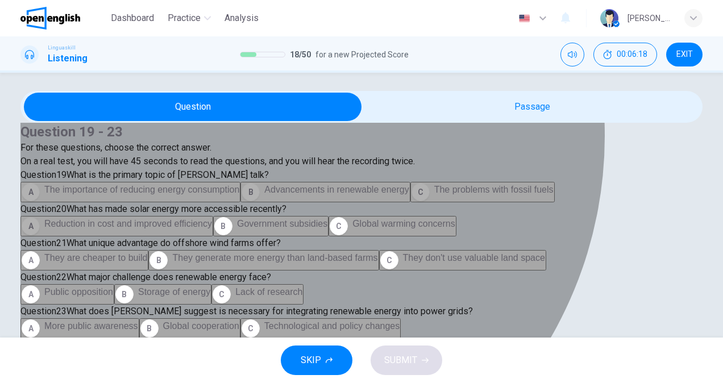
click at [212, 219] on span "Reduction in cost and improved efficiency" at bounding box center [128, 224] width 168 height 10
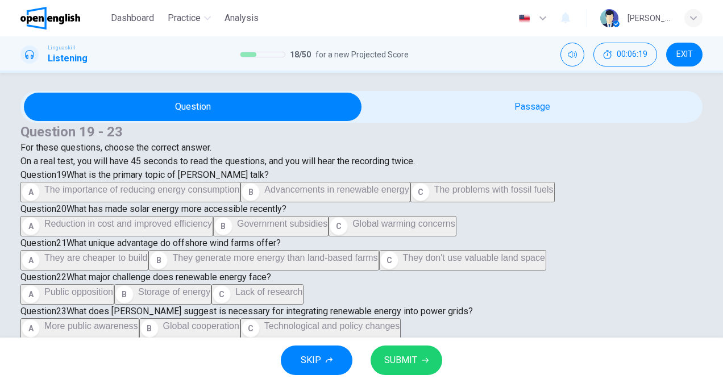
click at [424, 357] on icon "button" at bounding box center [424, 360] width 7 height 7
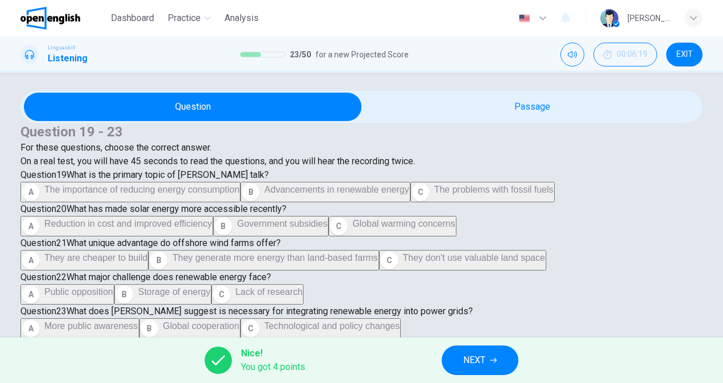
scroll to position [702, 0]
click at [488, 360] on button "NEXT" at bounding box center [479, 360] width 77 height 30
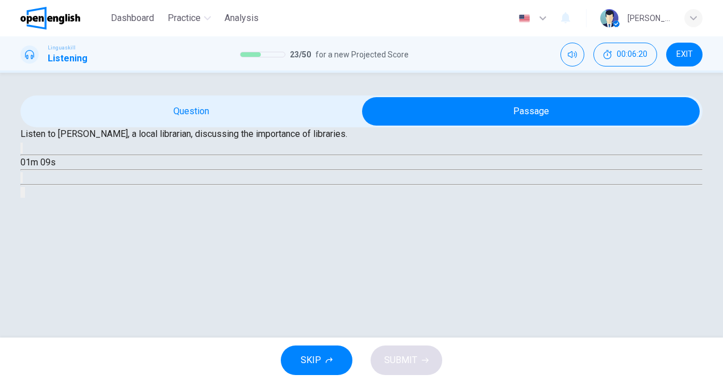
scroll to position [57, 0]
click at [23, 153] on button "button" at bounding box center [21, 148] width 2 height 11
type input "*"
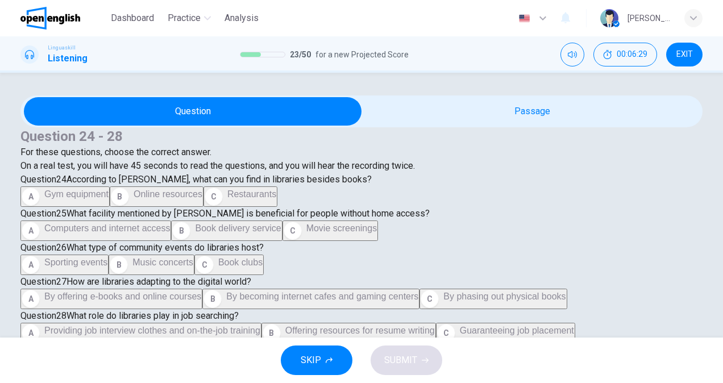
scroll to position [114, 0]
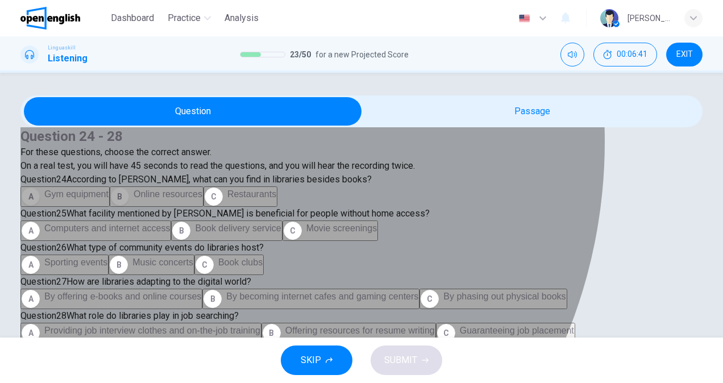
click at [133, 199] on span "Online resources" at bounding box center [167, 194] width 69 height 10
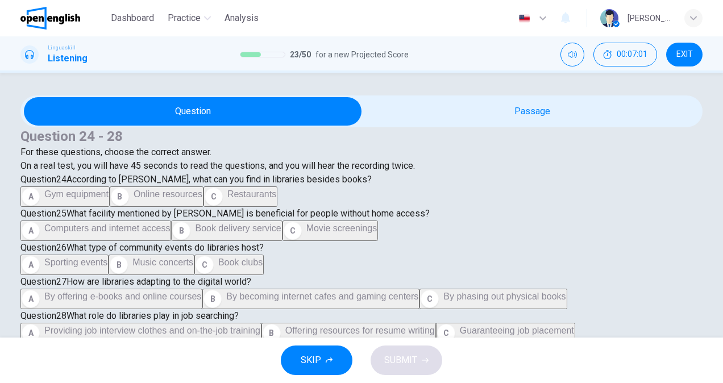
scroll to position [398, 0]
click at [99, 295] on div "Question 24 - 28 For these questions, choose the correct answer. On a real test…" at bounding box center [361, 219] width 682 height 248
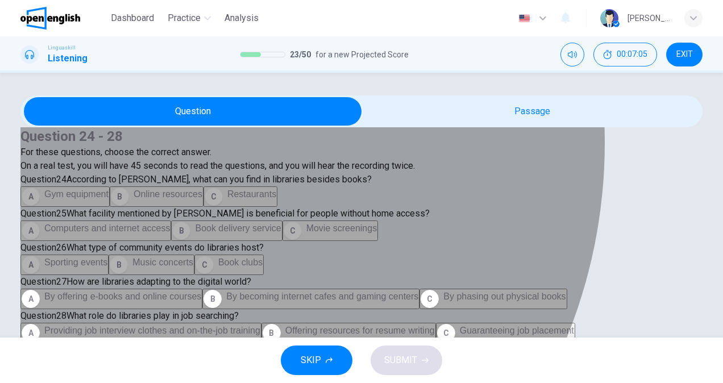
click at [218, 267] on span "Book clubs" at bounding box center [240, 262] width 44 height 10
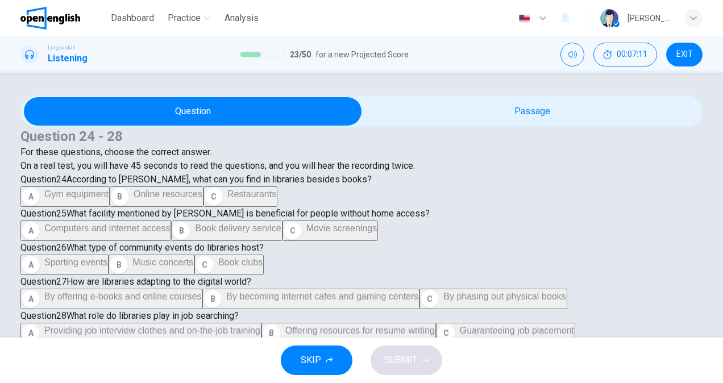
scroll to position [568, 0]
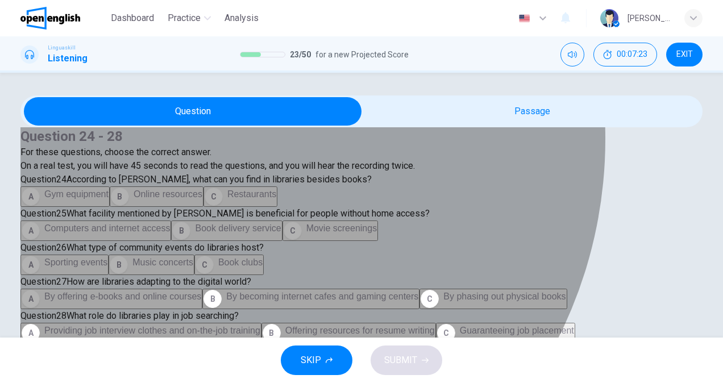
click at [183, 291] on span "By offering e-books and online courses" at bounding box center [122, 296] width 157 height 10
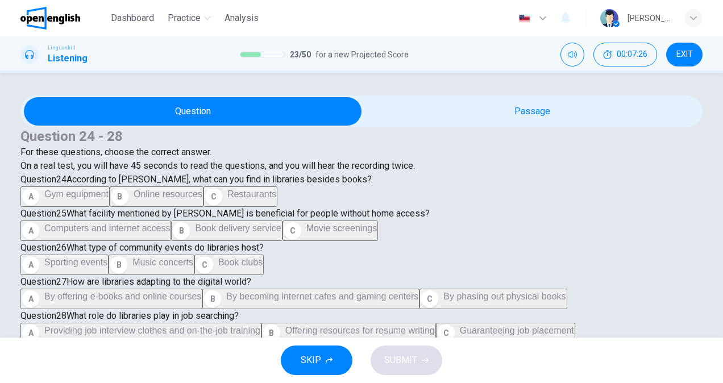
scroll to position [702, 0]
click at [285, 325] on span "Offering resources for resume writing" at bounding box center [359, 330] width 149 height 10
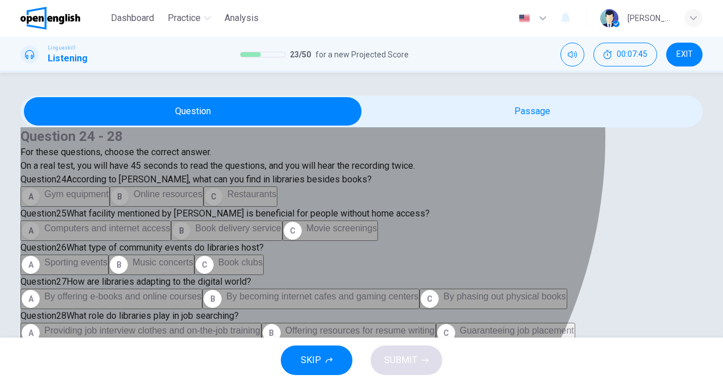
click at [195, 233] on span "Book delivery service" at bounding box center [238, 228] width 86 height 10
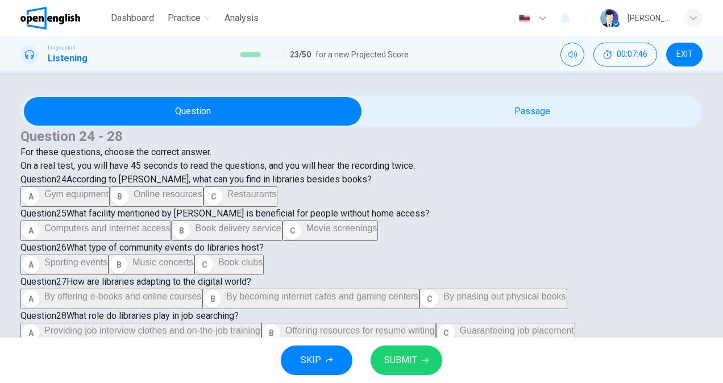
click at [402, 360] on span "SUBMIT" at bounding box center [400, 360] width 33 height 16
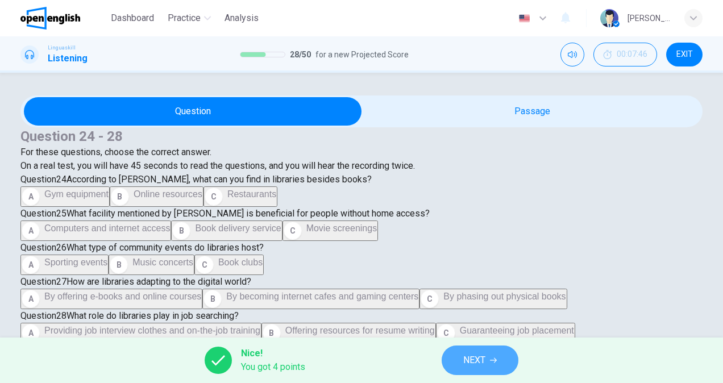
click at [496, 357] on icon "button" at bounding box center [493, 360] width 7 height 7
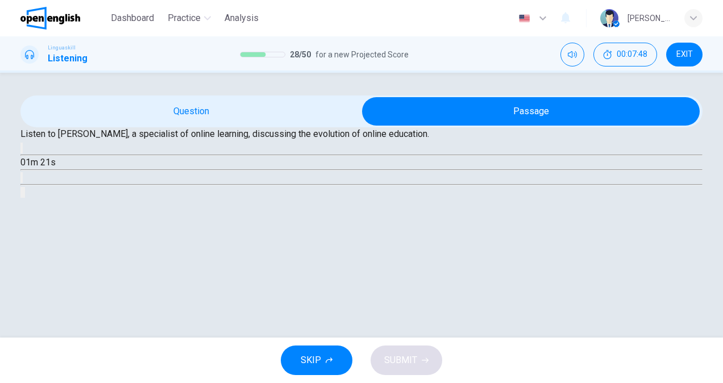
scroll to position [57, 0]
click at [23, 153] on button "button" at bounding box center [21, 148] width 2 height 11
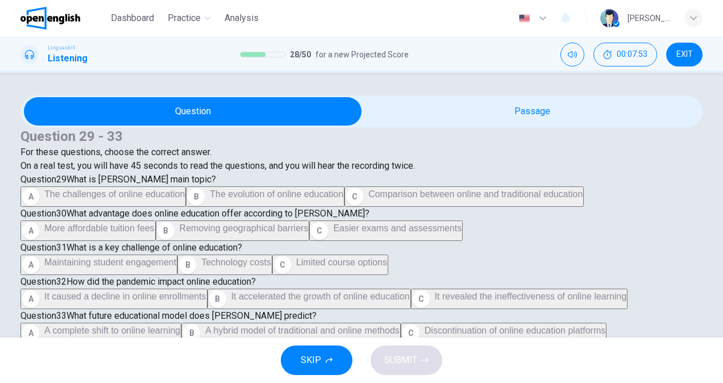
scroll to position [114, 0]
click at [175, 199] on span "The challenges of online education" at bounding box center [114, 194] width 140 height 10
click at [210, 199] on span "The evolution of online education" at bounding box center [276, 194] width 133 height 10
click at [201, 224] on button "B Removing geographical barriers" at bounding box center [233, 230] width 154 height 20
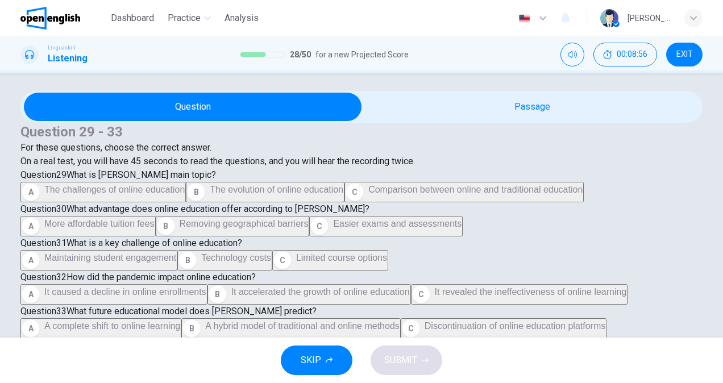
scroll to position [588, 0]
click at [231, 287] on span "It accelerated the growth of online education" at bounding box center [320, 292] width 178 height 10
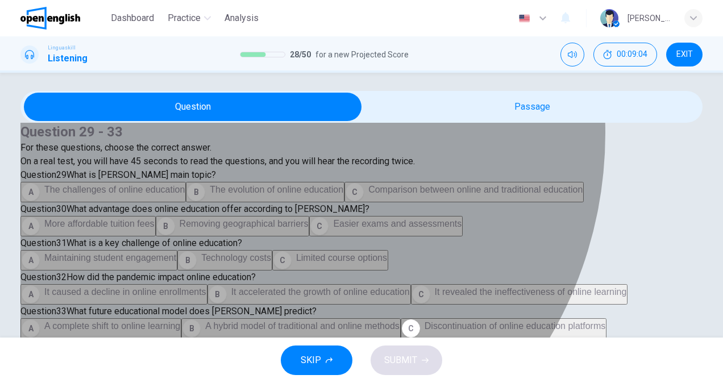
click at [224, 321] on span "A hybrid model of traditional and online methods" at bounding box center [302, 326] width 194 height 10
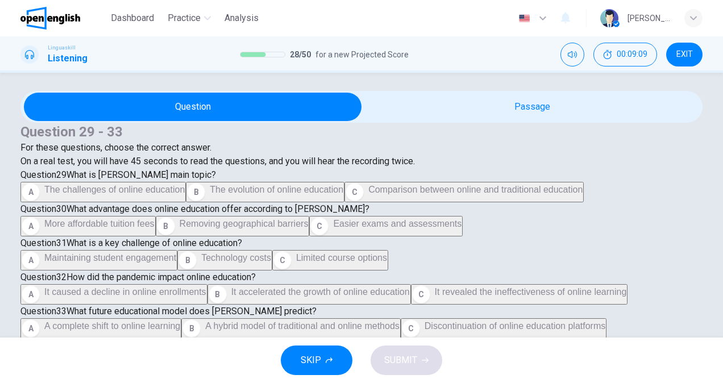
scroll to position [418, 0]
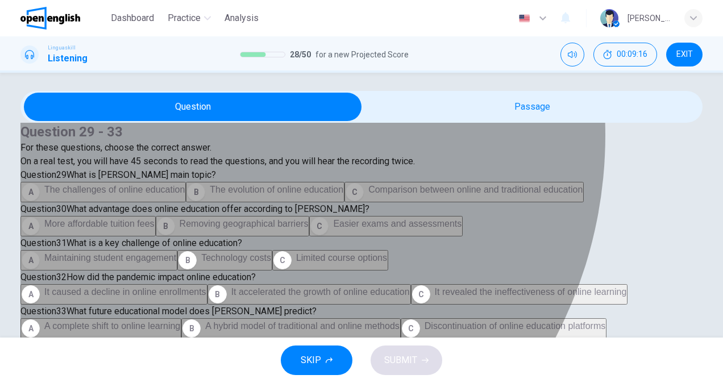
click at [176, 253] on span "Maintaining student engagement" at bounding box center [110, 258] width 132 height 10
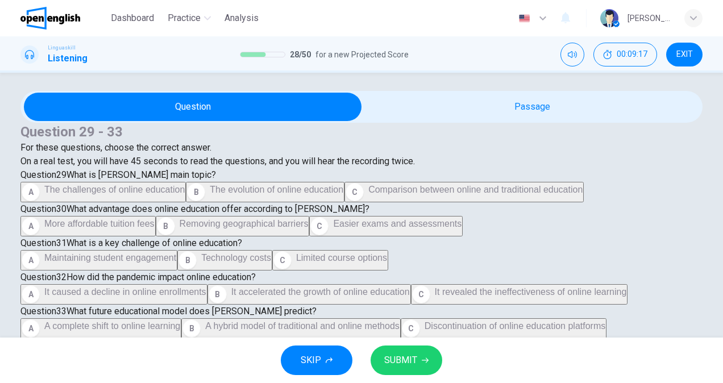
click at [400, 353] on span "SUBMIT" at bounding box center [400, 360] width 33 height 16
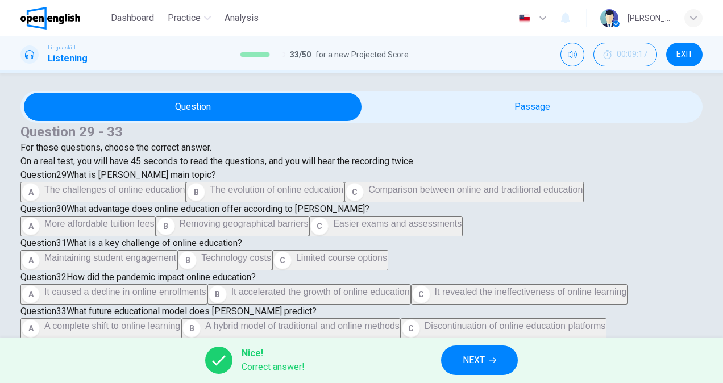
scroll to position [702, 0]
click at [511, 357] on button "NEXT" at bounding box center [479, 360] width 77 height 30
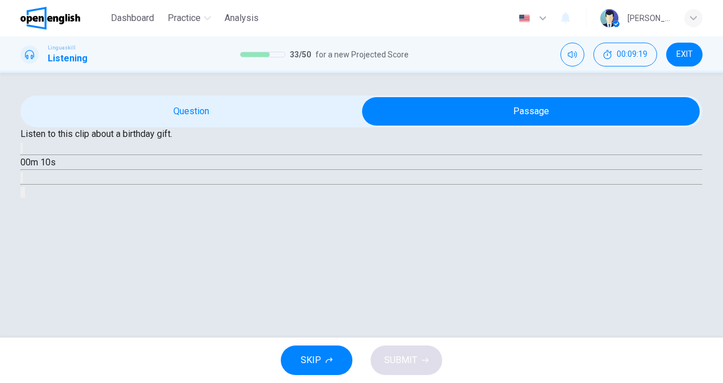
scroll to position [114, 0]
click at [22, 151] on icon "button" at bounding box center [22, 151] width 0 height 0
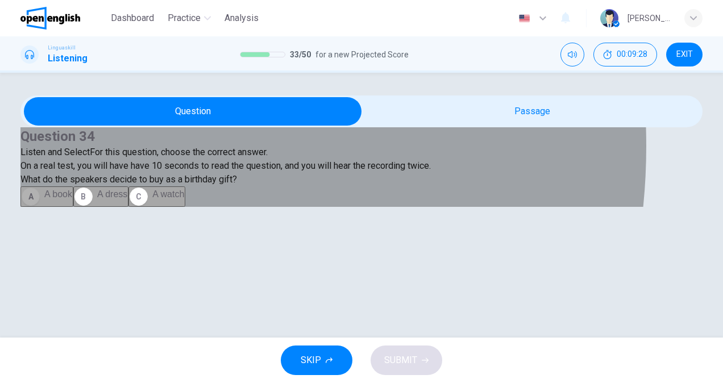
click at [72, 199] on span "A book" at bounding box center [58, 194] width 28 height 10
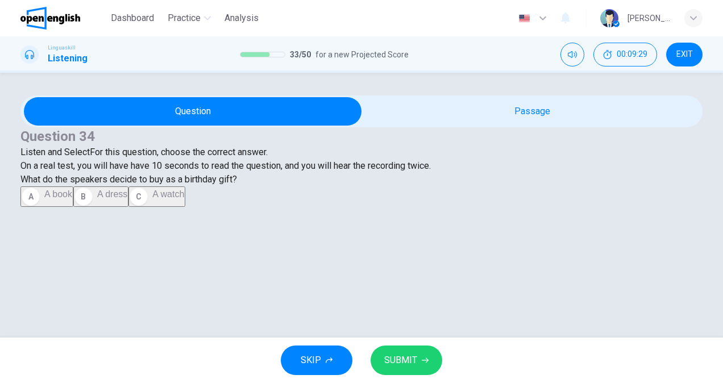
scroll to position [5, 0]
click at [435, 361] on button "SUBMIT" at bounding box center [406, 360] width 72 height 30
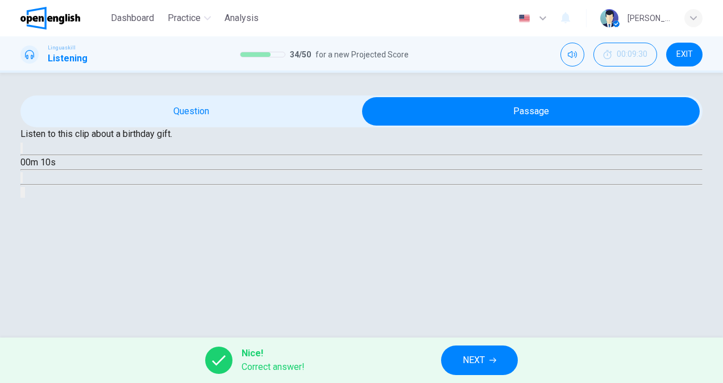
scroll to position [60, 0]
click at [22, 151] on icon "button" at bounding box center [22, 151] width 0 height 0
type input "*"
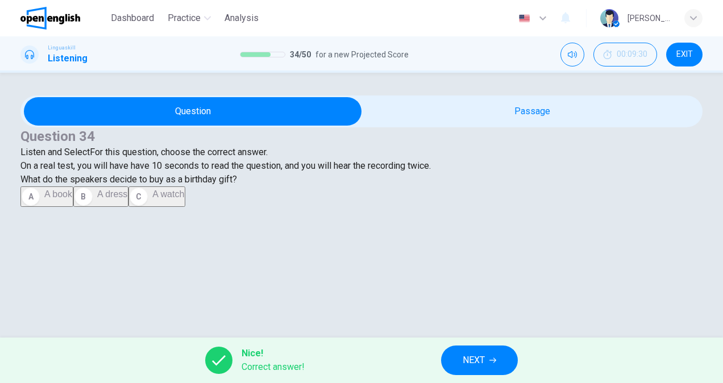
scroll to position [3, 0]
click at [485, 352] on span "NEXT" at bounding box center [473, 360] width 22 height 16
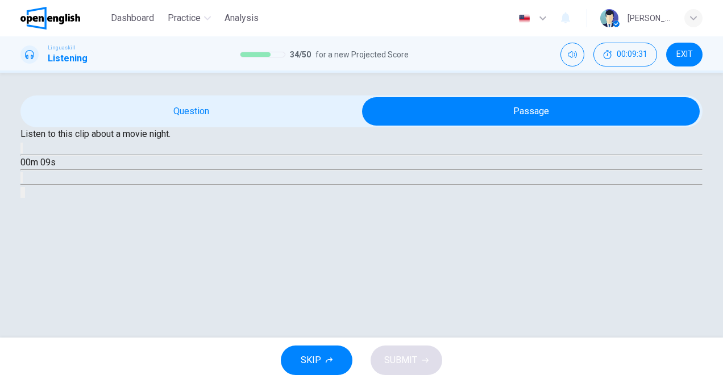
scroll to position [57, 0]
click at [22, 151] on icon "button" at bounding box center [22, 151] width 0 height 0
type input "*"
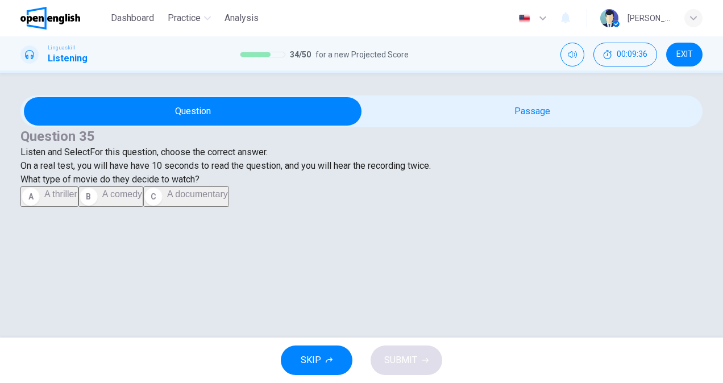
scroll to position [120, 0]
click at [102, 199] on span "A comedy" at bounding box center [122, 194] width 40 height 10
click at [444, 365] on div "SKIP SUBMIT" at bounding box center [361, 359] width 723 height 45
click at [423, 362] on icon "button" at bounding box center [424, 360] width 7 height 7
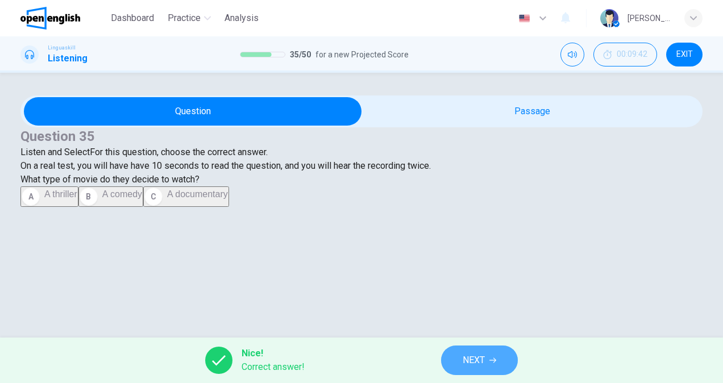
click at [470, 356] on span "NEXT" at bounding box center [473, 360] width 22 height 16
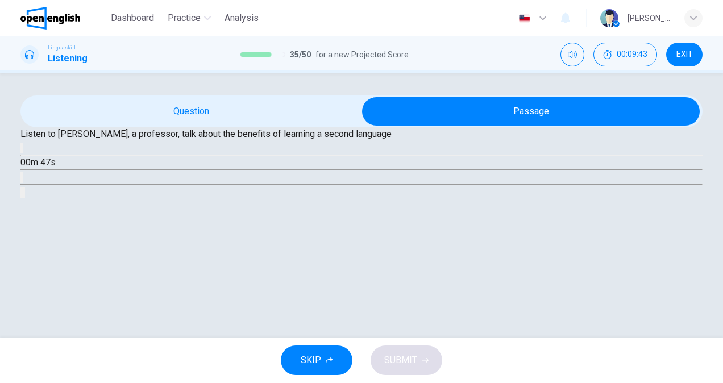
scroll to position [57, 0]
click at [22, 151] on icon "button" at bounding box center [22, 151] width 0 height 0
type input "*"
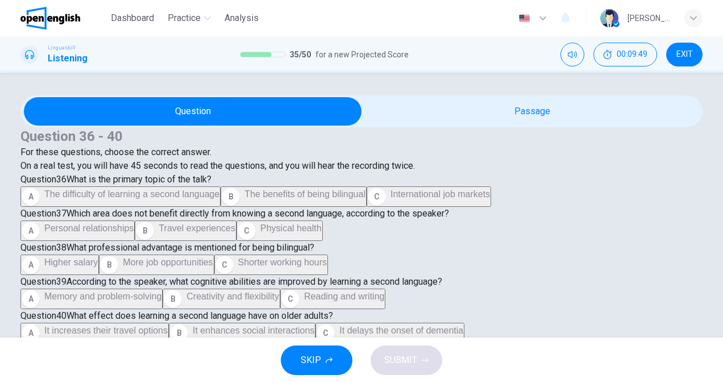
scroll to position [114, 0]
click at [210, 199] on span "The difficulty of learning a second language" at bounding box center [131, 194] width 175 height 10
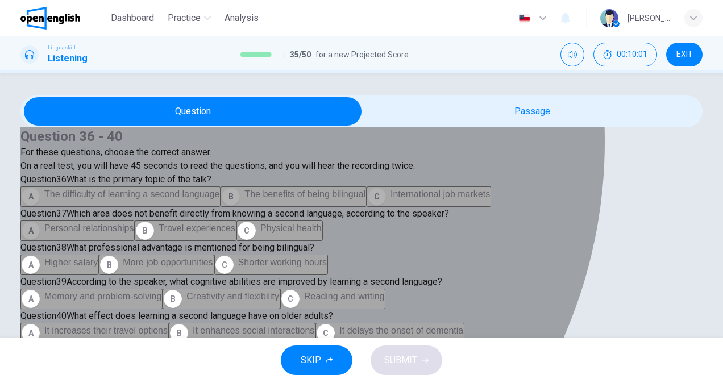
click at [133, 223] on span "Personal relationships" at bounding box center [88, 228] width 89 height 10
click at [158, 223] on span "Travel experiences" at bounding box center [196, 228] width 77 height 10
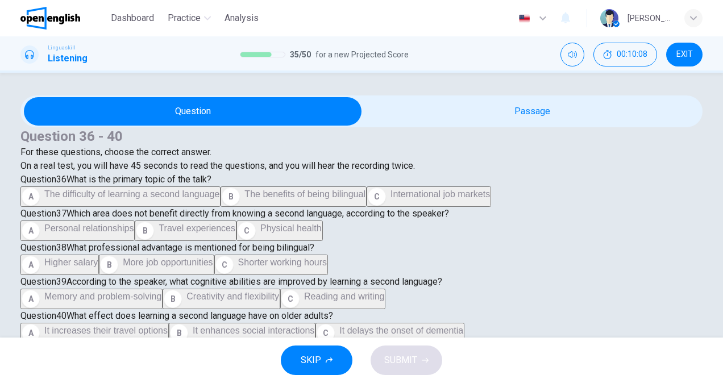
scroll to position [398, 0]
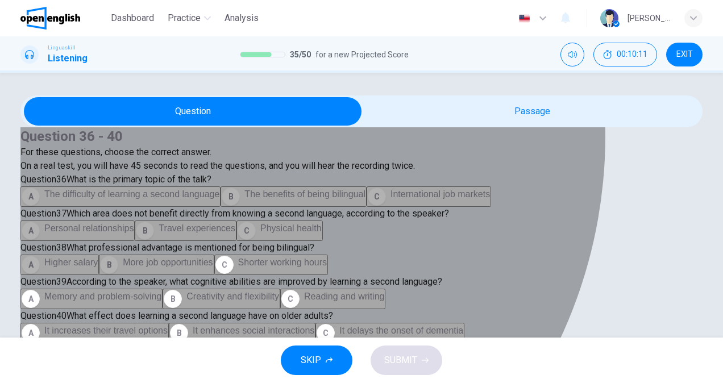
click at [147, 257] on span "More job opportunities" at bounding box center [168, 262] width 90 height 10
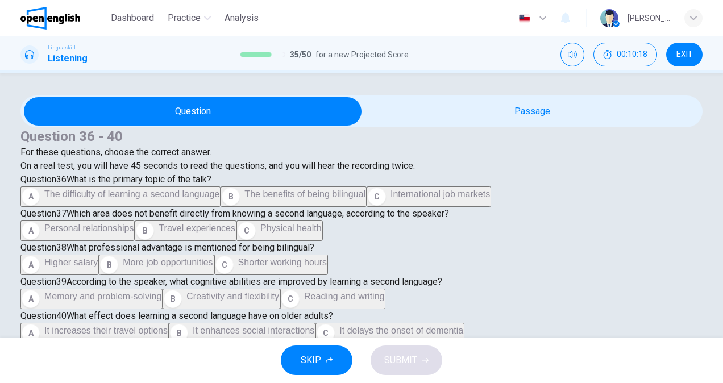
scroll to position [568, 0]
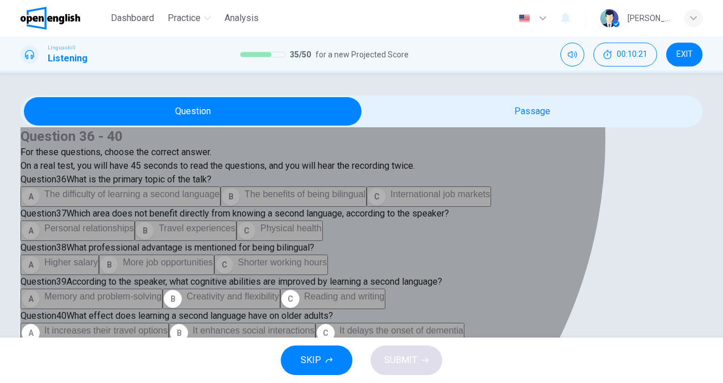
click at [161, 291] on span "Memory and problem-solving" at bounding box center [102, 296] width 117 height 10
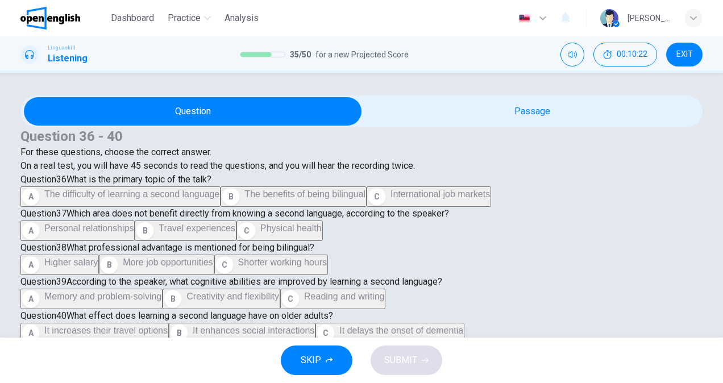
scroll to position [702, 0]
click at [108, 325] on span "It increases their travel options" at bounding box center [105, 330] width 123 height 10
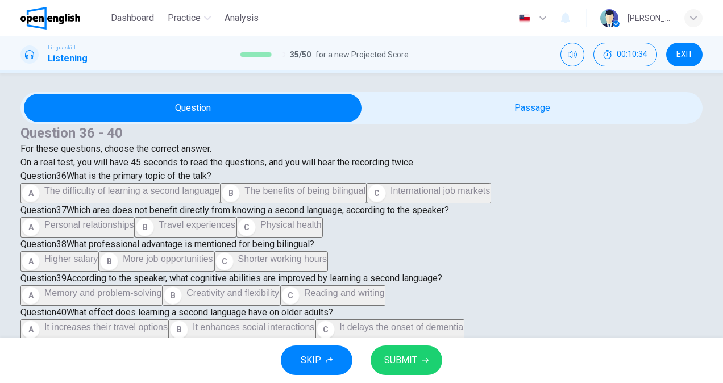
scroll to position [5, 0]
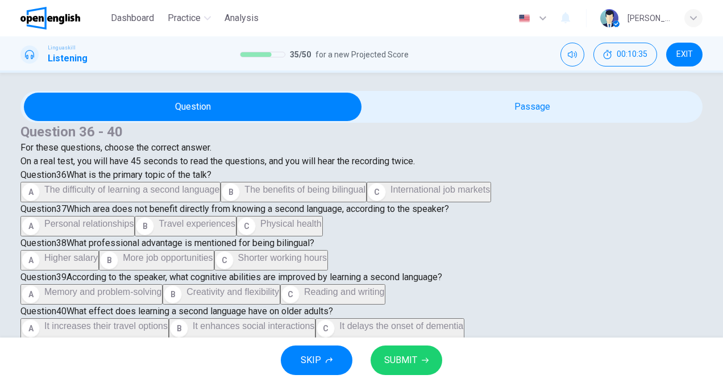
click at [419, 361] on button "SUBMIT" at bounding box center [406, 360] width 72 height 30
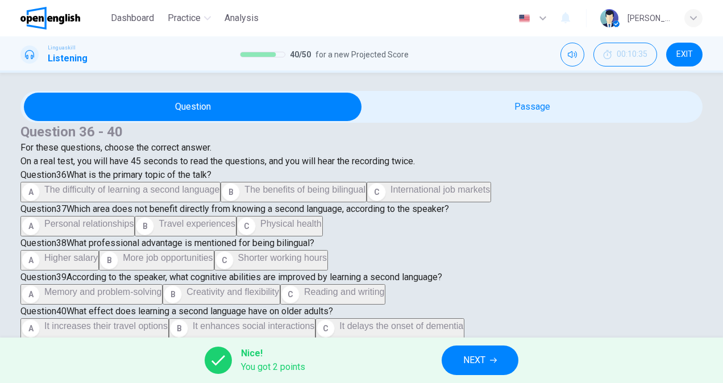
scroll to position [248, 0]
click at [475, 356] on span "NEXT" at bounding box center [474, 360] width 22 height 16
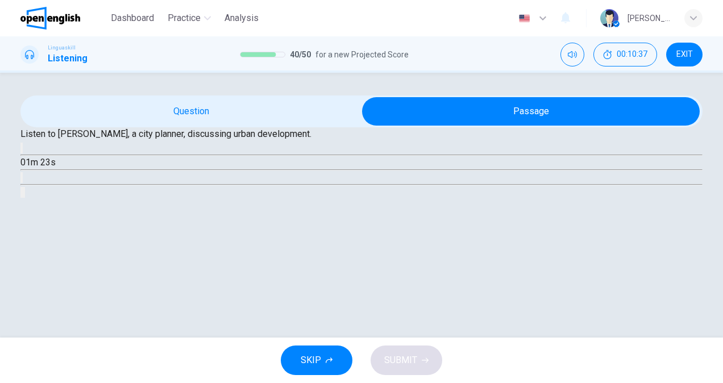
scroll to position [114, 0]
click at [22, 151] on icon "button" at bounding box center [22, 151] width 0 height 0
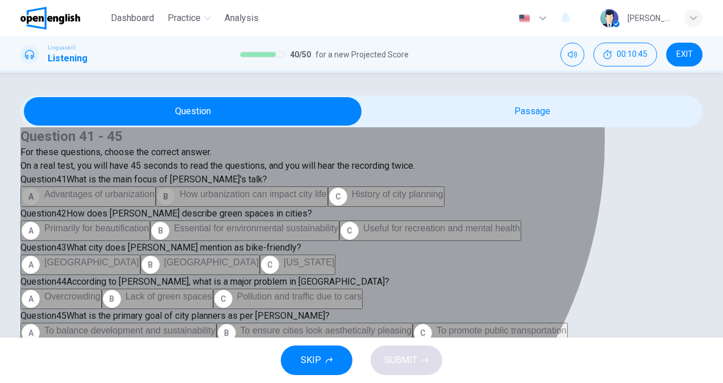
click at [203, 199] on span "How urbanization can impact city life" at bounding box center [252, 194] width 147 height 10
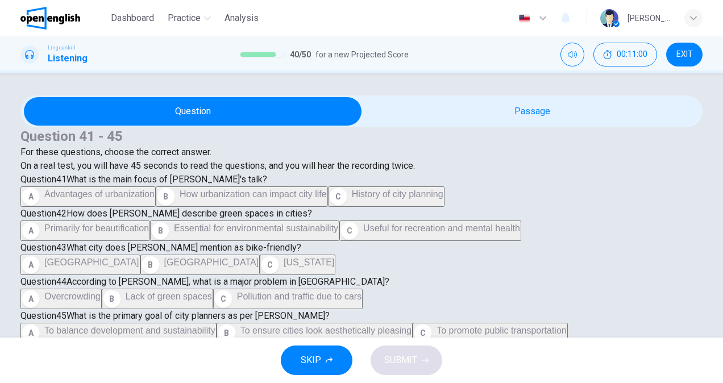
scroll to position [284, 0]
click at [195, 223] on span "Essential for environmental sustainability" at bounding box center [256, 228] width 164 height 10
click at [140, 259] on button "B Copenhagen" at bounding box center [200, 264] width 120 height 20
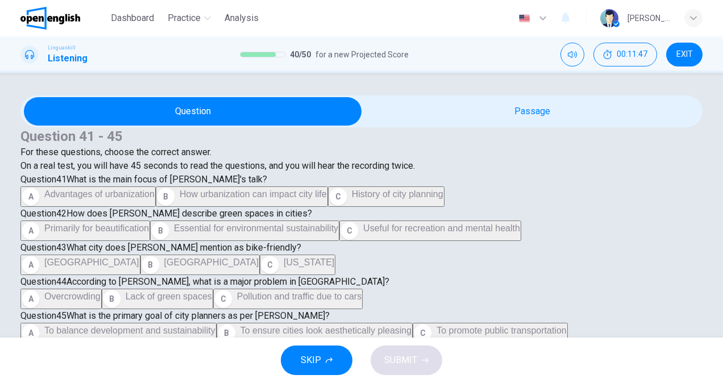
click at [237, 291] on span "Pollution and traffic due to cars" at bounding box center [299, 296] width 124 height 10
click at [209, 325] on span "To balance development and sustainability" at bounding box center [129, 330] width 171 height 10
click at [423, 357] on icon "button" at bounding box center [424, 360] width 7 height 7
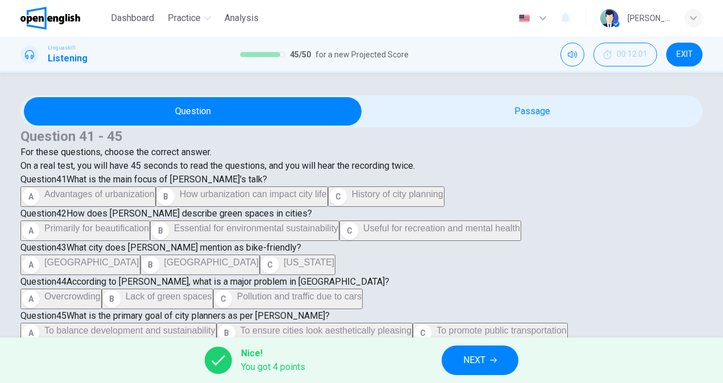
click at [485, 353] on span "NEXT" at bounding box center [474, 360] width 22 height 16
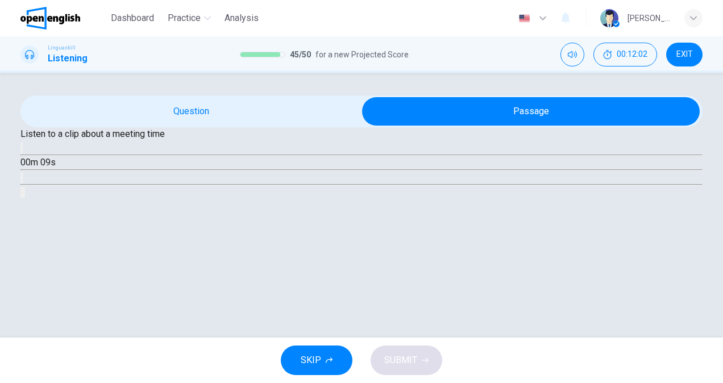
scroll to position [114, 0]
click at [22, 151] on icon "button" at bounding box center [22, 151] width 0 height 0
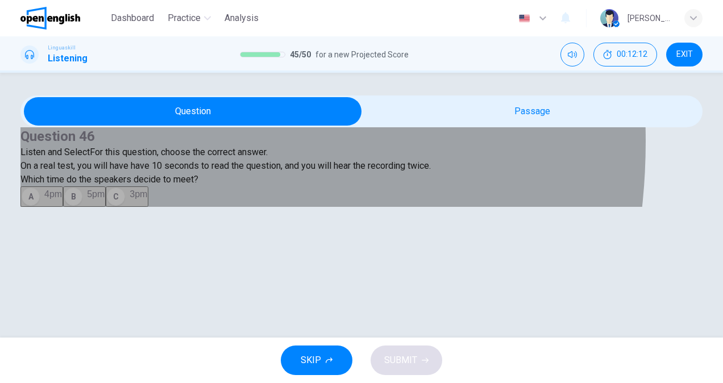
click at [107, 206] on div "C" at bounding box center [116, 196] width 18 height 18
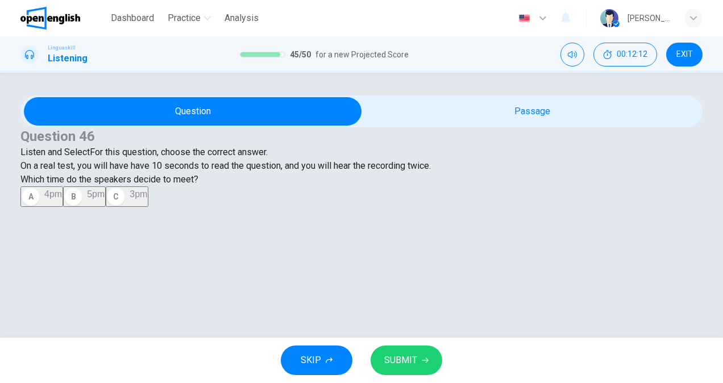
type input "*"
click at [398, 360] on span "SUBMIT" at bounding box center [400, 360] width 33 height 16
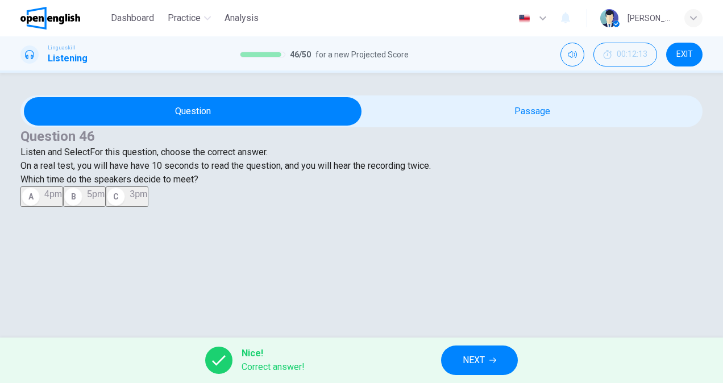
click at [490, 355] on button "NEXT" at bounding box center [479, 360] width 77 height 30
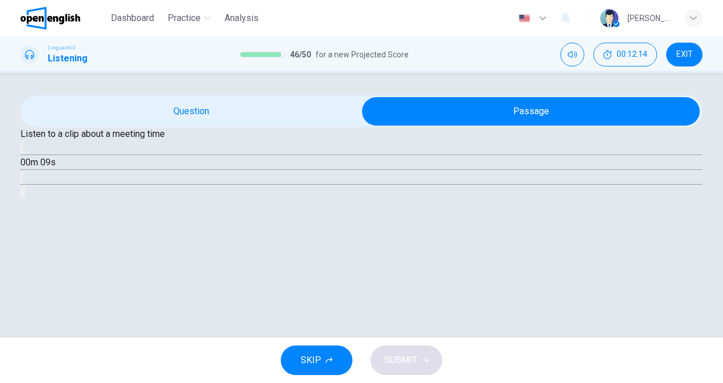
scroll to position [60, 0]
click at [22, 151] on icon "button" at bounding box center [22, 151] width 0 height 0
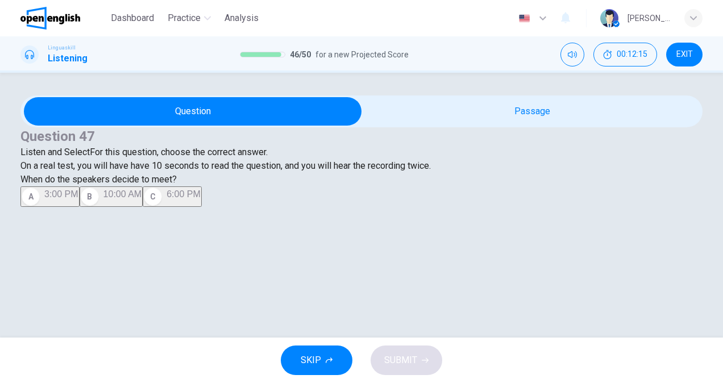
scroll to position [3, 0]
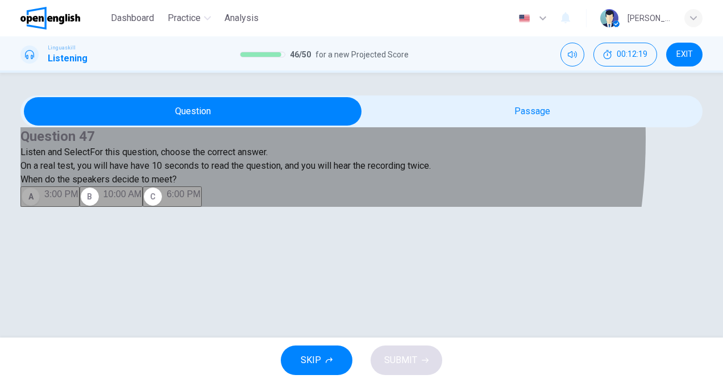
click at [80, 206] on button "A 3:00 PM" at bounding box center [49, 196] width 59 height 20
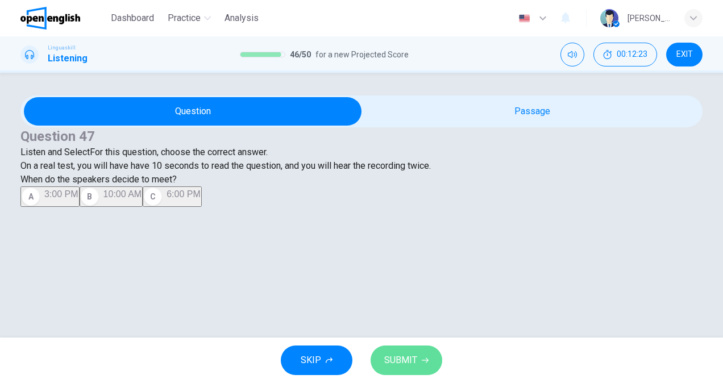
click at [424, 352] on button "SUBMIT" at bounding box center [406, 360] width 72 height 30
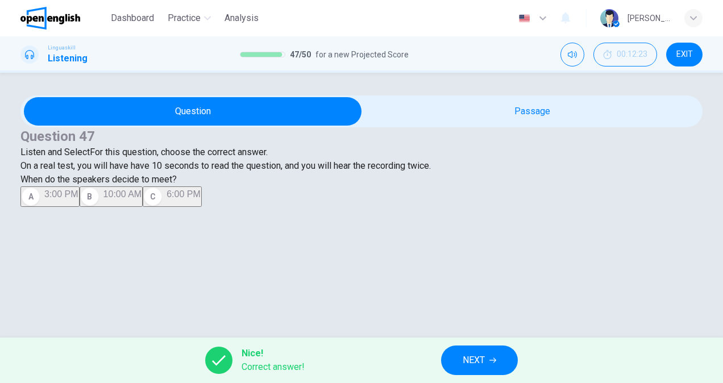
click at [522, 366] on div "Nice! Correct answer! NEXT" at bounding box center [361, 359] width 723 height 45
click at [495, 360] on icon "button" at bounding box center [492, 360] width 7 height 7
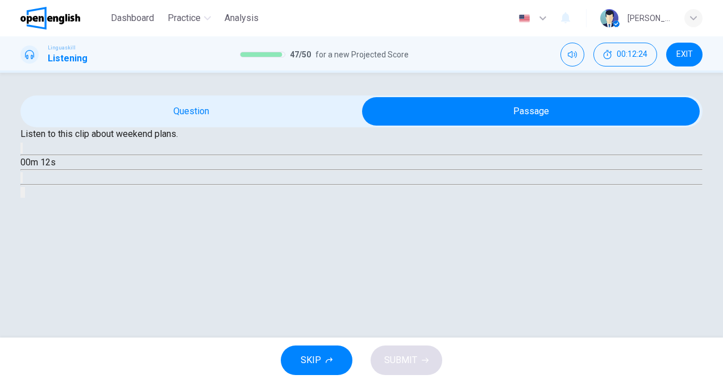
scroll to position [57, 0]
click at [23, 153] on button "button" at bounding box center [21, 148] width 2 height 11
type input "*"
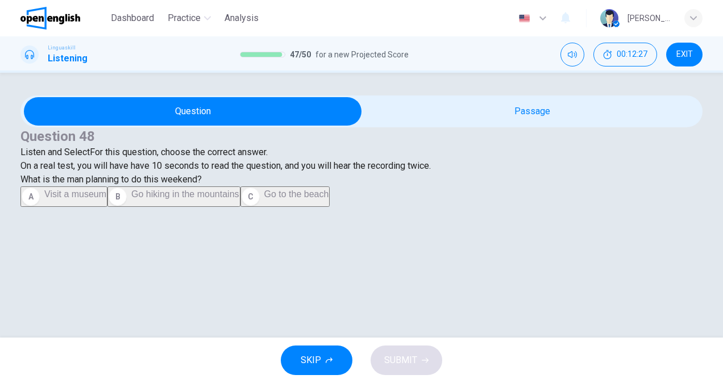
scroll to position [114, 0]
drag, startPoint x: 152, startPoint y: 247, endPoint x: 158, endPoint y: 249, distance: 5.9
click at [151, 199] on span "Go hiking in the mountains" at bounding box center [184, 194] width 107 height 10
click at [406, 364] on span "SUBMIT" at bounding box center [400, 360] width 33 height 16
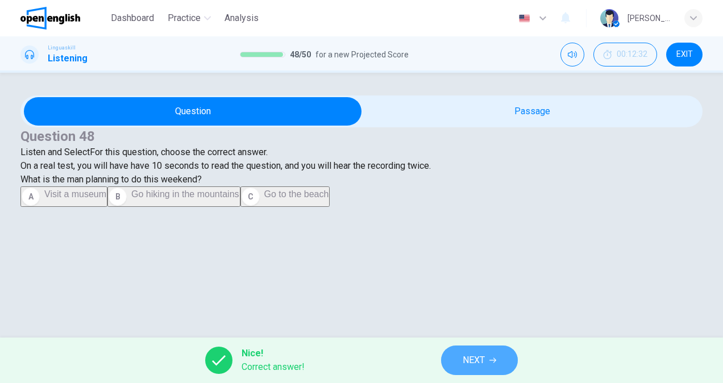
click at [457, 358] on button "NEXT" at bounding box center [479, 360] width 77 height 30
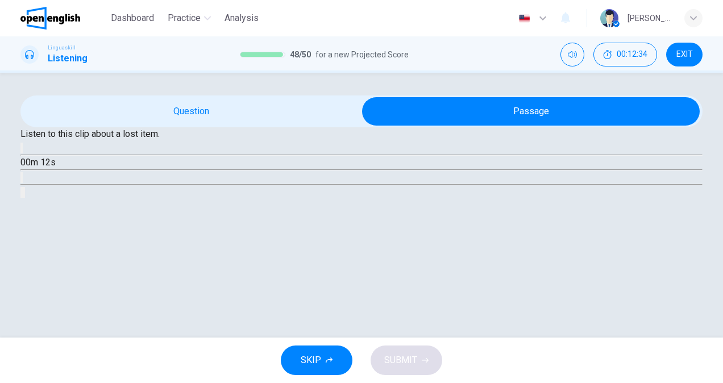
scroll to position [114, 0]
click at [22, 151] on icon "button" at bounding box center [22, 151] width 0 height 0
type input "*"
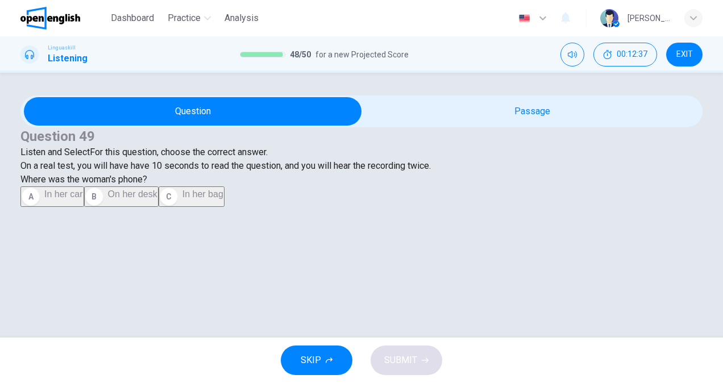
scroll to position [5, 0]
click at [182, 199] on span "In her bag" at bounding box center [202, 194] width 41 height 10
click at [404, 358] on span "SUBMIT" at bounding box center [400, 360] width 33 height 16
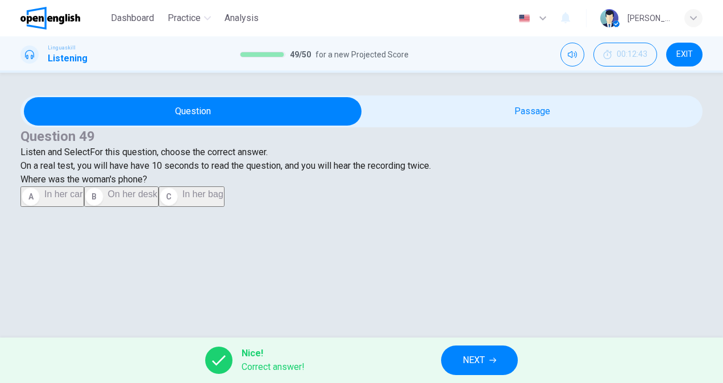
click at [465, 360] on span "NEXT" at bounding box center [473, 360] width 22 height 16
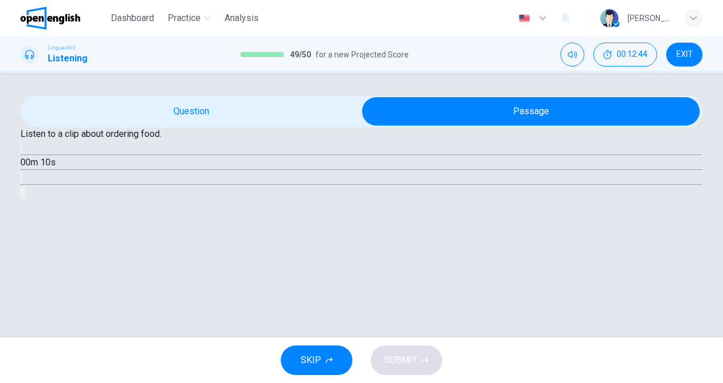
scroll to position [57, 0]
click at [23, 153] on button "button" at bounding box center [21, 148] width 2 height 11
type input "*"
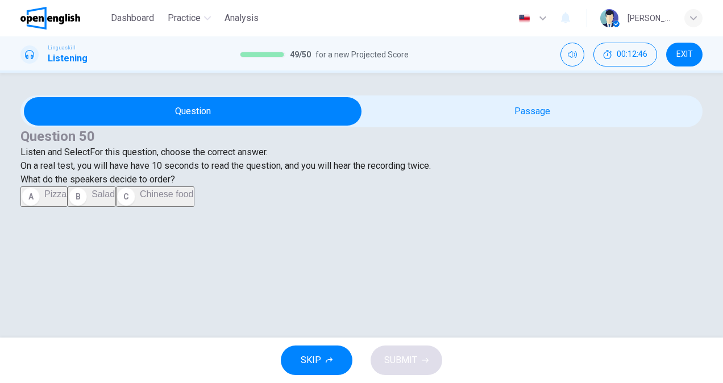
scroll to position [120, 0]
click at [66, 199] on span "Pizza" at bounding box center [55, 194] width 22 height 10
click at [112, 207] on button "B Salad" at bounding box center [92, 196] width 48 height 20
click at [389, 357] on span "SUBMIT" at bounding box center [400, 360] width 33 height 16
